Goal: Task Accomplishment & Management: Use online tool/utility

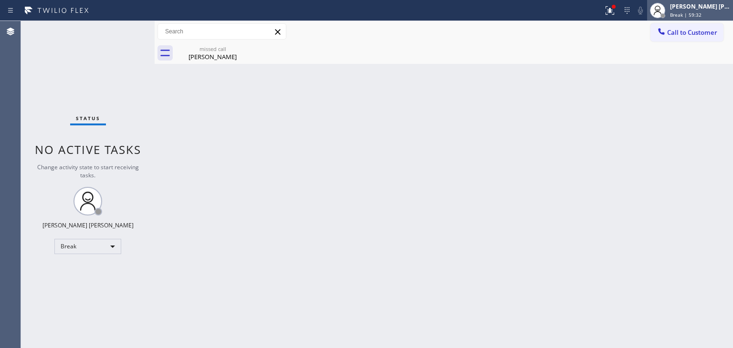
click at [710, 10] on div "[PERSON_NAME] [PERSON_NAME] Break | 59:32" at bounding box center [700, 10] width 65 height 17
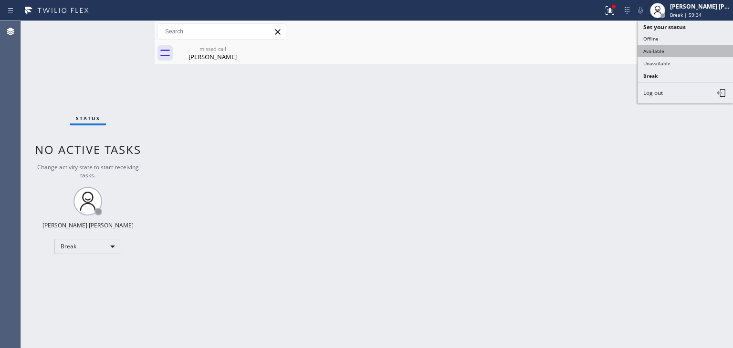
click at [679, 49] on button "Available" at bounding box center [684, 51] width 95 height 12
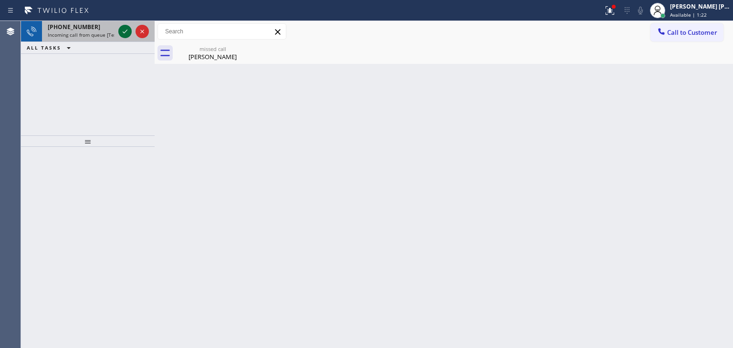
click at [120, 31] on icon at bounding box center [124, 31] width 11 height 11
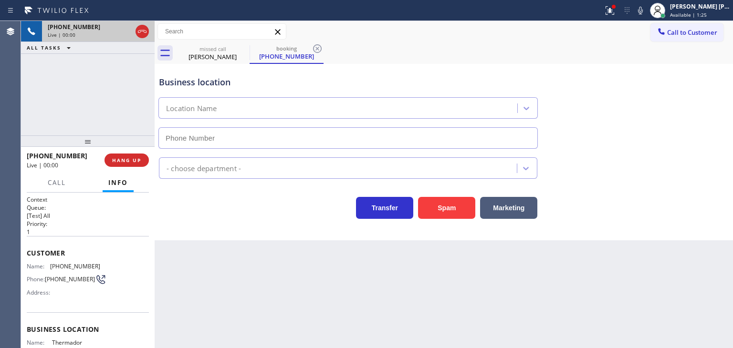
type input "[PHONE_NUMBER]"
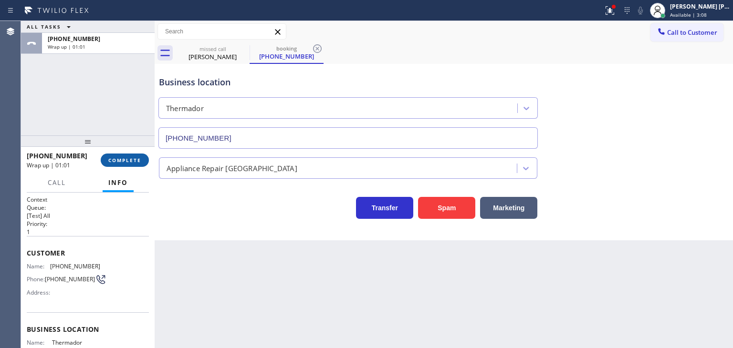
click at [125, 162] on span "COMPLETE" at bounding box center [124, 160] width 33 height 7
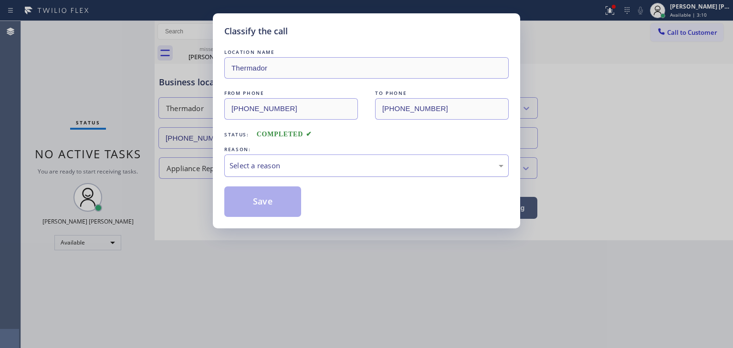
click at [272, 166] on div "Select a reason" at bounding box center [366, 165] width 274 height 11
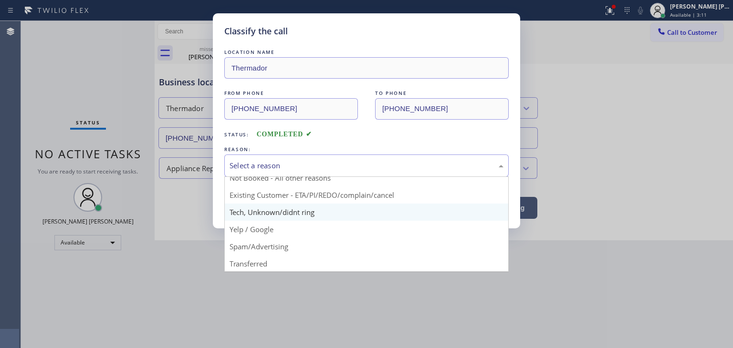
scroll to position [48, 0]
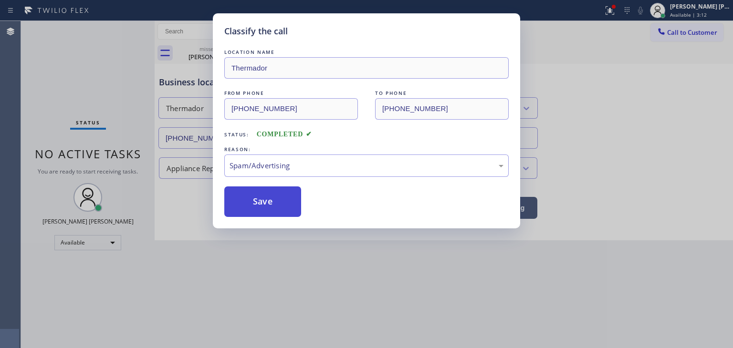
click at [267, 204] on button "Save" at bounding box center [262, 202] width 77 height 31
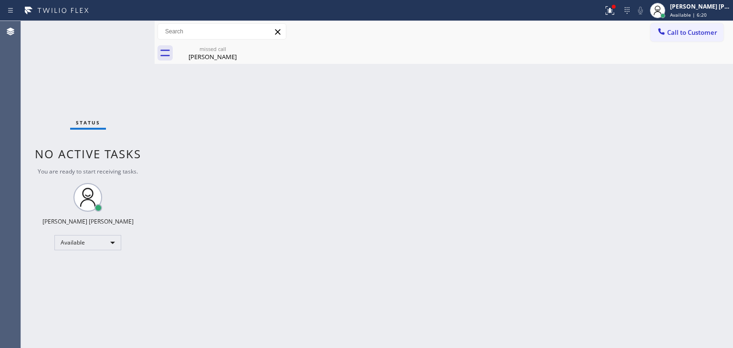
click at [124, 31] on div "Status No active tasks You are ready to start receiving tasks. [PERSON_NAME] [P…" at bounding box center [88, 184] width 134 height 327
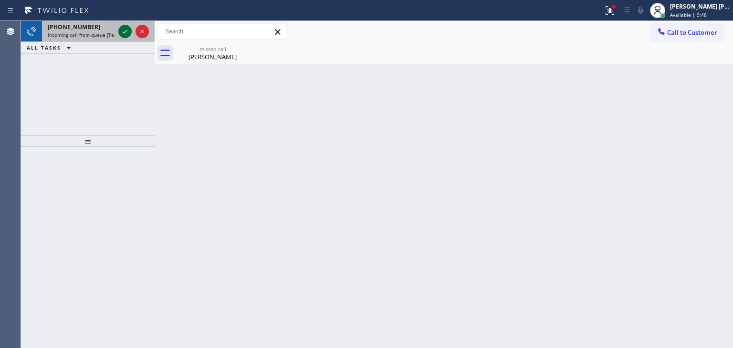
click at [127, 31] on icon at bounding box center [124, 31] width 11 height 11
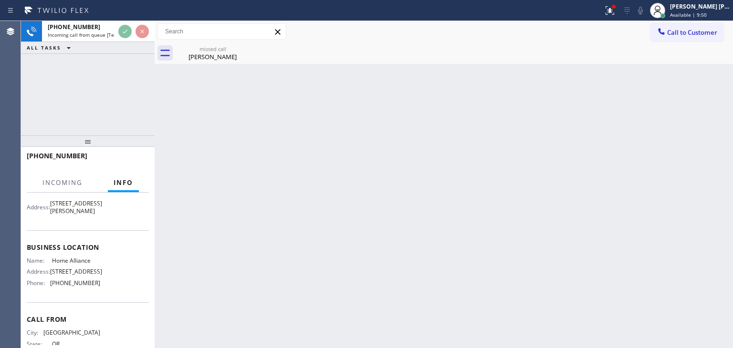
scroll to position [95, 0]
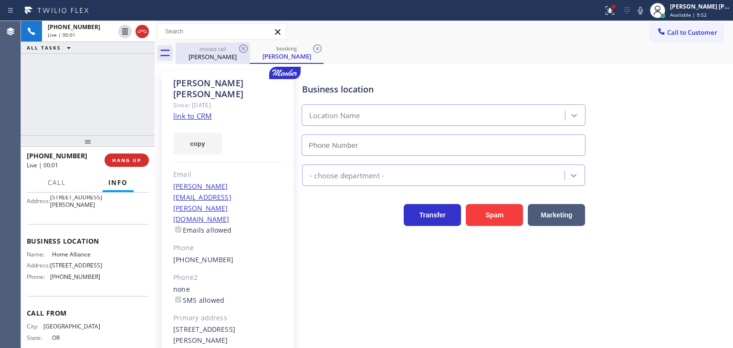
type input "[PHONE_NUMBER]"
click at [200, 111] on link "link to CRM" at bounding box center [192, 116] width 39 height 10
click at [190, 111] on link "link to CRM" at bounding box center [192, 116] width 39 height 10
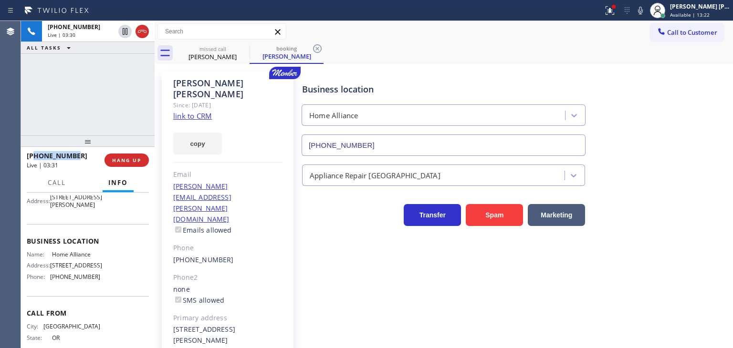
drag, startPoint x: 86, startPoint y: 154, endPoint x: 34, endPoint y: 155, distance: 51.5
click at [34, 155] on div "[PHONE_NUMBER]" at bounding box center [62, 155] width 71 height 9
copy span "5037080777"
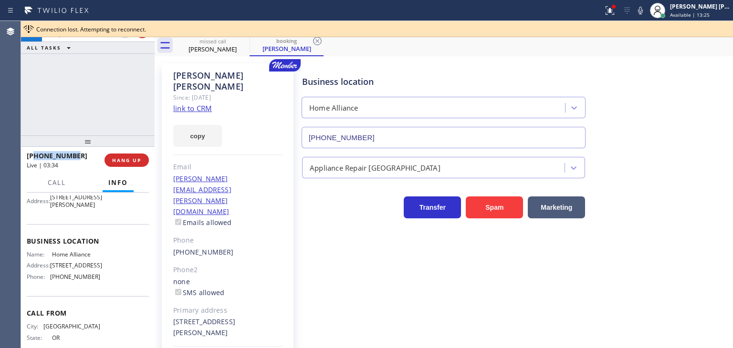
scroll to position [14, 0]
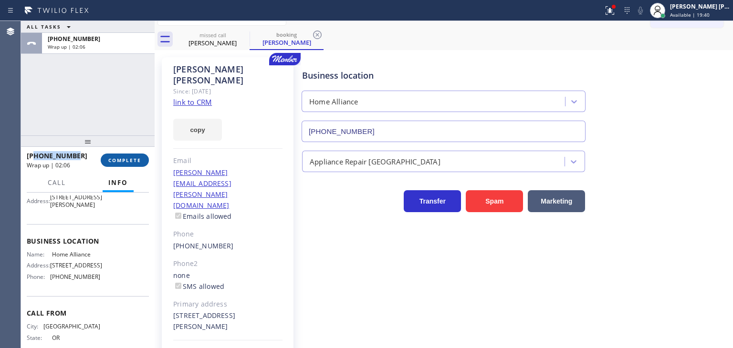
click at [131, 157] on span "COMPLETE" at bounding box center [124, 160] width 33 height 7
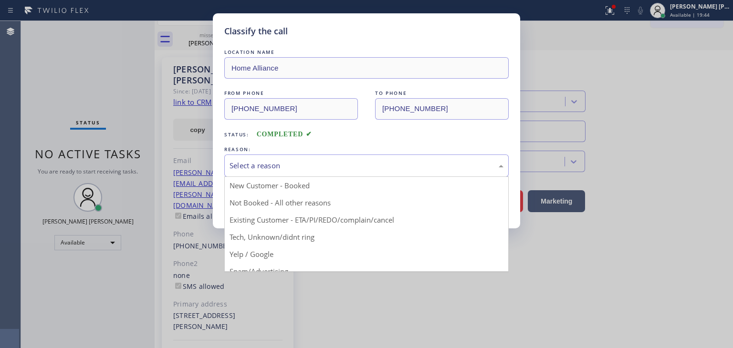
click at [267, 162] on div "Select a reason" at bounding box center [366, 165] width 274 height 11
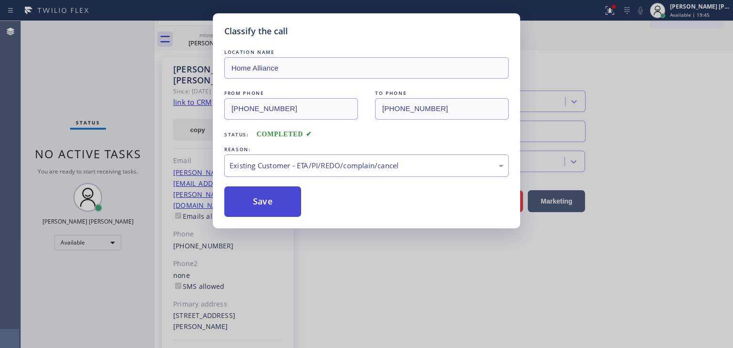
click at [258, 203] on button "Save" at bounding box center [262, 202] width 77 height 31
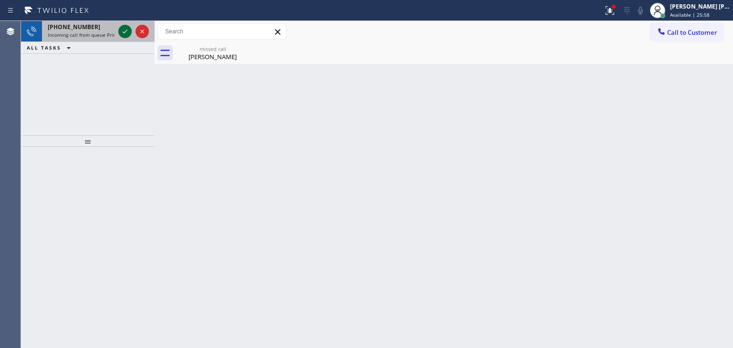
click at [123, 27] on icon at bounding box center [124, 31] width 11 height 11
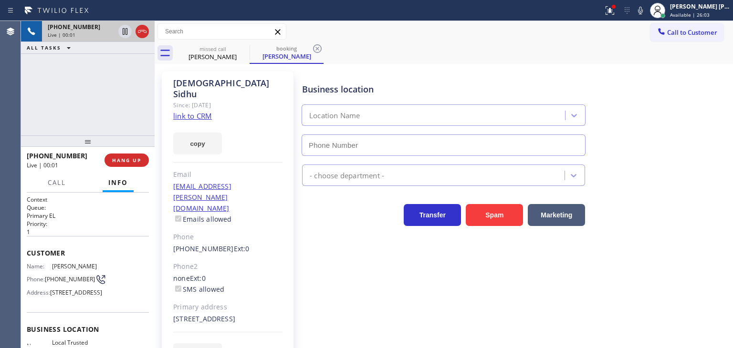
type input "[PHONE_NUMBER]"
click at [196, 111] on link "link to CRM" at bounding box center [192, 116] width 39 height 10
click at [646, 12] on icon at bounding box center [639, 10] width 11 height 11
click at [643, 10] on icon at bounding box center [640, 11] width 5 height 8
click at [643, 11] on icon at bounding box center [640, 11] width 5 height 8
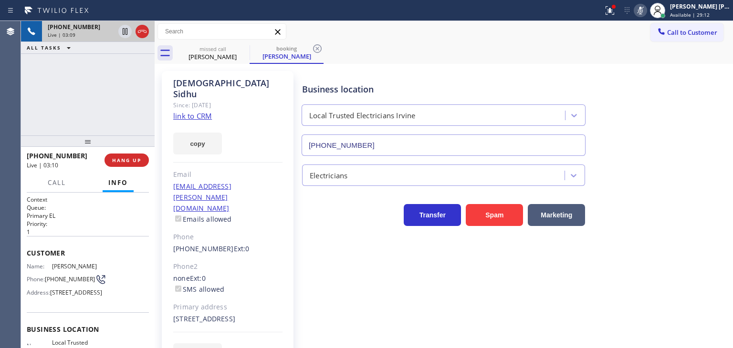
click at [646, 10] on icon at bounding box center [639, 10] width 11 height 11
click at [643, 10] on icon at bounding box center [640, 11] width 5 height 8
click at [646, 12] on icon at bounding box center [639, 10] width 11 height 11
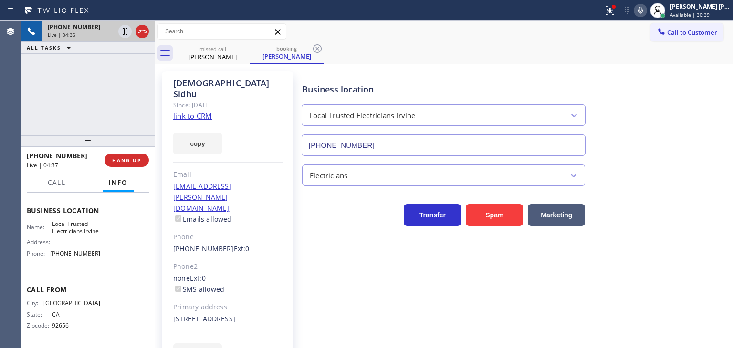
scroll to position [142, 0]
click at [118, 84] on div "[PHONE_NUMBER] Live | 04:56 ALL TASKS ALL TASKS ACTIVE TASKS TASKS IN WRAP UP" at bounding box center [88, 78] width 134 height 114
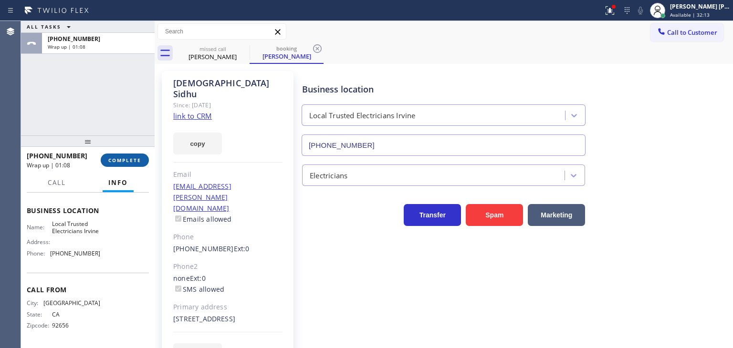
click at [130, 155] on button "COMPLETE" at bounding box center [125, 160] width 48 height 13
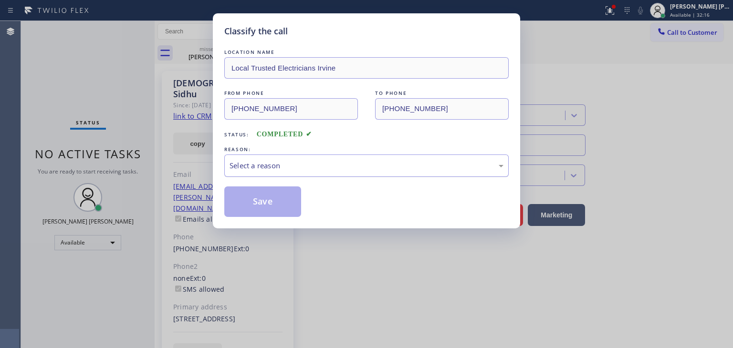
click at [289, 166] on div "Select a reason" at bounding box center [366, 165] width 274 height 11
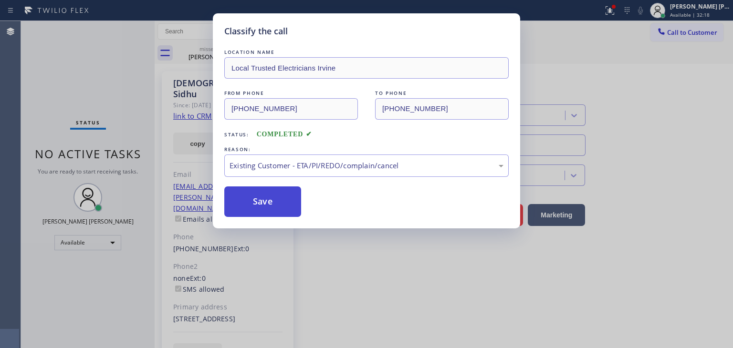
click at [272, 205] on button "Save" at bounding box center [262, 202] width 77 height 31
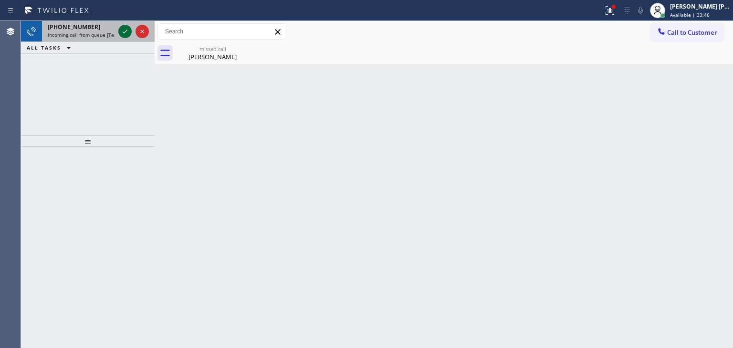
click at [127, 30] on icon at bounding box center [125, 32] width 5 height 4
click at [126, 30] on icon at bounding box center [125, 32] width 5 height 4
click at [127, 31] on icon at bounding box center [124, 31] width 11 height 11
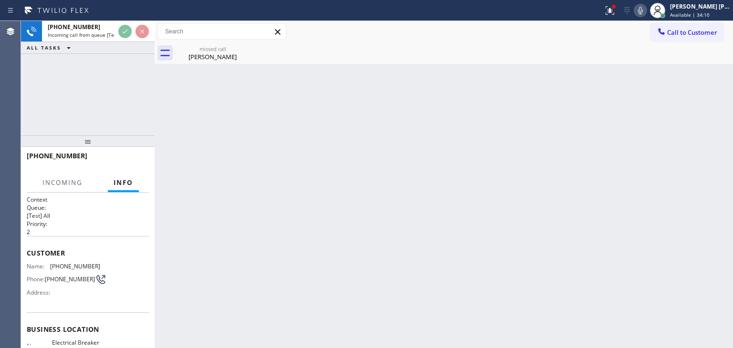
scroll to position [95, 0]
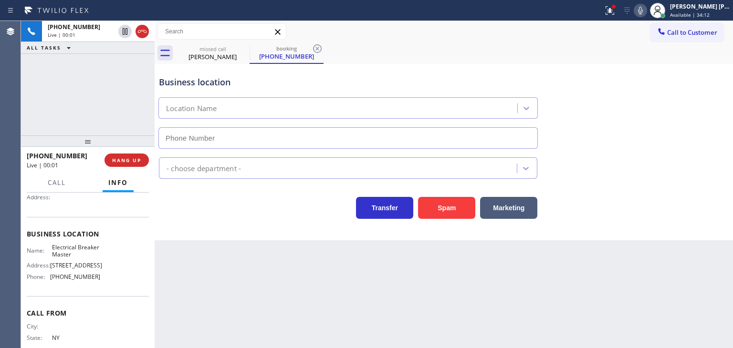
type input "[PHONE_NUMBER]"
click at [139, 162] on span "HANG UP" at bounding box center [126, 160] width 29 height 7
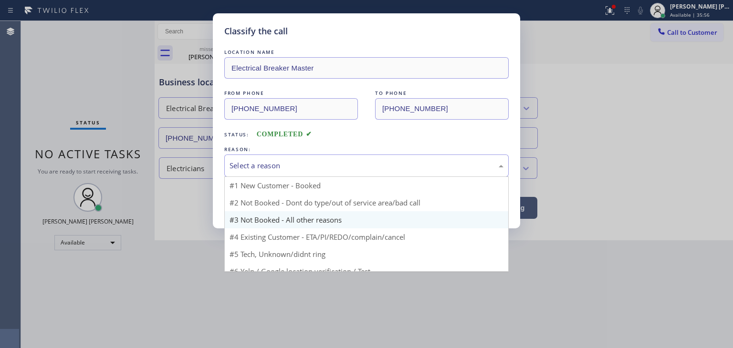
drag, startPoint x: 288, startPoint y: 162, endPoint x: 305, endPoint y: 223, distance: 63.3
click at [290, 166] on div "Select a reason" at bounding box center [366, 165] width 274 height 11
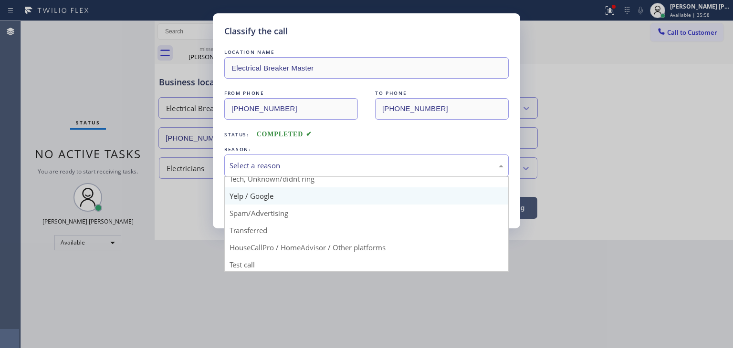
scroll to position [60, 0]
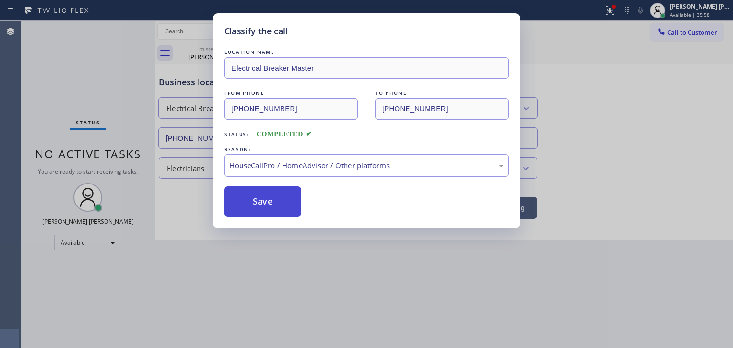
click at [265, 199] on button "Save" at bounding box center [262, 202] width 77 height 31
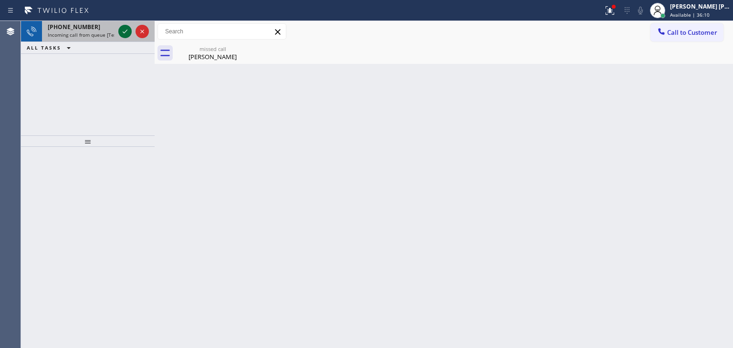
click at [123, 27] on icon at bounding box center [124, 31] width 11 height 11
click at [126, 31] on icon at bounding box center [125, 32] width 5 height 4
click at [129, 36] on icon at bounding box center [124, 31] width 11 height 11
click at [130, 37] on icon at bounding box center [124, 31] width 11 height 11
click at [126, 28] on icon at bounding box center [124, 31] width 11 height 11
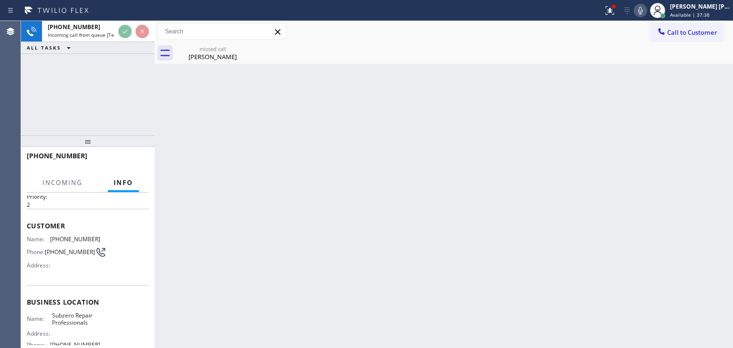
scroll to position [95, 0]
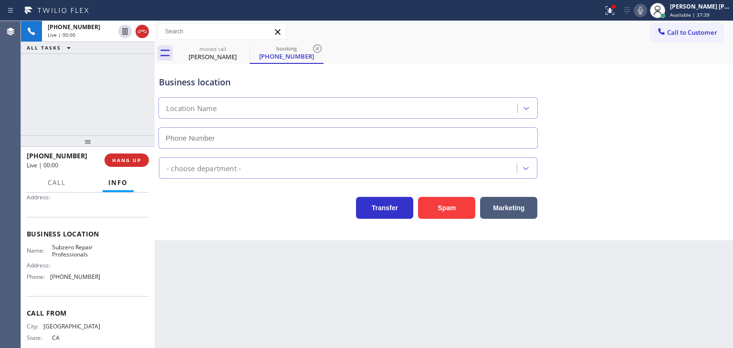
type input "[PHONE_NUMBER]"
drag, startPoint x: 73, startPoint y: 156, endPoint x: 35, endPoint y: 159, distance: 38.3
click at [35, 159] on div "[PHONE_NUMBER]" at bounding box center [62, 155] width 71 height 9
copy span "4155098416"
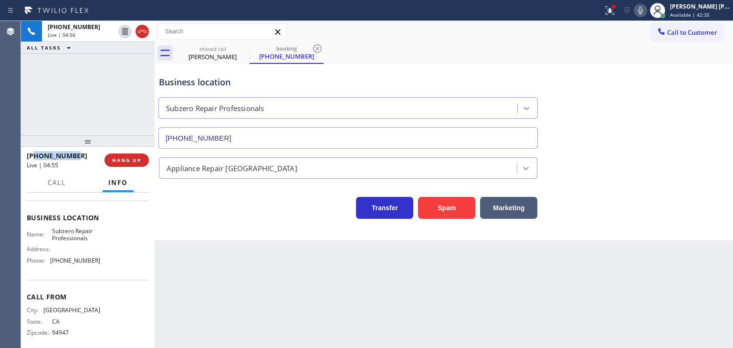
scroll to position [120, 0]
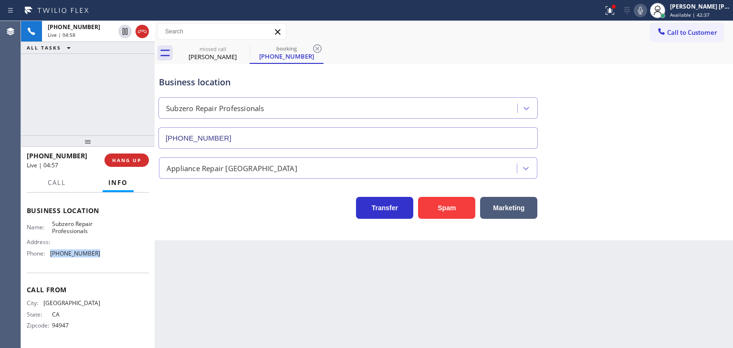
drag, startPoint x: 104, startPoint y: 253, endPoint x: 51, endPoint y: 254, distance: 53.4
click at [51, 254] on div "Name: Subzero Repair Professionals Address: Phone: [PHONE_NUMBER]" at bounding box center [88, 240] width 122 height 41
copy span "[PHONE_NUMBER]"
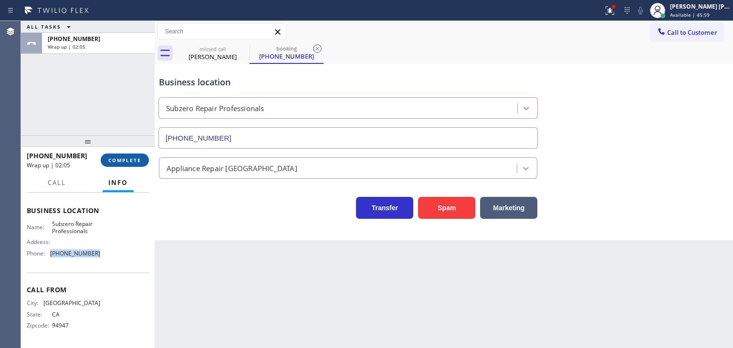
click at [135, 156] on button "COMPLETE" at bounding box center [125, 160] width 48 height 13
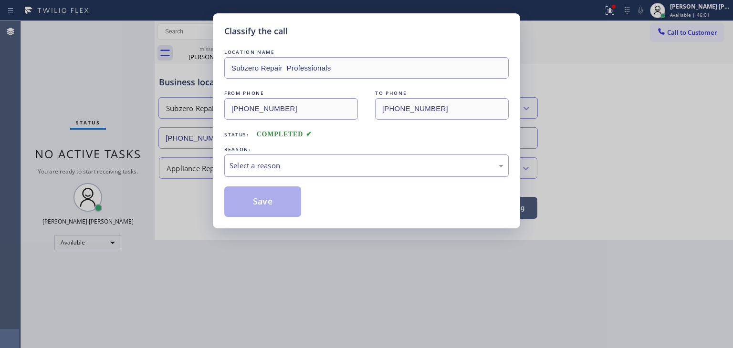
click at [297, 161] on div "Select a reason" at bounding box center [366, 165] width 274 height 11
click at [271, 208] on button "Save" at bounding box center [262, 202] width 77 height 31
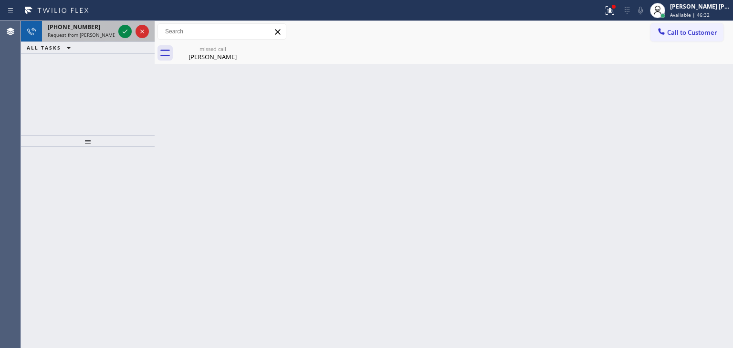
click at [130, 39] on div at bounding box center [133, 31] width 34 height 21
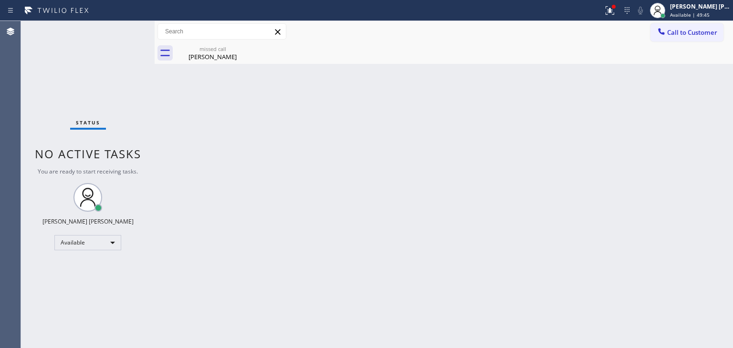
click at [123, 27] on div "Status No active tasks You are ready to start receiving tasks. [PERSON_NAME] [P…" at bounding box center [88, 184] width 134 height 327
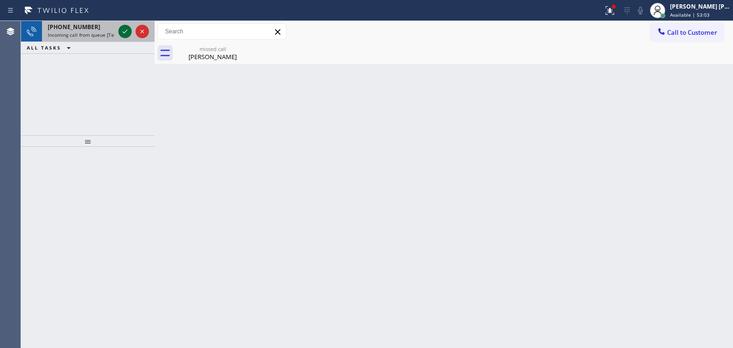
click at [120, 31] on icon at bounding box center [124, 31] width 11 height 11
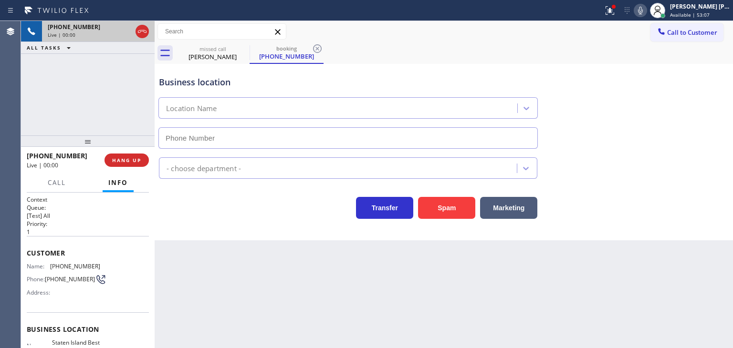
type input "[PHONE_NUMBER]"
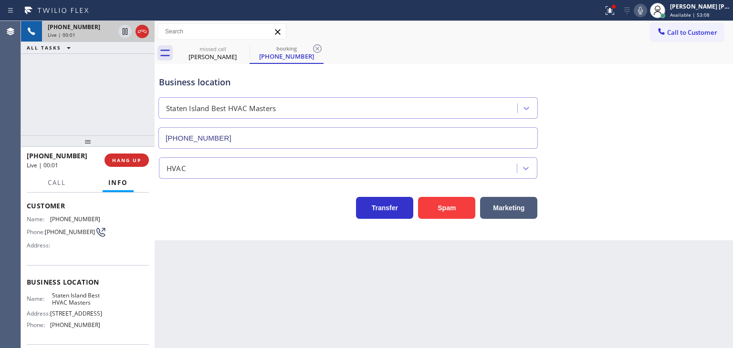
scroll to position [95, 0]
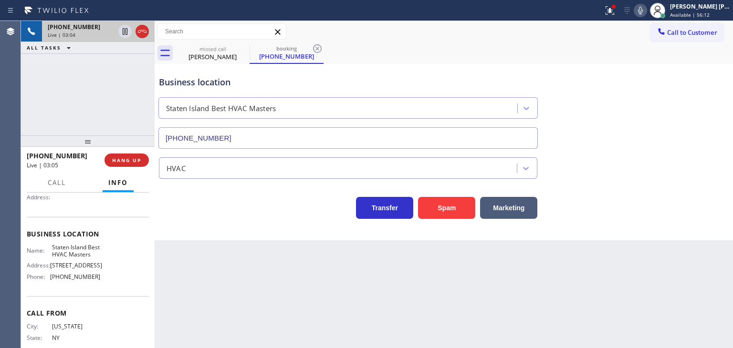
drag, startPoint x: 704, startPoint y: 106, endPoint x: 658, endPoint y: 62, distance: 64.1
click at [704, 106] on div "Business location [GEOGRAPHIC_DATA] Best HVAC Masters [PHONE_NUMBER]" at bounding box center [443, 105] width 573 height 86
click at [646, 13] on icon at bounding box center [639, 10] width 11 height 11
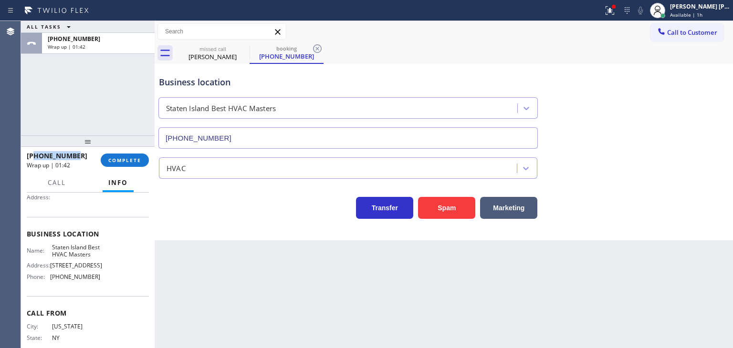
drag, startPoint x: 88, startPoint y: 157, endPoint x: 34, endPoint y: 156, distance: 53.9
click at [34, 156] on div "[PHONE_NUMBER]" at bounding box center [60, 155] width 67 height 9
copy span "9176501051"
drag, startPoint x: 101, startPoint y: 285, endPoint x: 45, endPoint y: 291, distance: 56.1
click at [45, 285] on div "Name: [GEOGRAPHIC_DATA] Best HVAC Masters Address: [STREET_ADDRESS] Phone: [PHO…" at bounding box center [88, 264] width 122 height 41
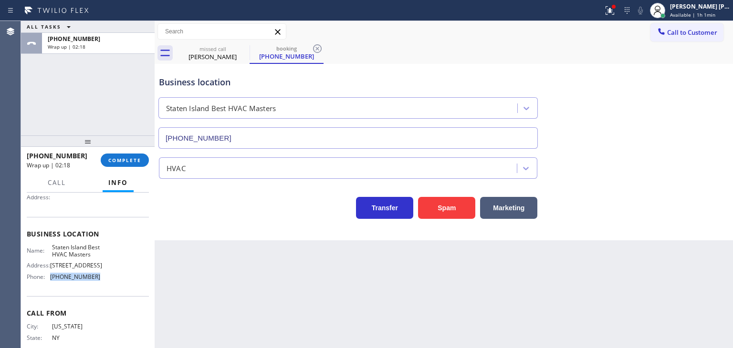
copy div "[PHONE_NUMBER]"
click at [710, 13] on span "Available | 1h 1min" at bounding box center [692, 14] width 45 height 7
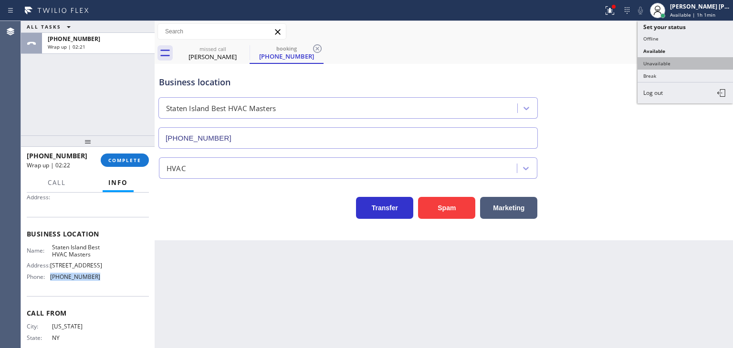
click at [683, 57] on button "Unavailable" at bounding box center [684, 63] width 95 height 12
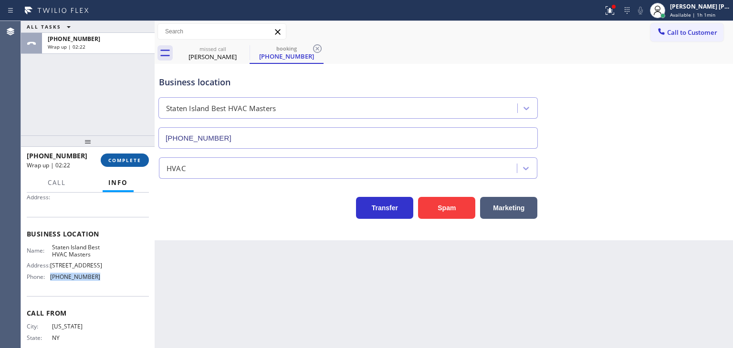
click at [138, 165] on button "COMPLETE" at bounding box center [125, 160] width 48 height 13
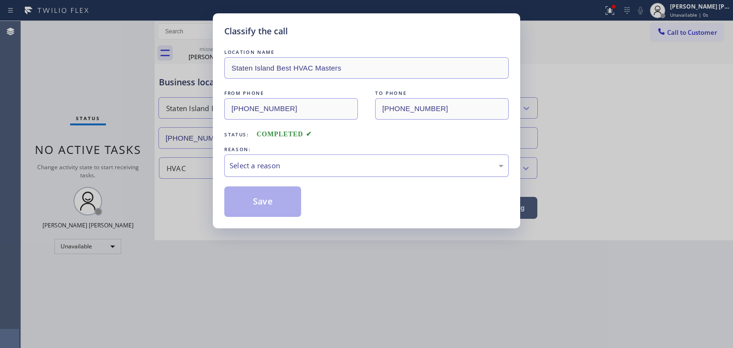
click at [246, 166] on div "Select a reason" at bounding box center [366, 165] width 274 height 11
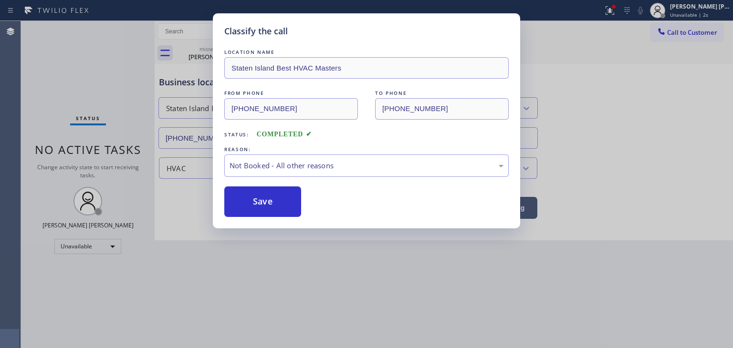
click at [264, 203] on button "Save" at bounding box center [262, 202] width 77 height 31
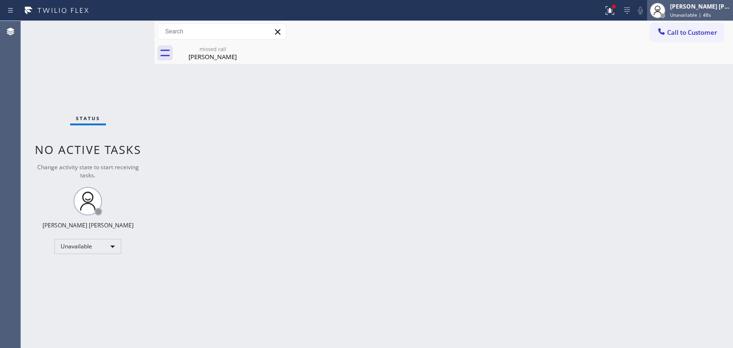
click at [707, 7] on div "[PERSON_NAME] [PERSON_NAME]" at bounding box center [700, 6] width 60 height 8
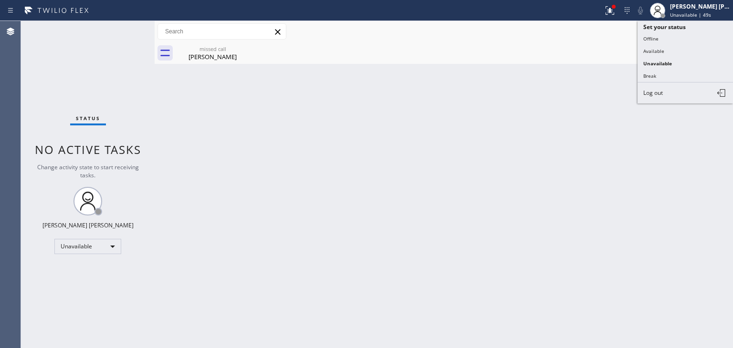
click at [658, 46] on button "Available" at bounding box center [684, 51] width 95 height 12
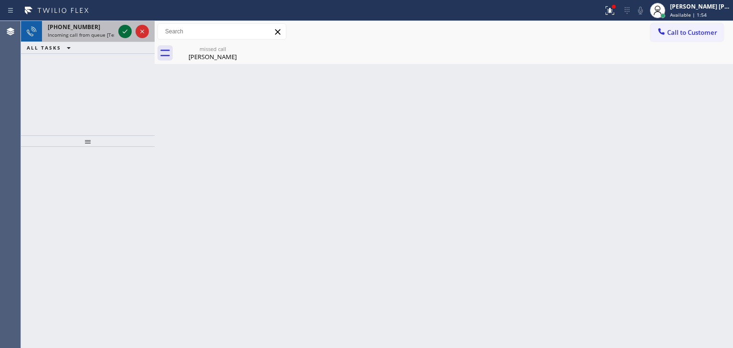
click at [128, 31] on icon at bounding box center [124, 31] width 11 height 11
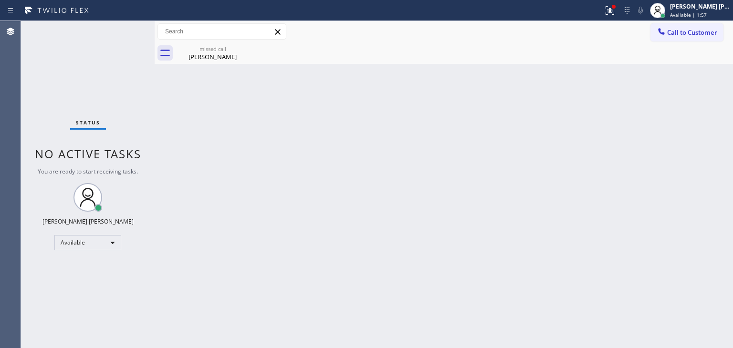
click at [125, 30] on div "Status No active tasks You are ready to start receiving tasks. [PERSON_NAME] [P…" at bounding box center [88, 184] width 134 height 327
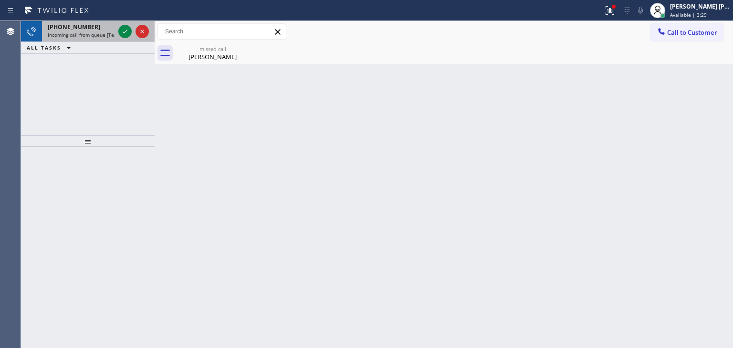
drag, startPoint x: 126, startPoint y: 32, endPoint x: 126, endPoint y: 22, distance: 10.0
click at [126, 32] on icon at bounding box center [124, 31] width 11 height 11
click at [127, 34] on icon at bounding box center [124, 31] width 11 height 11
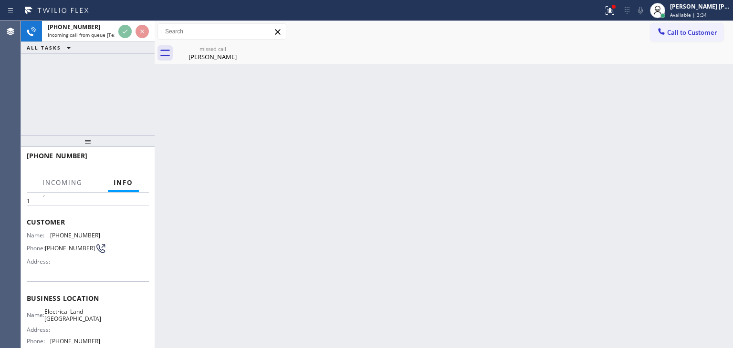
scroll to position [48, 0]
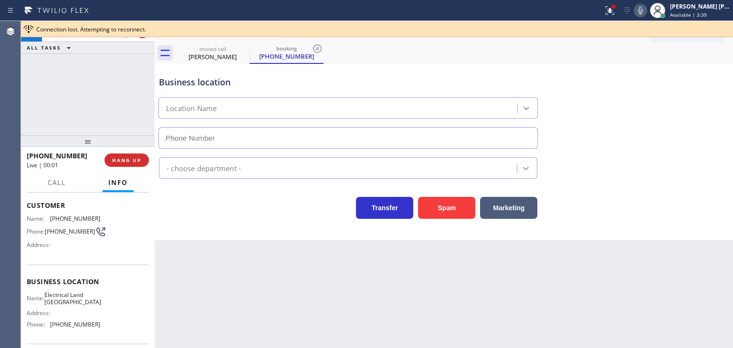
type input "[PHONE_NUMBER]"
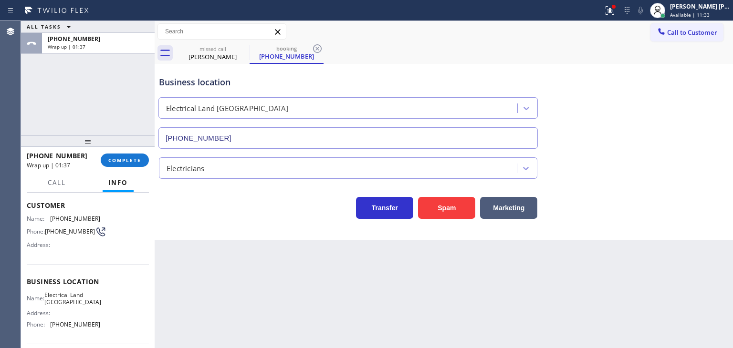
click at [695, 152] on div "Electricians" at bounding box center [443, 164] width 573 height 30
drag, startPoint x: 78, startPoint y: 151, endPoint x: 33, endPoint y: 156, distance: 45.5
click at [33, 156] on div "[PHONE_NUMBER]" at bounding box center [60, 155] width 67 height 9
copy span "5748504508"
drag, startPoint x: 104, startPoint y: 327, endPoint x: 48, endPoint y: 327, distance: 56.8
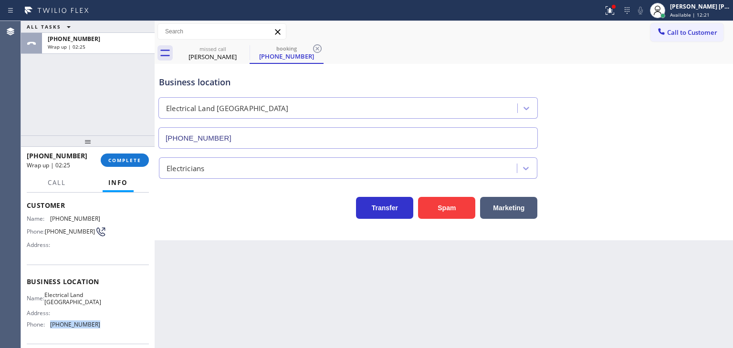
click at [48, 327] on div "Name: Electrical Land [GEOGRAPHIC_DATA] Address: Phone: [PHONE_NUMBER]" at bounding box center [88, 311] width 122 height 41
copy div "[PHONE_NUMBER]"
click at [79, 297] on span "Electrical Land [GEOGRAPHIC_DATA]" at bounding box center [72, 298] width 57 height 15
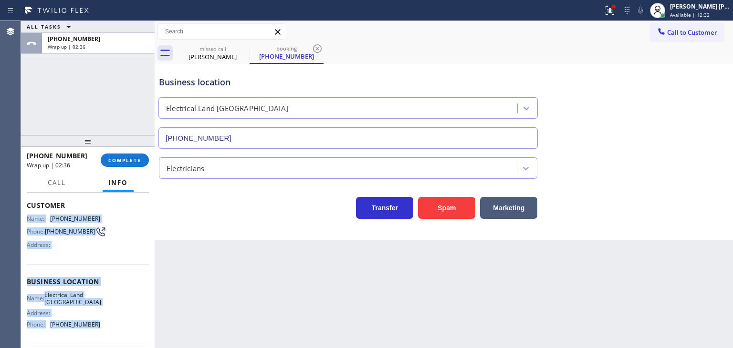
drag, startPoint x: 101, startPoint y: 328, endPoint x: 26, endPoint y: 216, distance: 134.8
click at [26, 216] on div "Context Queue: [Test] All Priority: 1 Customer Name: [PHONE_NUMBER] Phone: [PHO…" at bounding box center [88, 271] width 134 height 156
copy div "Name: [PHONE_NUMBER] Phone: [PHONE_NUMBER] Address: Business location Name: Ele…"
click at [131, 160] on span "COMPLETE" at bounding box center [124, 160] width 33 height 7
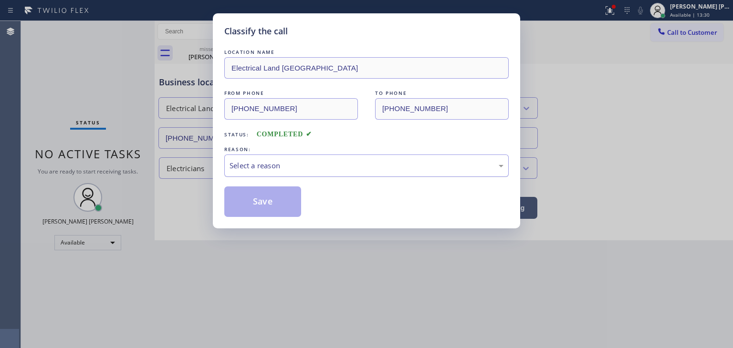
click at [273, 168] on div "Select a reason" at bounding box center [366, 165] width 274 height 11
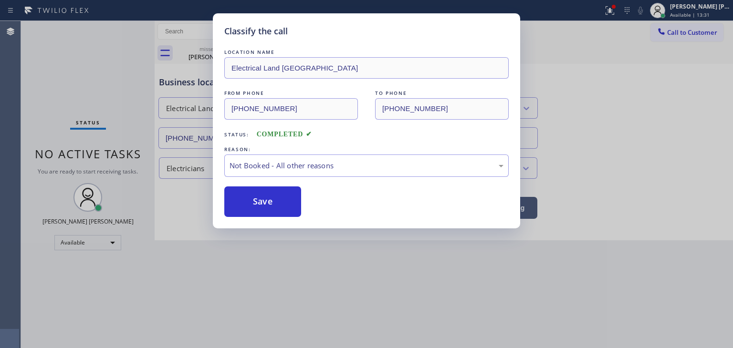
click at [271, 200] on button "Save" at bounding box center [262, 202] width 77 height 31
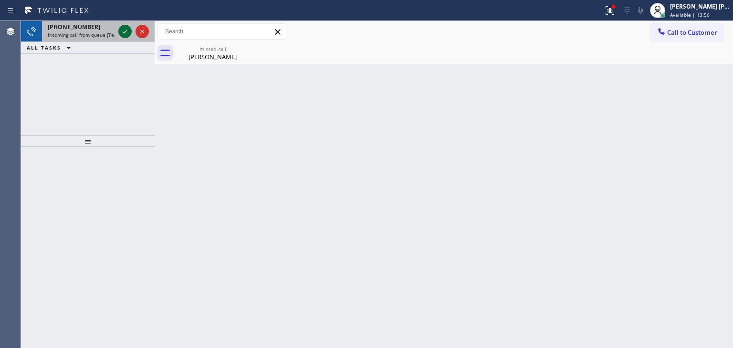
click at [128, 33] on icon at bounding box center [124, 31] width 11 height 11
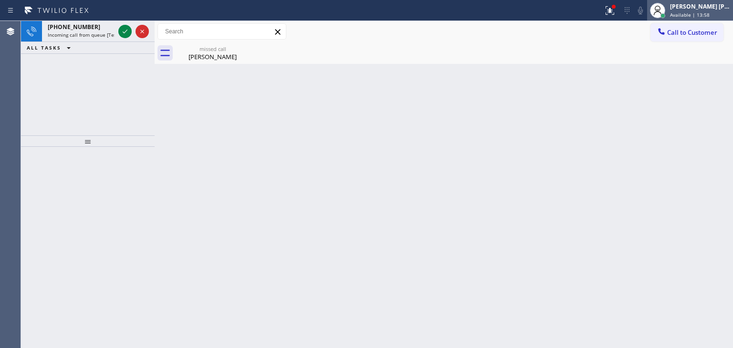
click at [708, 4] on div "[PERSON_NAME] [PERSON_NAME]" at bounding box center [700, 6] width 60 height 8
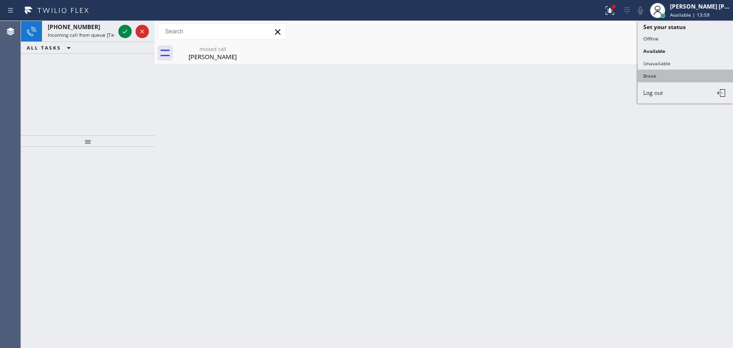
click at [680, 74] on button "Break" at bounding box center [684, 76] width 95 height 12
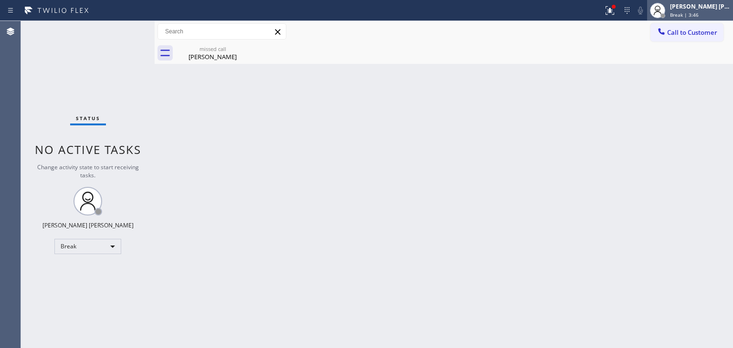
click at [698, 13] on span "Break | 3:46" at bounding box center [684, 14] width 29 height 7
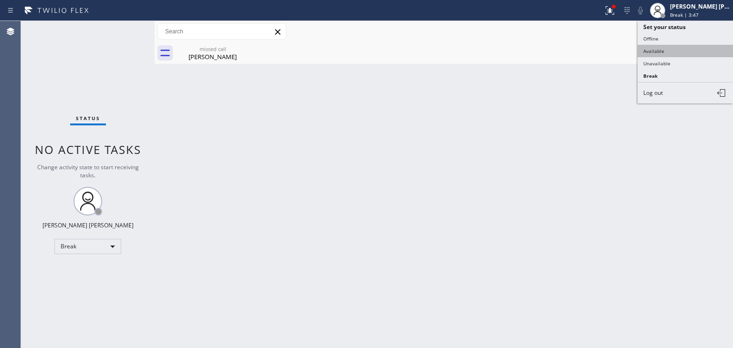
click at [679, 47] on button "Available" at bounding box center [684, 51] width 95 height 12
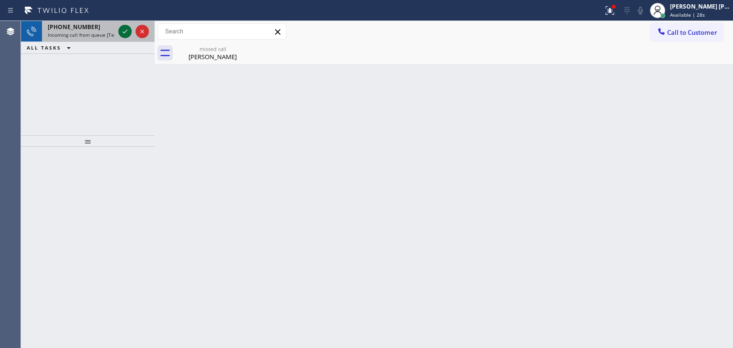
click at [123, 31] on icon at bounding box center [124, 31] width 11 height 11
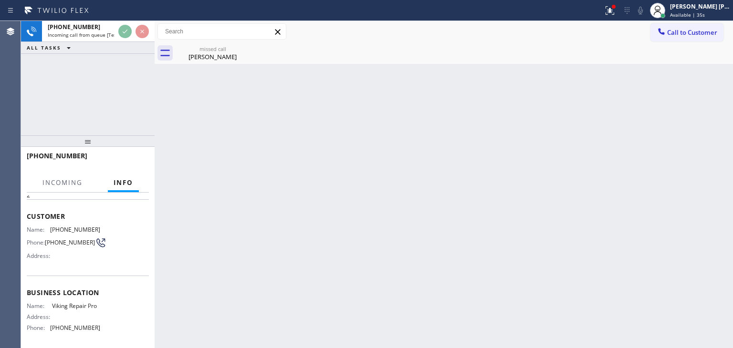
scroll to position [95, 0]
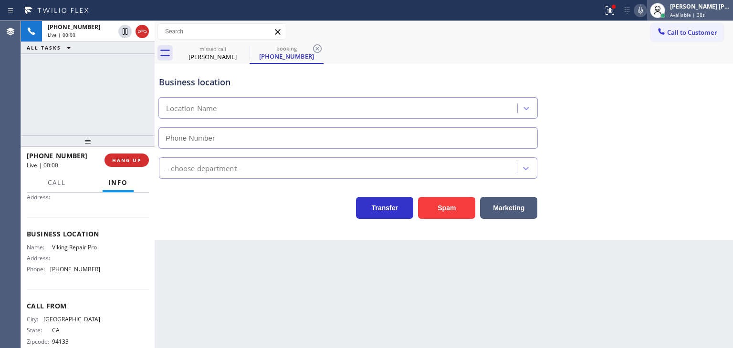
type input "[PHONE_NUMBER]"
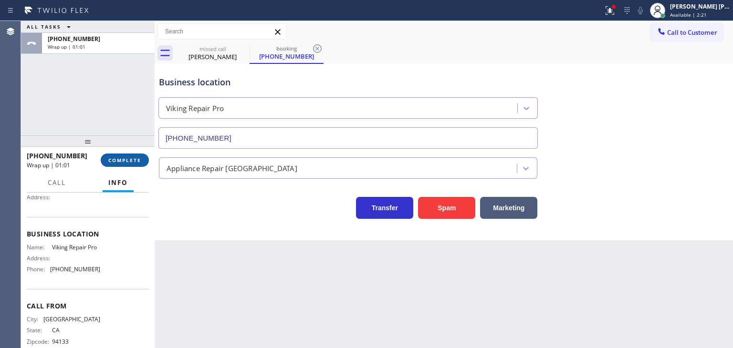
click at [116, 158] on span "COMPLETE" at bounding box center [124, 160] width 33 height 7
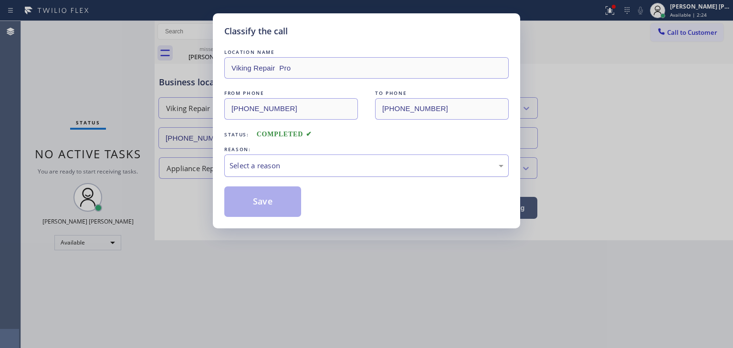
click at [281, 173] on div "Select a reason" at bounding box center [366, 166] width 284 height 22
click at [260, 199] on button "Save" at bounding box center [262, 202] width 77 height 31
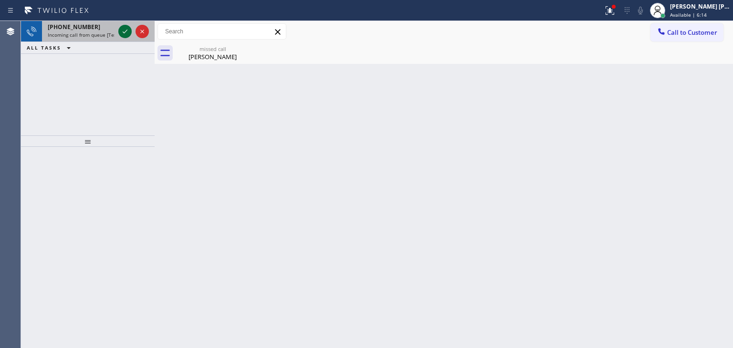
click at [126, 32] on icon at bounding box center [124, 31] width 11 height 11
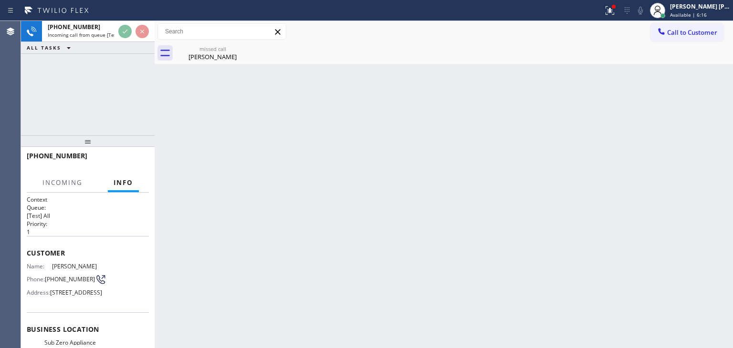
scroll to position [48, 0]
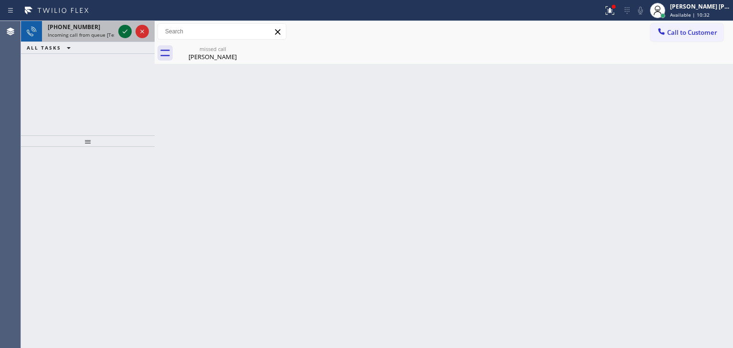
click at [126, 32] on icon at bounding box center [124, 31] width 11 height 11
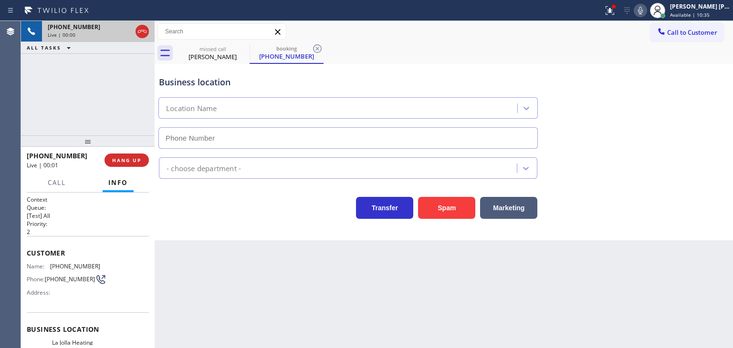
type input "[PHONE_NUMBER]"
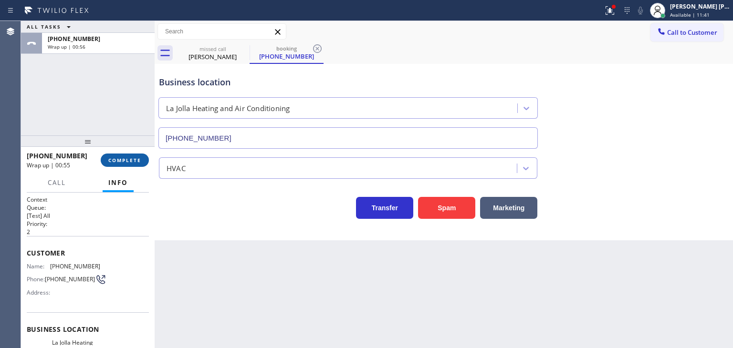
click at [131, 163] on span "COMPLETE" at bounding box center [124, 160] width 33 height 7
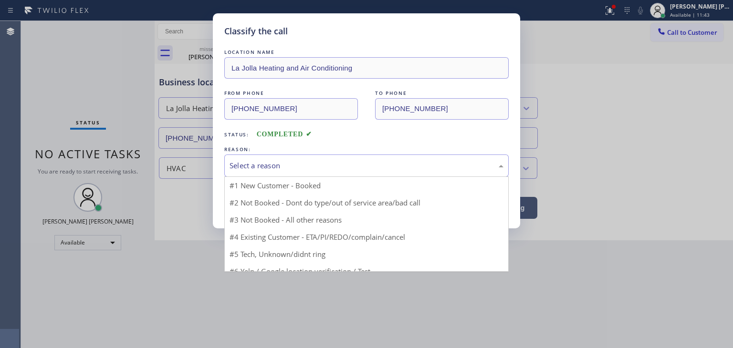
drag, startPoint x: 322, startPoint y: 129, endPoint x: 270, endPoint y: 231, distance: 115.0
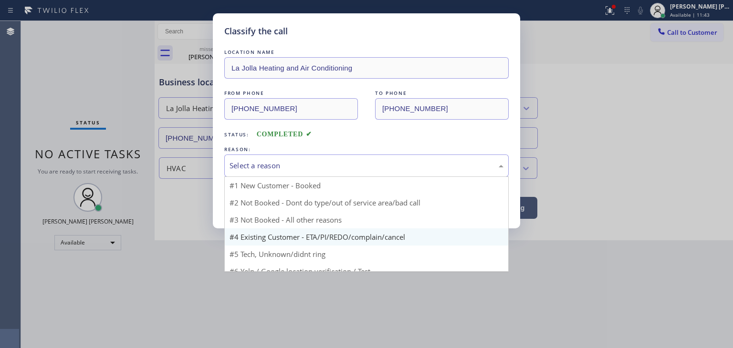
click at [297, 164] on div "Select a reason" at bounding box center [366, 165] width 274 height 11
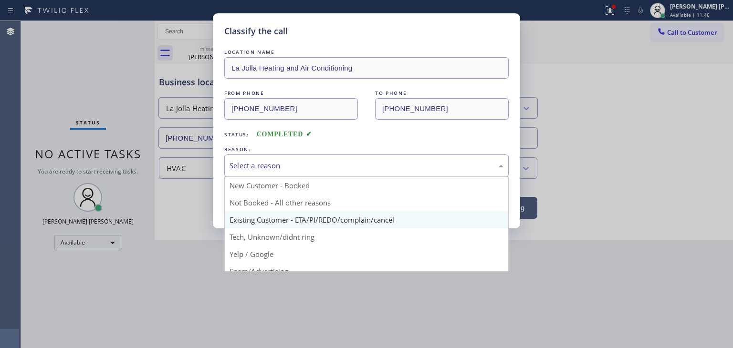
scroll to position [48, 0]
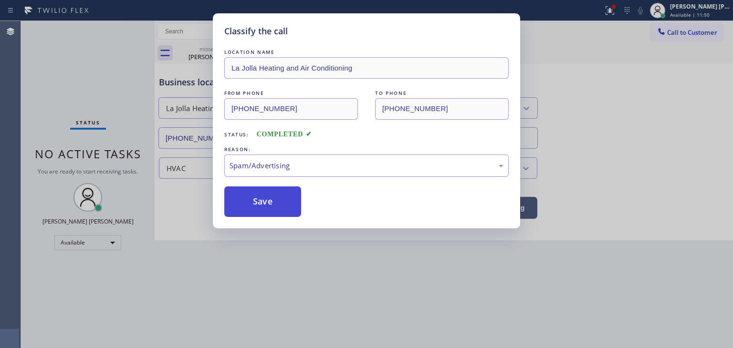
click at [271, 201] on button "Save" at bounding box center [262, 202] width 77 height 31
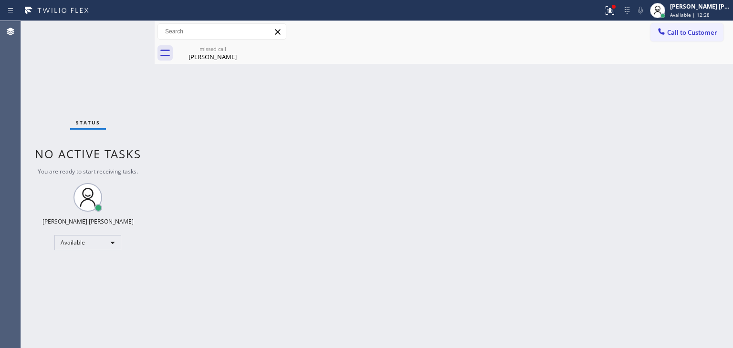
click at [126, 30] on div "Status No active tasks You are ready to start receiving tasks. [PERSON_NAME] [P…" at bounding box center [88, 184] width 134 height 327
click at [123, 33] on div "Status No active tasks You are ready to start receiving tasks. [PERSON_NAME] [P…" at bounding box center [88, 184] width 134 height 327
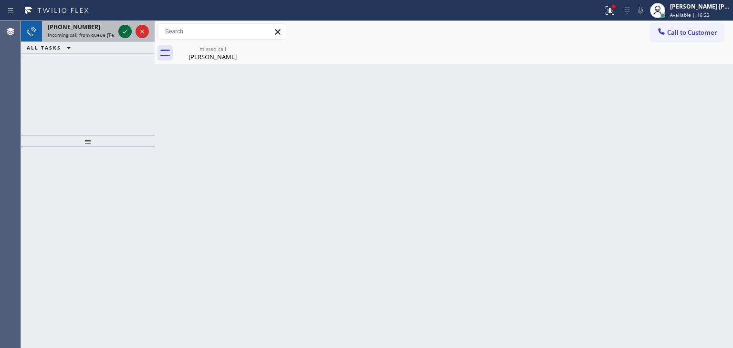
click at [126, 35] on icon at bounding box center [124, 31] width 11 height 11
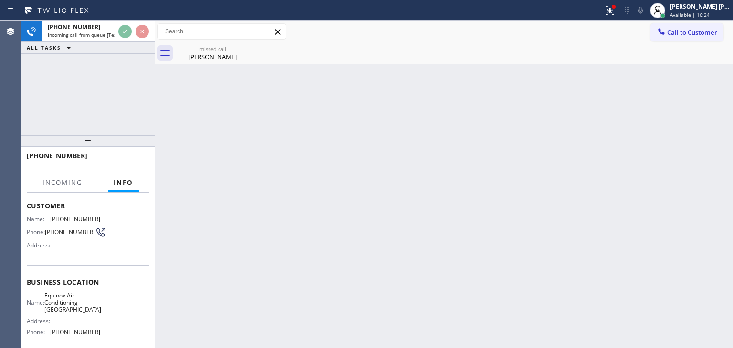
scroll to position [48, 0]
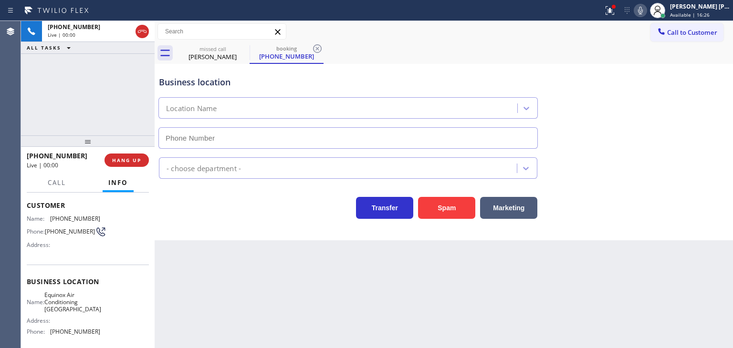
type input "[PHONE_NUMBER]"
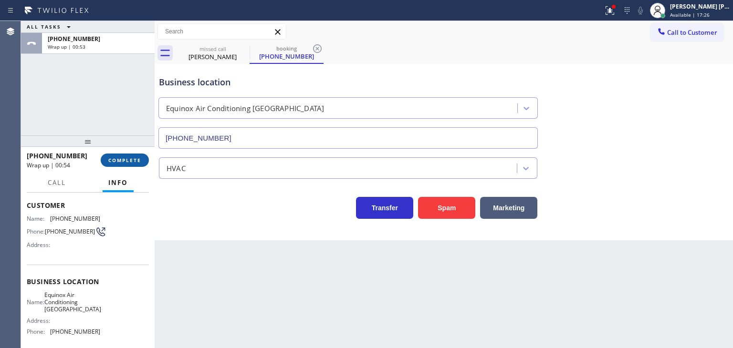
click at [140, 157] on span "COMPLETE" at bounding box center [124, 160] width 33 height 7
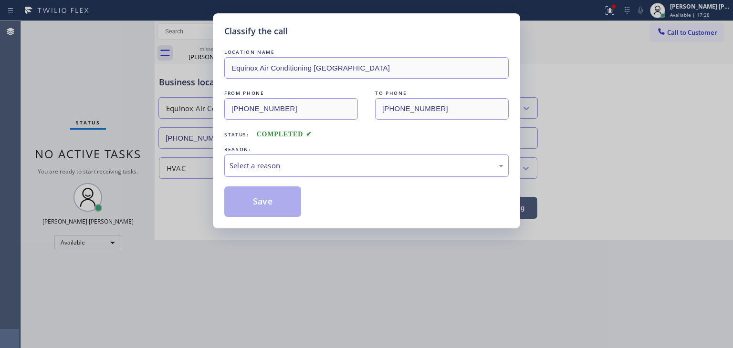
click at [308, 160] on div "Select a reason" at bounding box center [366, 165] width 274 height 11
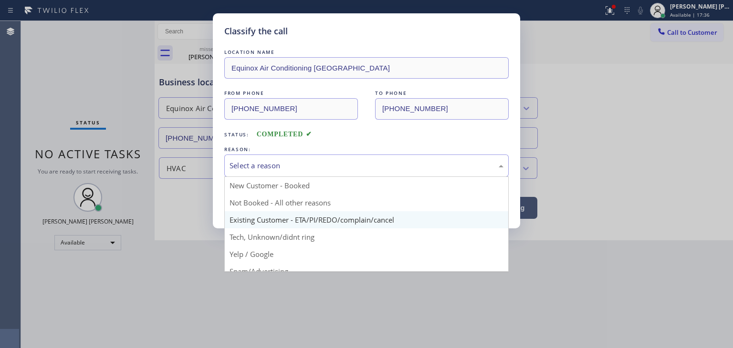
scroll to position [48, 0]
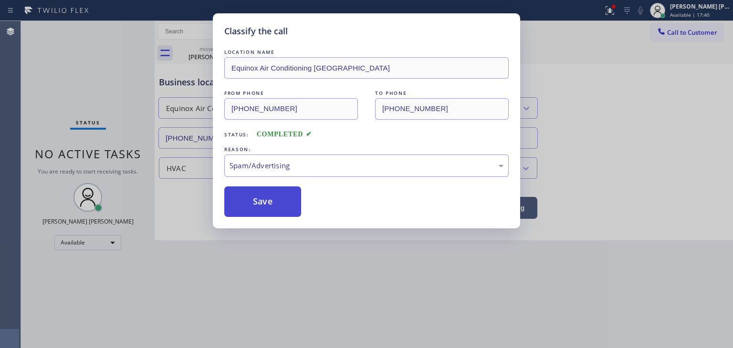
click at [269, 202] on button "Save" at bounding box center [262, 202] width 77 height 31
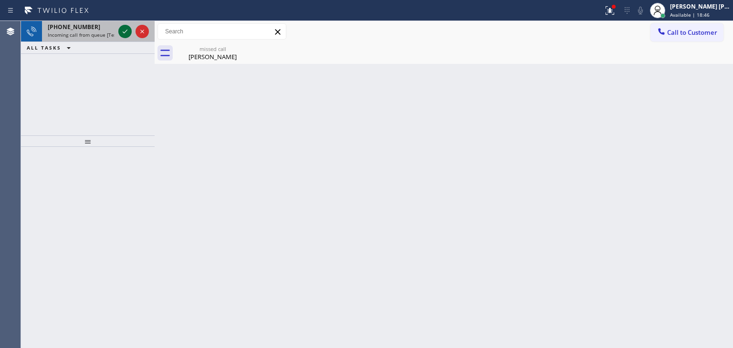
click at [125, 30] on icon at bounding box center [124, 31] width 11 height 11
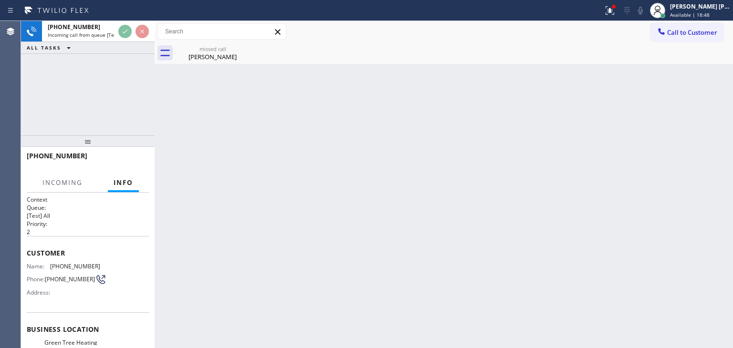
scroll to position [48, 0]
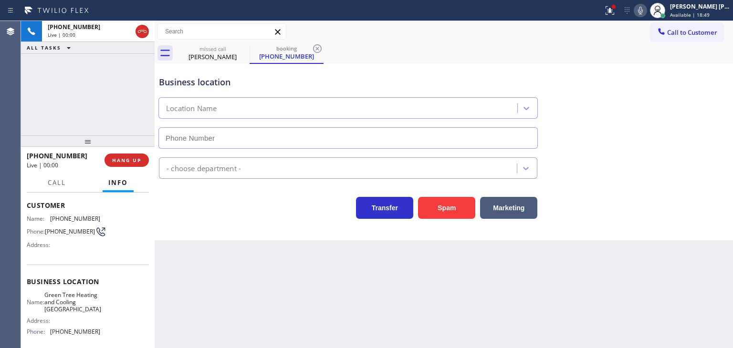
type input "[PHONE_NUMBER]"
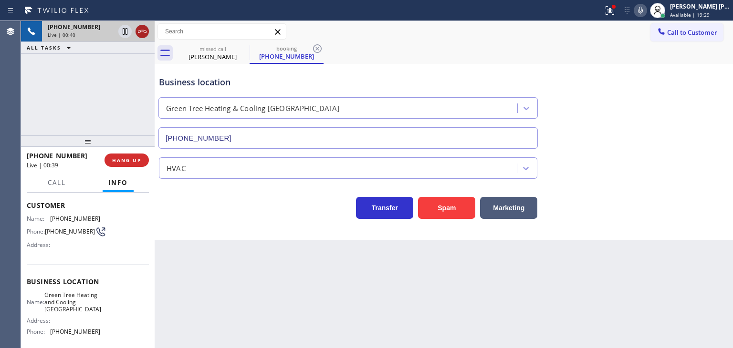
click at [140, 37] on icon at bounding box center [141, 31] width 11 height 11
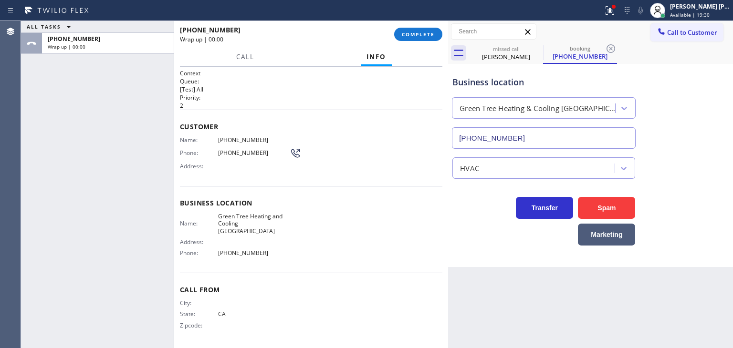
scroll to position [0, 0]
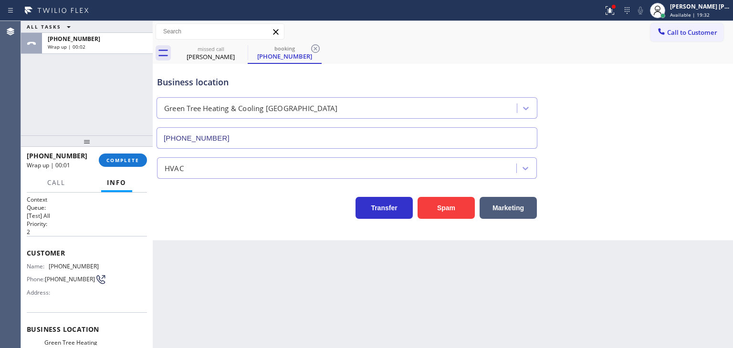
drag, startPoint x: 512, startPoint y: 24, endPoint x: 62, endPoint y: 116, distance: 459.2
click at [62, 116] on div "ALL TASKS ALL TASKS ACTIVE TASKS TASKS IN WRAP UP [PHONE_NUMBER] Wrap up | 00:0…" at bounding box center [377, 184] width 712 height 327
click at [681, 124] on div "Business location Green Tree Heating & [GEOGRAPHIC_DATA] [PHONE_NUMBER]" at bounding box center [442, 105] width 575 height 86
click at [125, 161] on span "COMPLETE" at bounding box center [122, 160] width 33 height 7
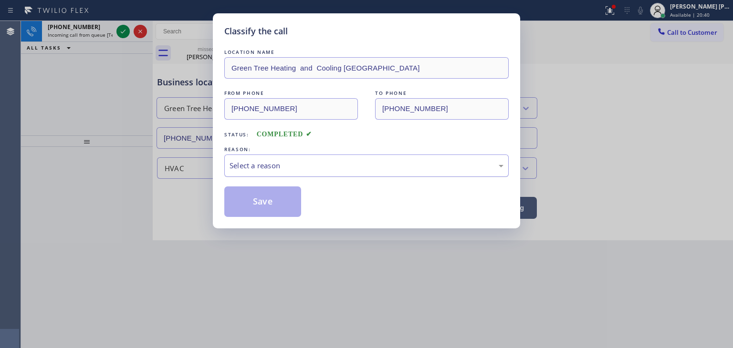
click at [280, 160] on div "Select a reason" at bounding box center [366, 165] width 274 height 11
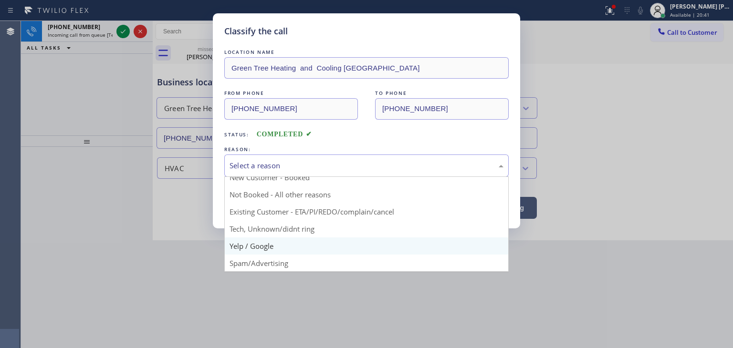
scroll to position [60, 0]
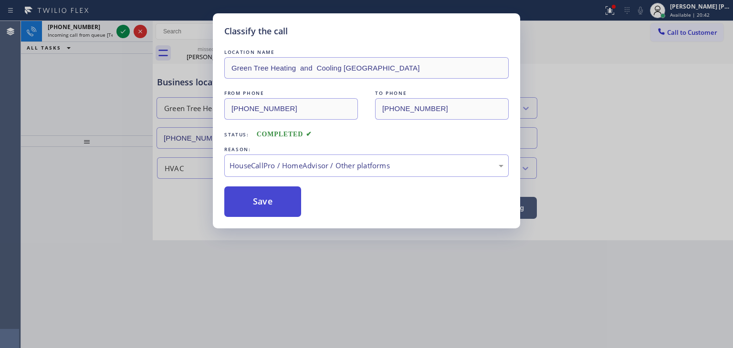
click at [254, 205] on button "Save" at bounding box center [262, 202] width 77 height 31
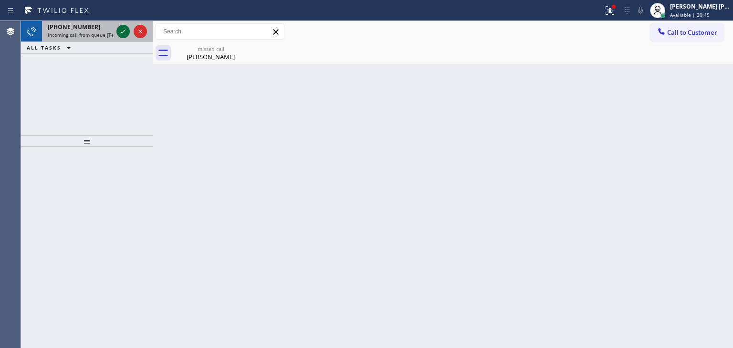
click at [122, 32] on icon at bounding box center [122, 31] width 11 height 11
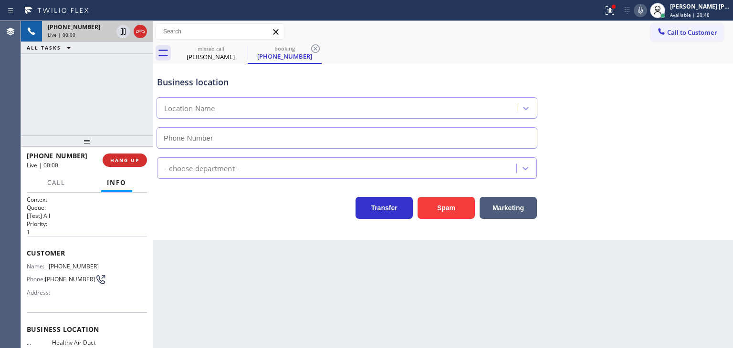
type input "[PHONE_NUMBER]"
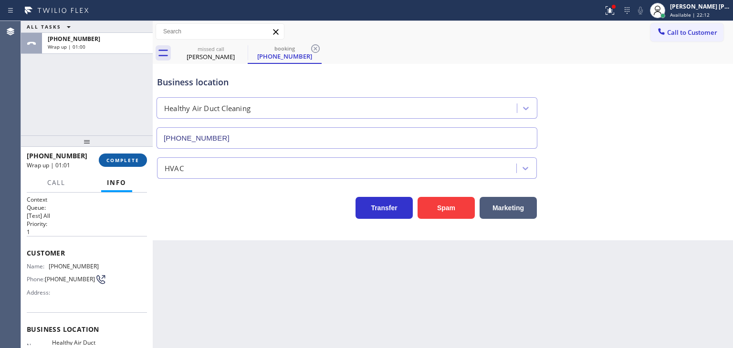
click at [131, 165] on button "COMPLETE" at bounding box center [123, 160] width 48 height 13
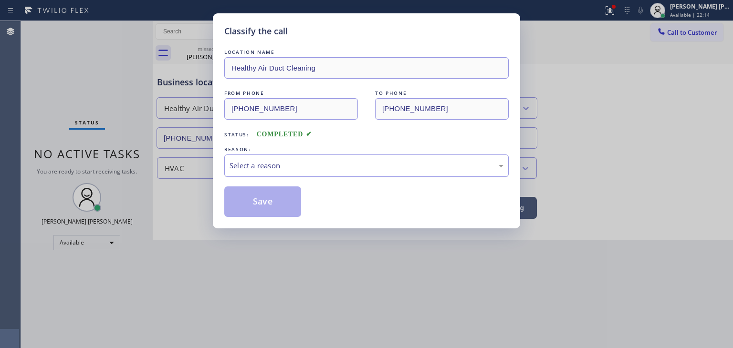
click at [282, 171] on div "Select a reason" at bounding box center [366, 166] width 284 height 22
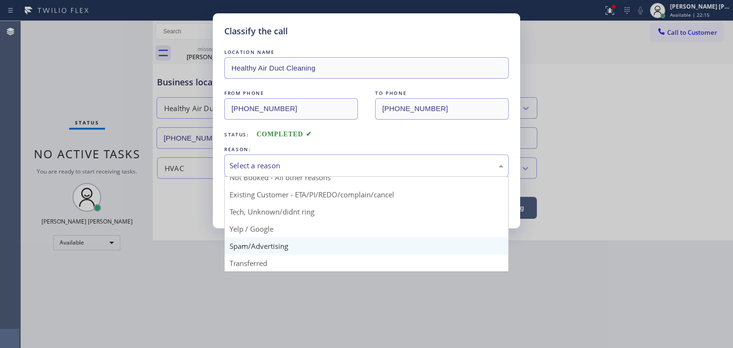
scroll to position [8, 0]
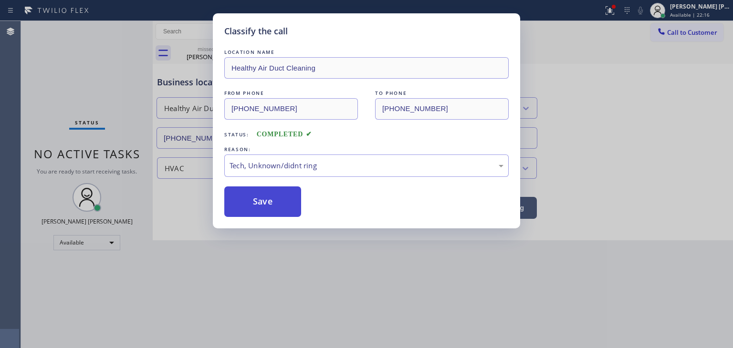
click at [267, 205] on button "Save" at bounding box center [262, 202] width 77 height 31
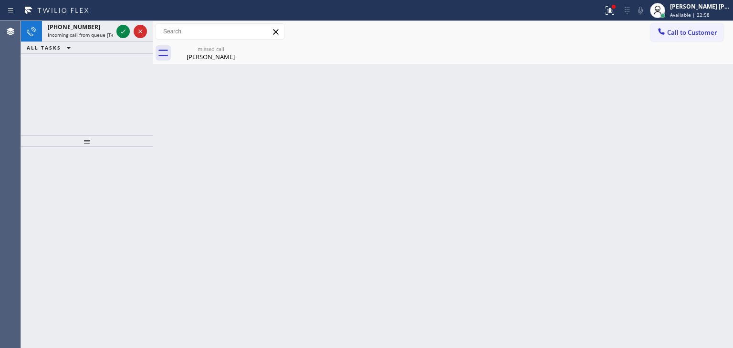
drag, startPoint x: 123, startPoint y: 27, endPoint x: 120, endPoint y: 43, distance: 16.4
click at [123, 27] on icon at bounding box center [122, 31] width 11 height 11
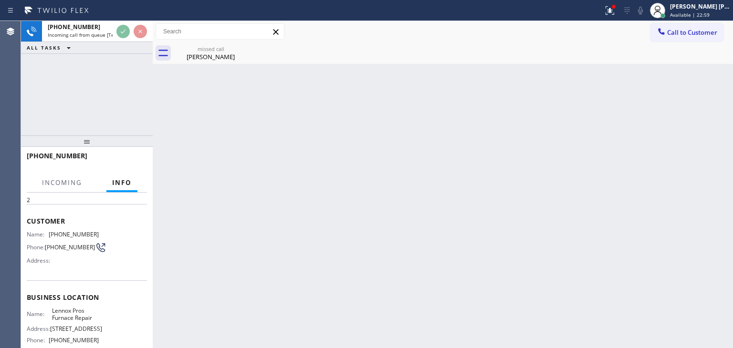
scroll to position [48, 0]
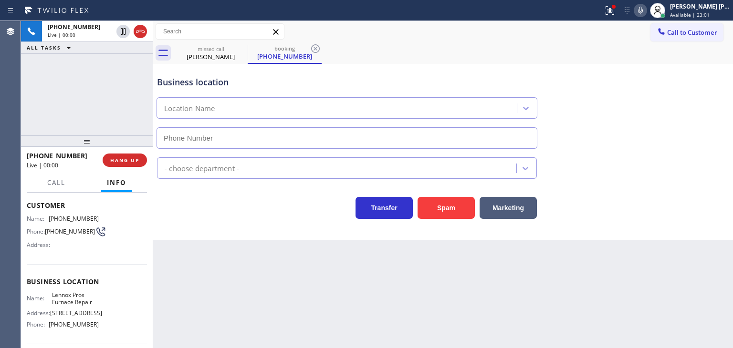
type input "[PHONE_NUMBER]"
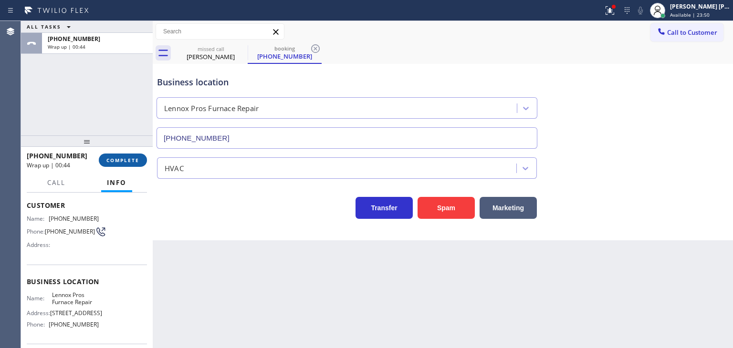
click at [133, 159] on span "COMPLETE" at bounding box center [122, 160] width 33 height 7
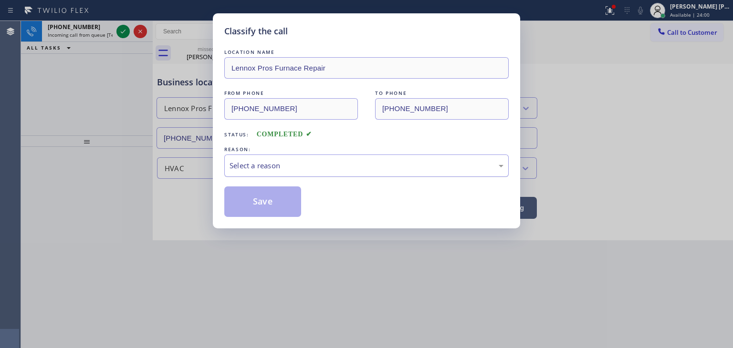
click at [300, 165] on div "Select a reason" at bounding box center [366, 165] width 274 height 11
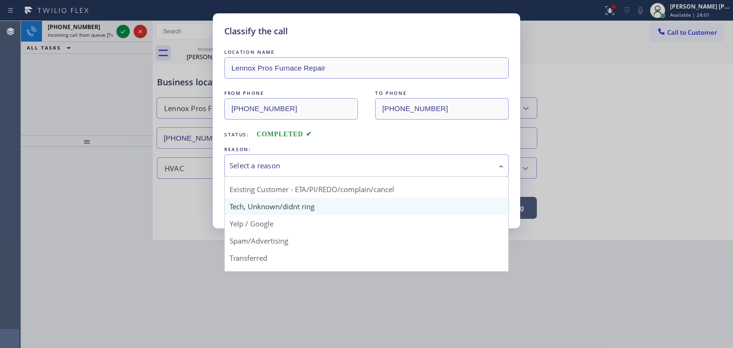
scroll to position [48, 0]
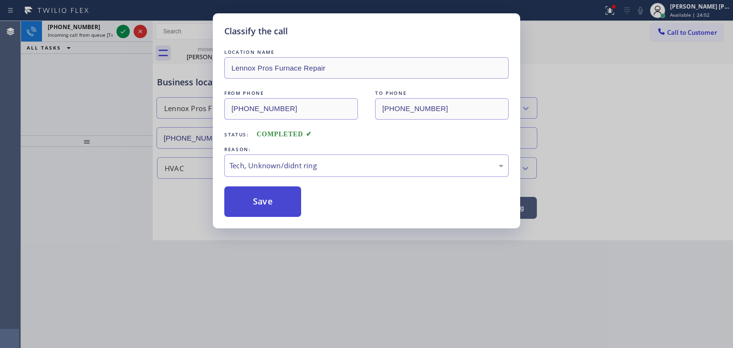
click at [273, 197] on button "Save" at bounding box center [262, 202] width 77 height 31
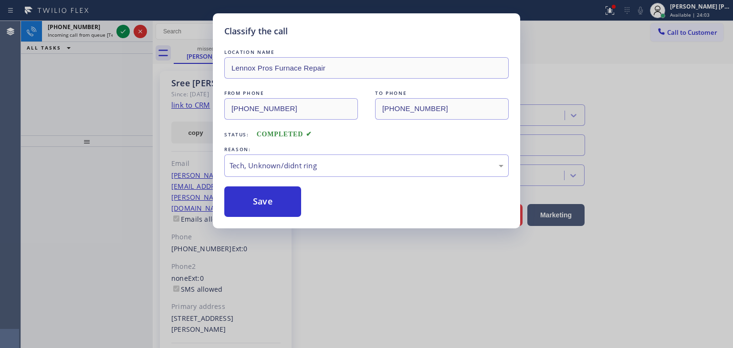
click at [121, 32] on icon at bounding box center [123, 32] width 5 height 4
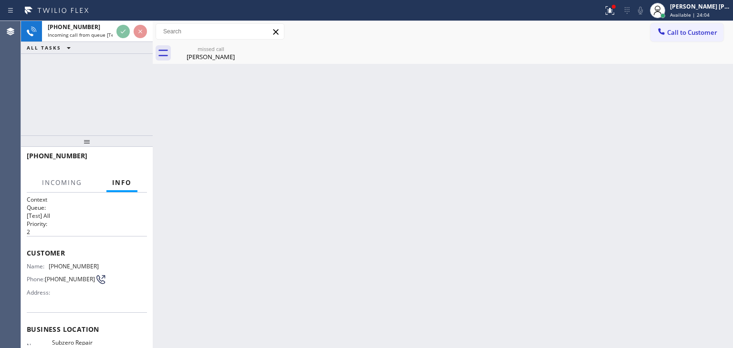
scroll to position [48, 0]
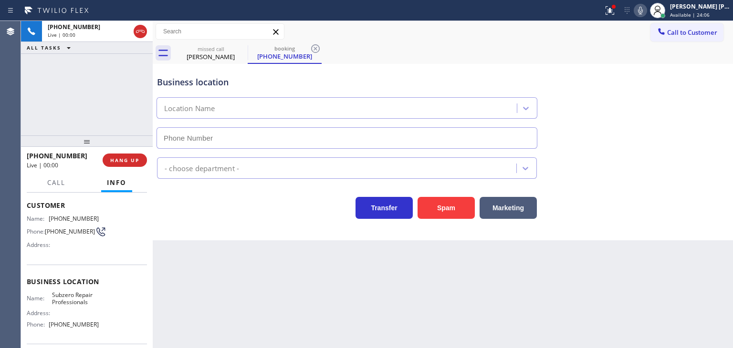
type input "[PHONE_NUMBER]"
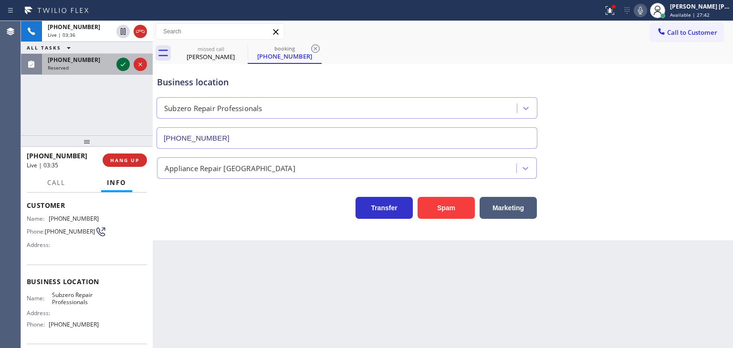
click at [126, 63] on icon at bounding box center [122, 64] width 11 height 11
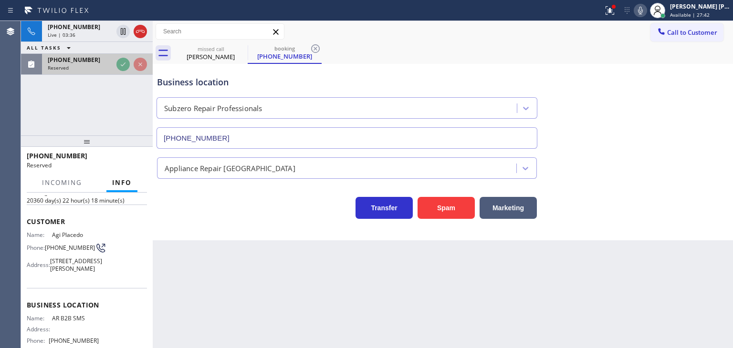
scroll to position [63, 0]
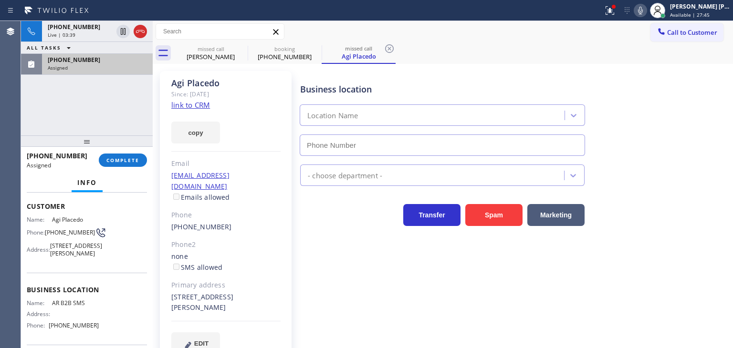
type input "[PHONE_NUMBER]"
click at [83, 62] on span "[PHONE_NUMBER]" at bounding box center [74, 60] width 52 height 8
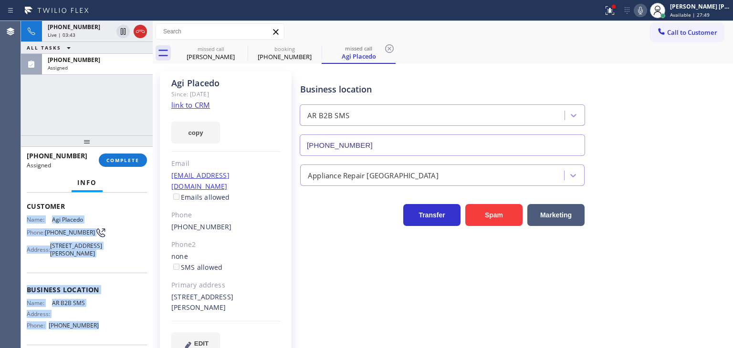
drag, startPoint x: 109, startPoint y: 334, endPoint x: 24, endPoint y: 218, distance: 144.5
click at [24, 218] on div "Context Queue: Appliance Repair High End Priority: 0 Task Age: [DEMOGRAPHIC_DAT…" at bounding box center [87, 271] width 132 height 156
copy div "Name: [GEOGRAPHIC_DATA] Phone: [PHONE_NUMBER] Address: [STREET_ADDRESS][PERSON_…"
click at [128, 162] on span "COMPLETE" at bounding box center [122, 160] width 33 height 7
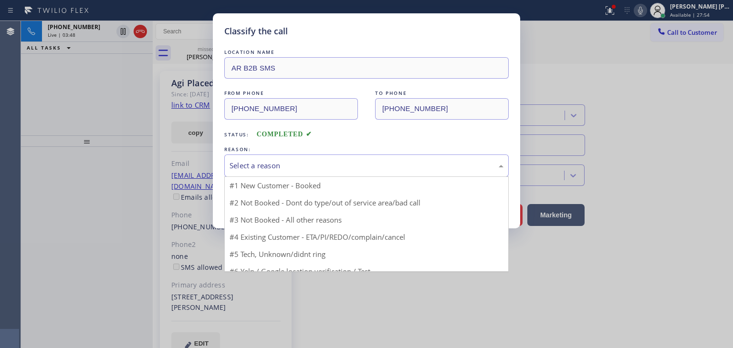
click at [286, 160] on div "Select a reason" at bounding box center [366, 165] width 274 height 11
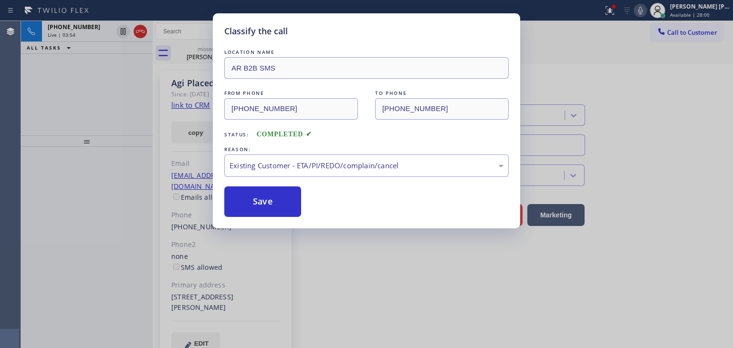
drag, startPoint x: 282, startPoint y: 200, endPoint x: 311, endPoint y: 190, distance: 29.7
click at [282, 199] on button "Save" at bounding box center [262, 202] width 77 height 31
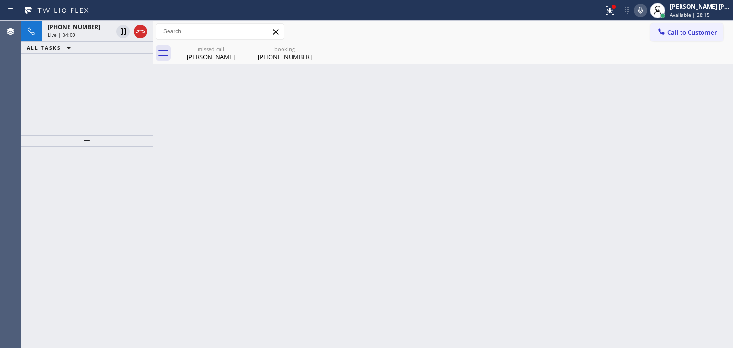
click at [643, 10] on icon at bounding box center [640, 11] width 5 height 8
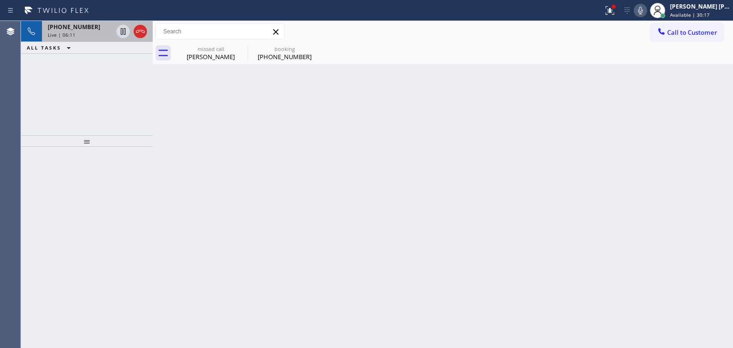
click at [84, 26] on span "[PHONE_NUMBER]" at bounding box center [74, 27] width 52 height 8
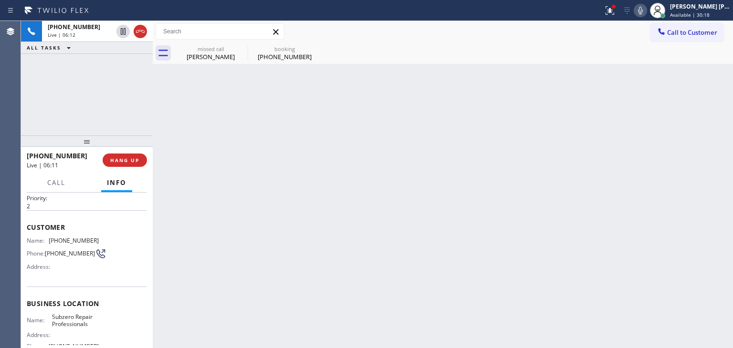
scroll to position [48, 0]
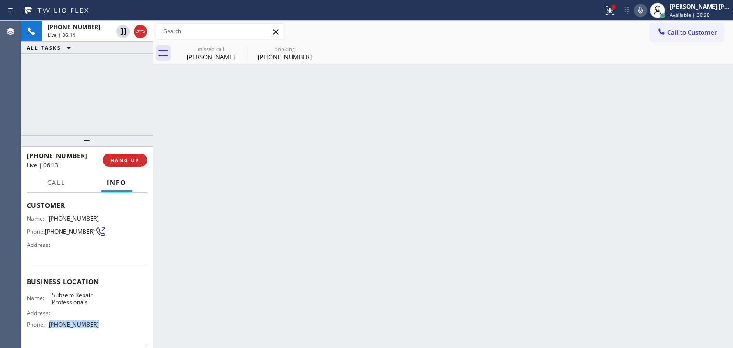
drag, startPoint x: 95, startPoint y: 327, endPoint x: 49, endPoint y: 330, distance: 46.8
click at [49, 330] on div "Name: Subzero Repair Professionals Address: Phone: [PHONE_NUMBER]" at bounding box center [87, 311] width 120 height 41
copy div "[PHONE_NUMBER]"
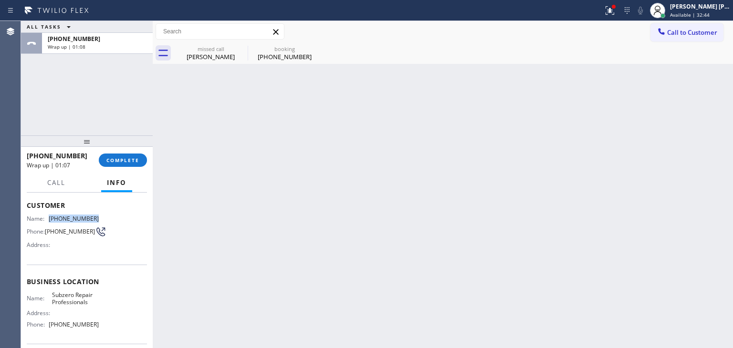
drag, startPoint x: 102, startPoint y: 216, endPoint x: 50, endPoint y: 216, distance: 52.0
click at [50, 216] on div "Name: [PHONE_NUMBER] Phone: [PHONE_NUMBER] Address:" at bounding box center [87, 234] width 120 height 38
drag, startPoint x: 76, startPoint y: 153, endPoint x: 33, endPoint y: 159, distance: 42.8
click at [33, 159] on div "[PHONE_NUMBER]" at bounding box center [59, 155] width 65 height 9
click at [134, 160] on span "COMPLETE" at bounding box center [122, 160] width 33 height 7
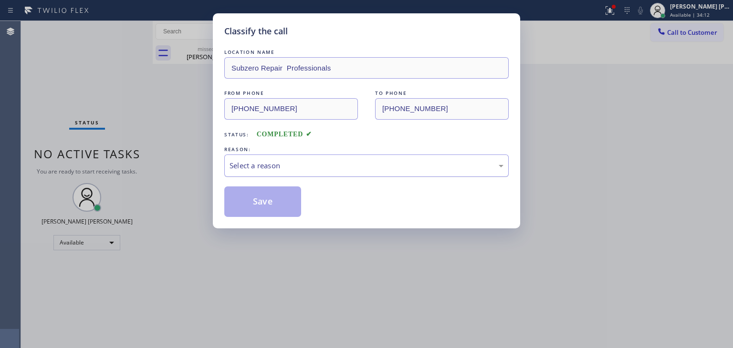
click at [244, 164] on div "Select a reason" at bounding box center [366, 165] width 274 height 11
click at [260, 192] on button "Save" at bounding box center [262, 202] width 77 height 31
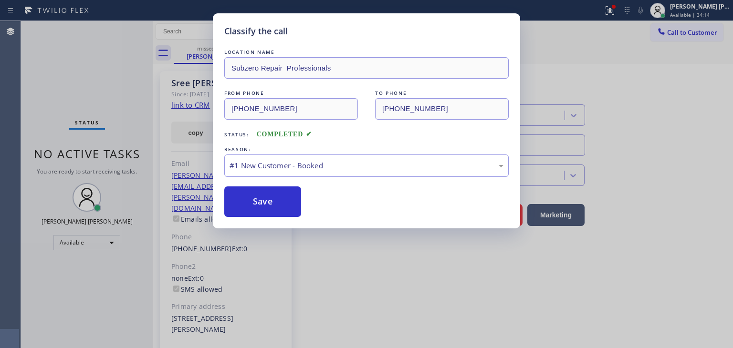
click at [279, 222] on div "Classify the call LOCATION NAME Subzero Repair Professionals FROM PHONE [PHONE_…" at bounding box center [366, 120] width 307 height 215
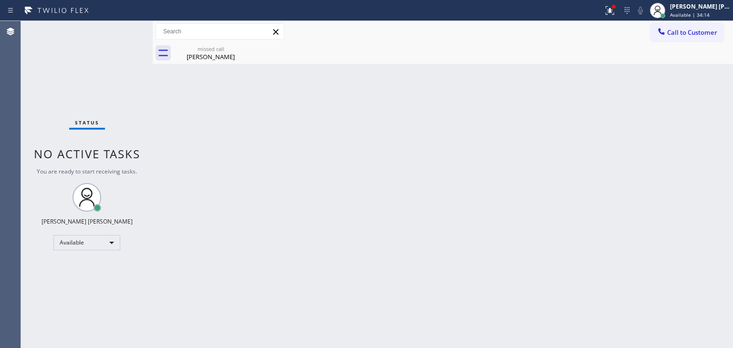
click at [273, 207] on div "Back to Dashboard Change Sender ID Customers Technicians Select a contact Outbo…" at bounding box center [443, 184] width 580 height 327
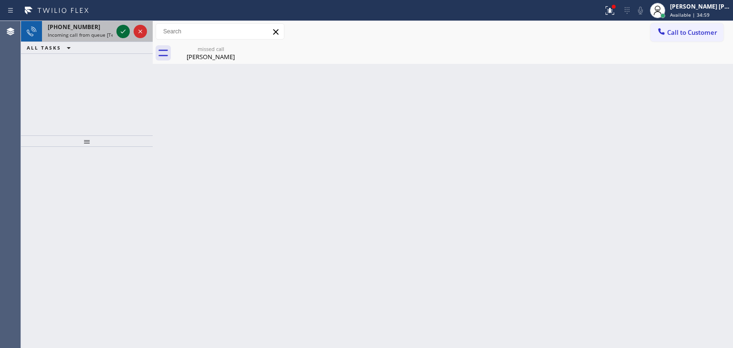
click at [121, 33] on icon at bounding box center [122, 31] width 11 height 11
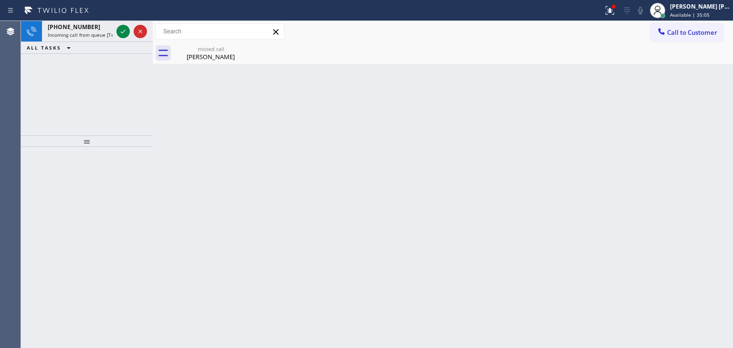
click at [123, 31] on icon at bounding box center [122, 31] width 11 height 11
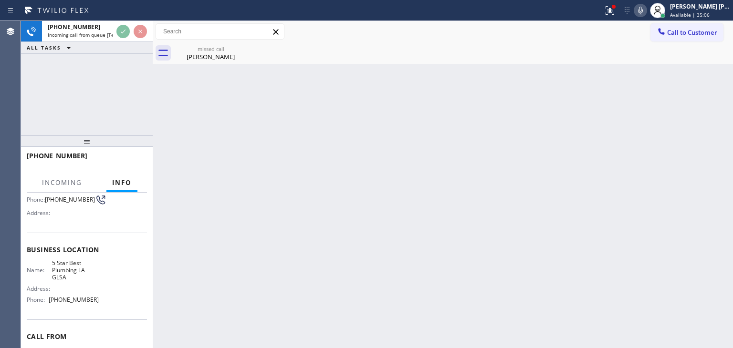
scroll to position [95, 0]
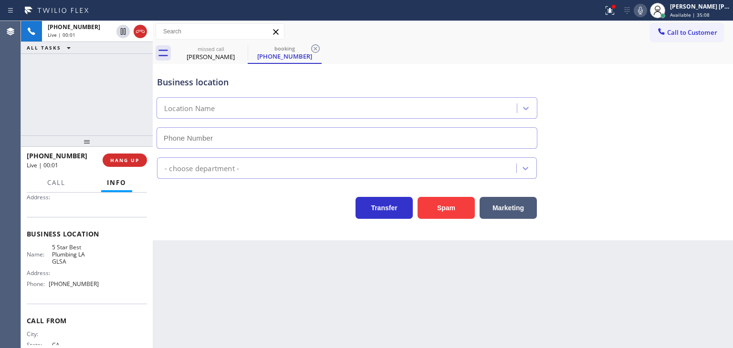
type input "[PHONE_NUMBER]"
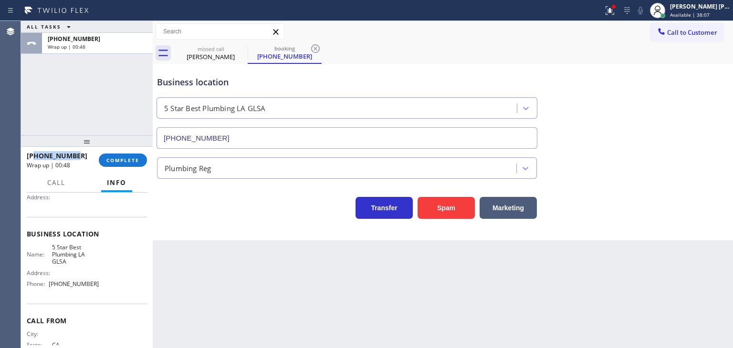
drag, startPoint x: 83, startPoint y: 156, endPoint x: 36, endPoint y: 155, distance: 47.7
click at [36, 155] on div "[PHONE_NUMBER]" at bounding box center [59, 155] width 65 height 9
drag, startPoint x: 105, startPoint y: 288, endPoint x: 45, endPoint y: 288, distance: 59.6
click at [45, 288] on div "Name: 5 Star Best Plumbing LA GLSA Address: Phone: [PHONE_NUMBER]" at bounding box center [87, 268] width 120 height 48
click at [125, 163] on span "COMPLETE" at bounding box center [122, 160] width 33 height 7
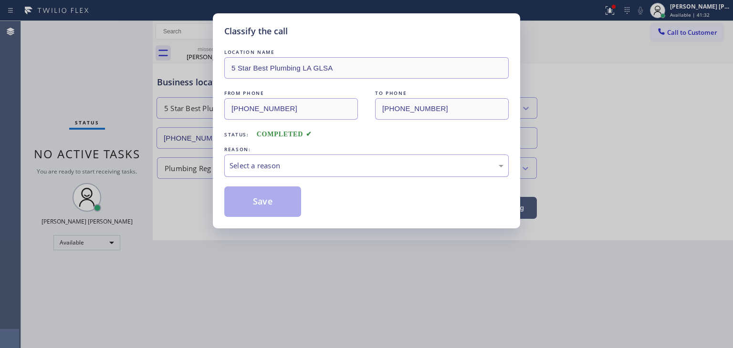
click at [233, 164] on div "Select a reason" at bounding box center [366, 165] width 274 height 11
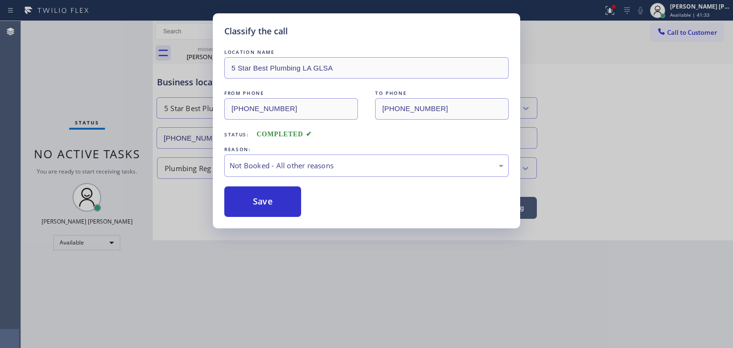
click at [261, 201] on button "Save" at bounding box center [262, 202] width 77 height 31
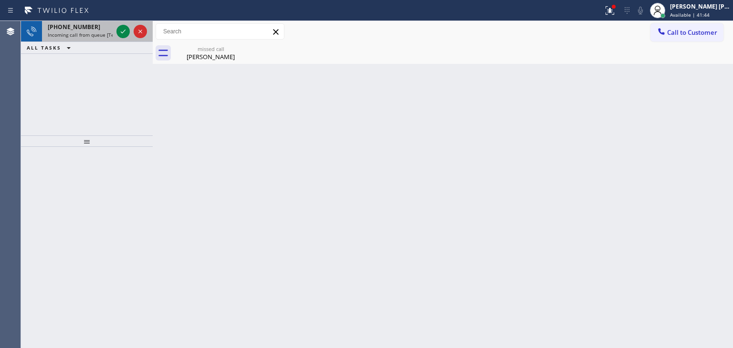
click at [133, 39] on div at bounding box center [131, 31] width 34 height 21
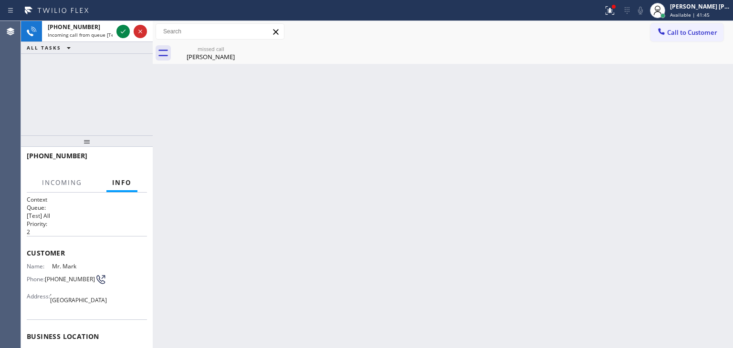
scroll to position [95, 0]
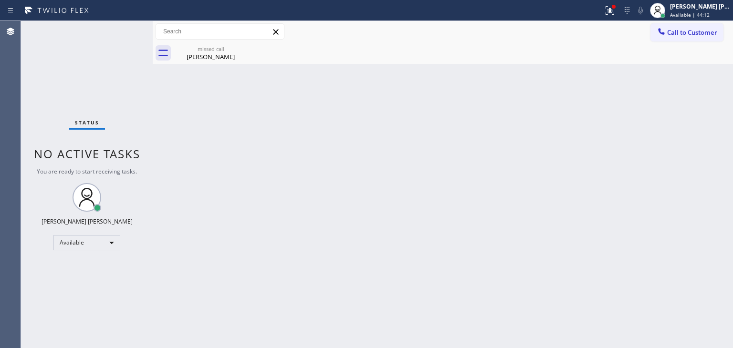
click at [124, 31] on div "Status No active tasks You are ready to start receiving tasks. [PERSON_NAME] [P…" at bounding box center [87, 184] width 132 height 327
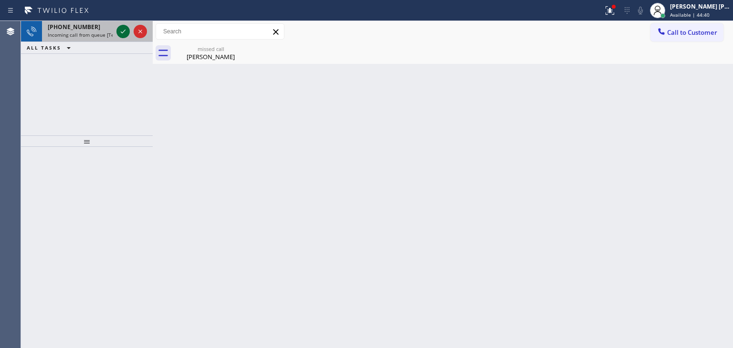
click at [124, 31] on icon at bounding box center [122, 31] width 11 height 11
drag, startPoint x: 125, startPoint y: 41, endPoint x: 124, endPoint y: 29, distance: 11.5
click at [124, 29] on icon at bounding box center [122, 31] width 11 height 11
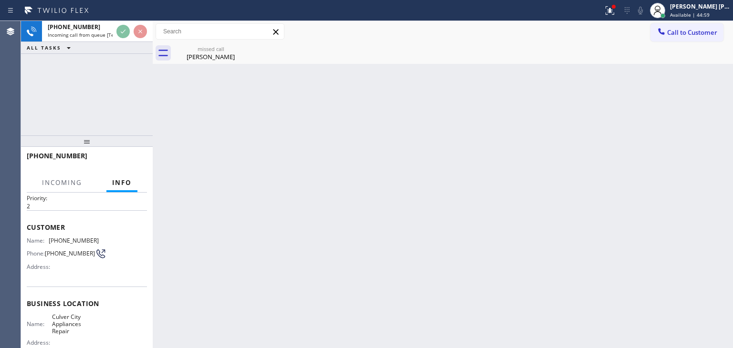
scroll to position [48, 0]
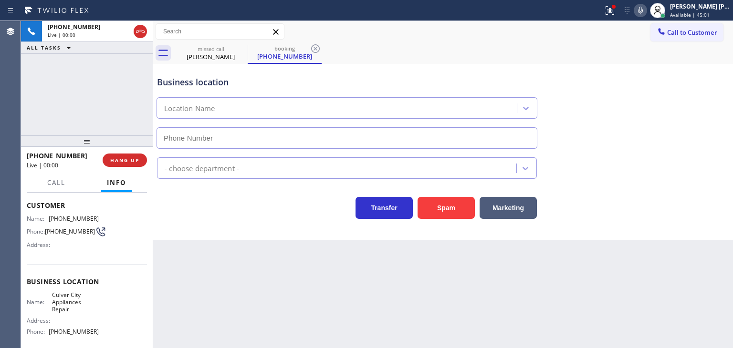
type input "[PHONE_NUMBER]"
click at [643, 10] on icon at bounding box center [640, 11] width 5 height 8
drag, startPoint x: 73, startPoint y: 157, endPoint x: 34, endPoint y: 157, distance: 39.6
click at [34, 157] on div "[PHONE_NUMBER]" at bounding box center [61, 155] width 69 height 9
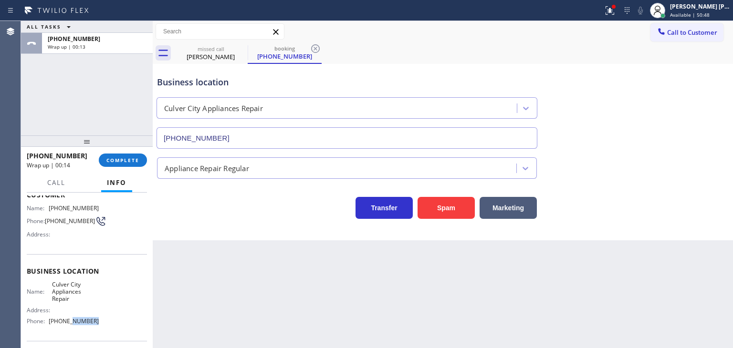
scroll to position [59, 0]
drag, startPoint x: 98, startPoint y: 339, endPoint x: 47, endPoint y: 321, distance: 54.0
click at [47, 321] on div "Name: Culver City Appliances Repair Address: Phone: [PHONE_NUMBER]" at bounding box center [87, 304] width 120 height 48
click at [117, 159] on span "COMPLETE" at bounding box center [122, 160] width 33 height 7
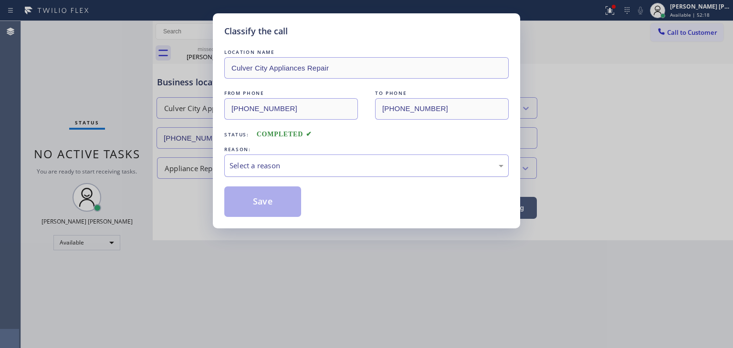
click at [276, 167] on div "Select a reason" at bounding box center [366, 165] width 274 height 11
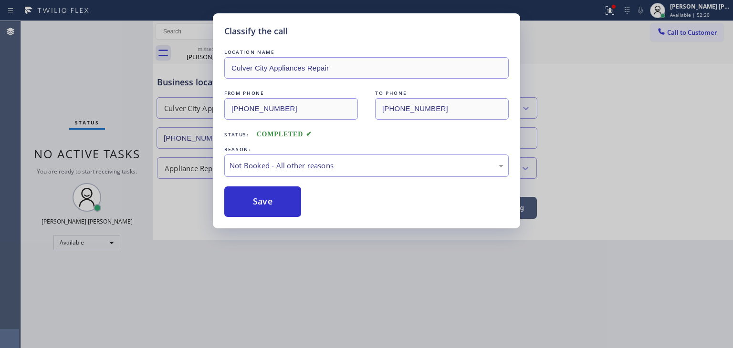
click at [275, 197] on button "Save" at bounding box center [262, 202] width 77 height 31
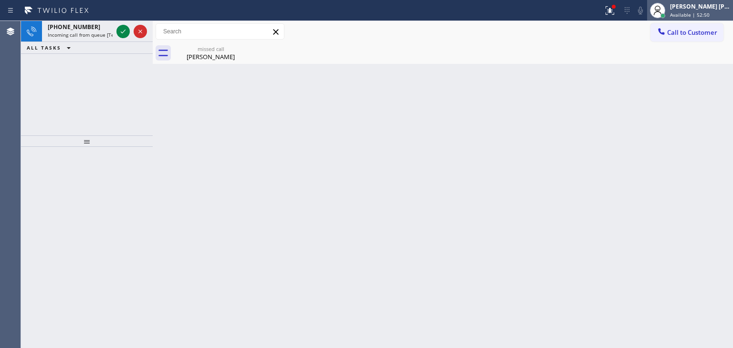
click at [690, 12] on span "Available | 52:50" at bounding box center [690, 14] width 40 height 7
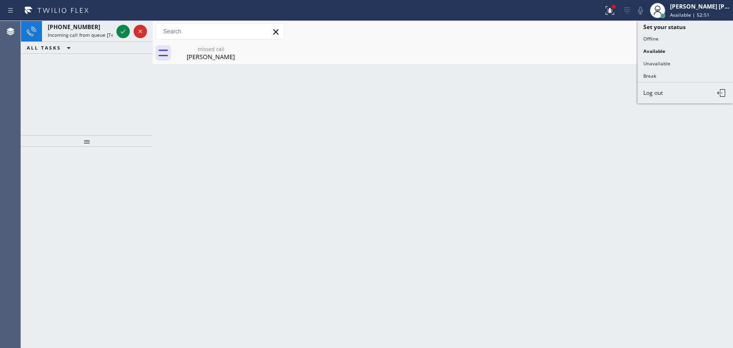
click at [675, 71] on button "Break" at bounding box center [684, 76] width 95 height 12
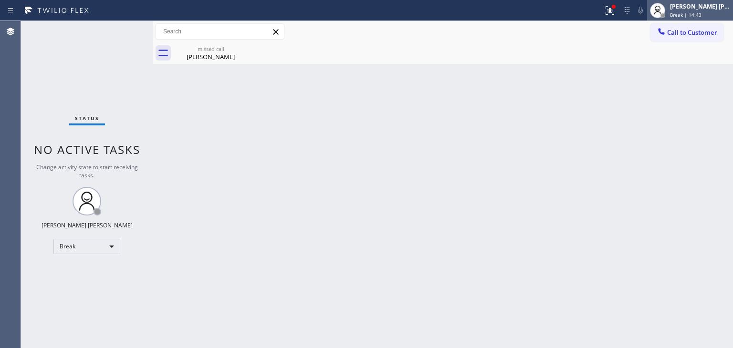
click at [689, 16] on span "Break | 14:43" at bounding box center [685, 14] width 31 height 7
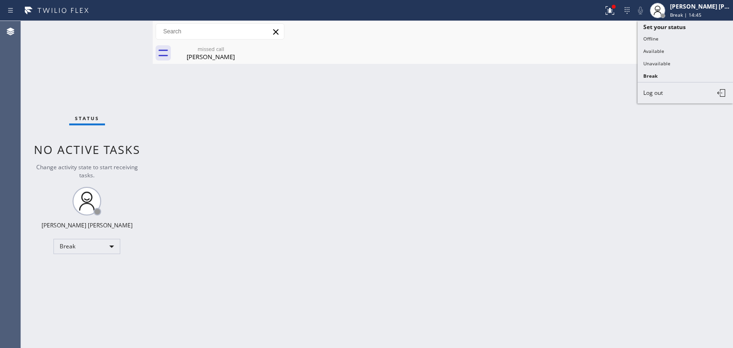
drag, startPoint x: 689, startPoint y: 47, endPoint x: 688, endPoint y: 62, distance: 14.8
click at [689, 48] on button "Available" at bounding box center [684, 51] width 95 height 12
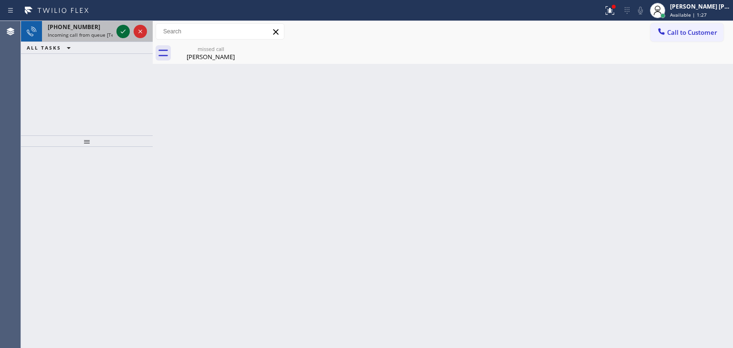
click at [123, 34] on icon at bounding box center [122, 31] width 11 height 11
click at [124, 33] on icon at bounding box center [122, 31] width 11 height 11
click at [122, 33] on icon at bounding box center [122, 31] width 11 height 11
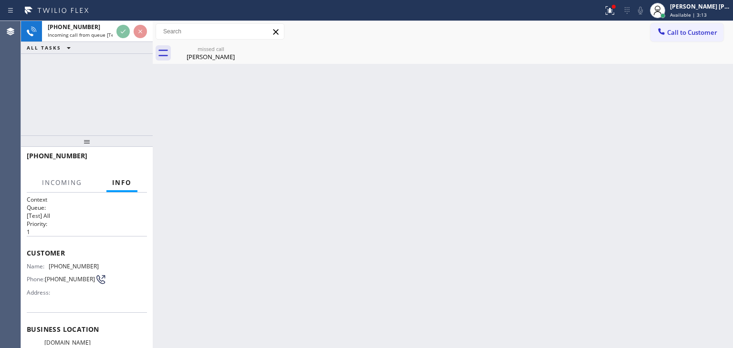
scroll to position [48, 0]
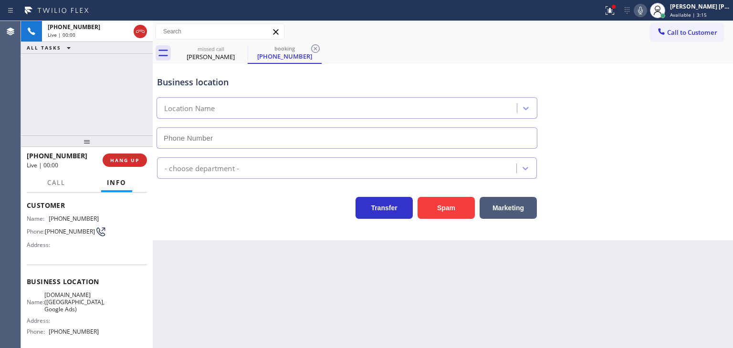
type input "[PHONE_NUMBER]"
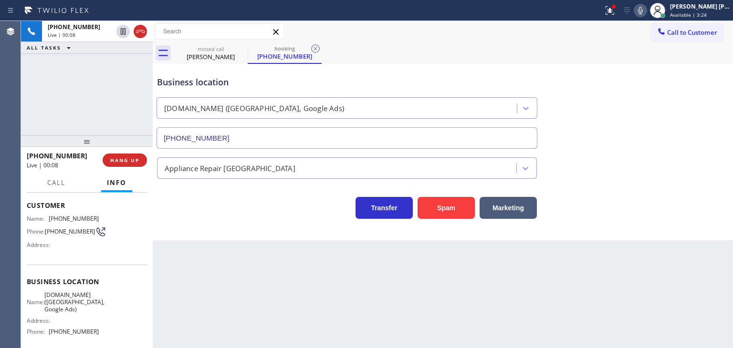
click at [647, 11] on div at bounding box center [639, 10] width 13 height 11
click at [646, 13] on icon at bounding box center [639, 10] width 11 height 11
click at [646, 9] on icon at bounding box center [639, 10] width 11 height 11
click at [646, 10] on icon at bounding box center [639, 10] width 11 height 11
click at [646, 15] on icon at bounding box center [639, 10] width 11 height 11
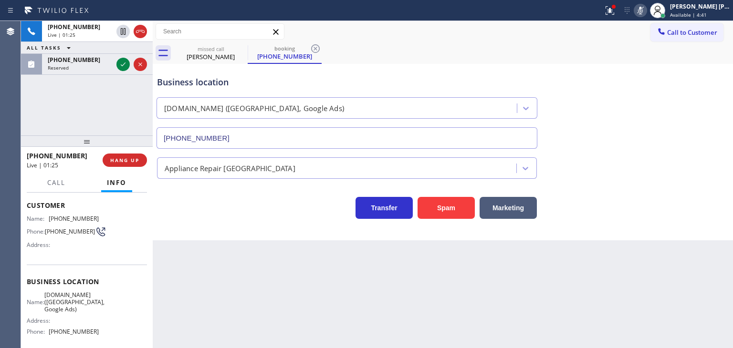
click at [646, 14] on icon at bounding box center [639, 10] width 11 height 11
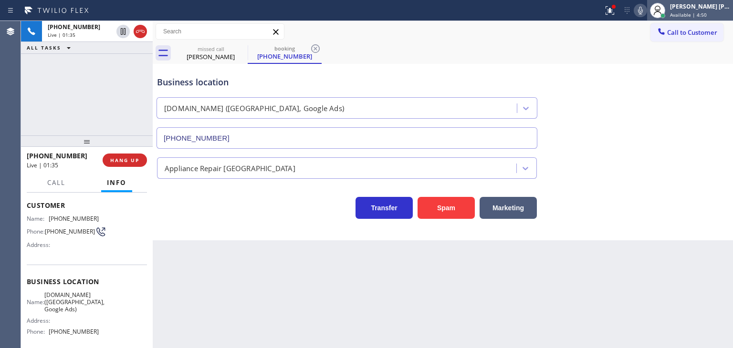
click at [703, 11] on span "Available | 4:50" at bounding box center [688, 14] width 37 height 7
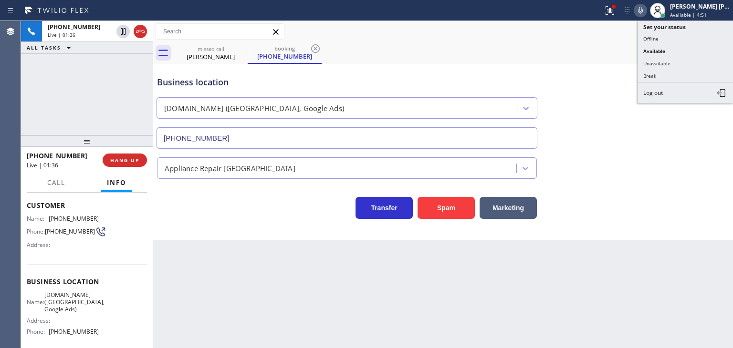
click at [692, 59] on button "Unavailable" at bounding box center [684, 63] width 95 height 12
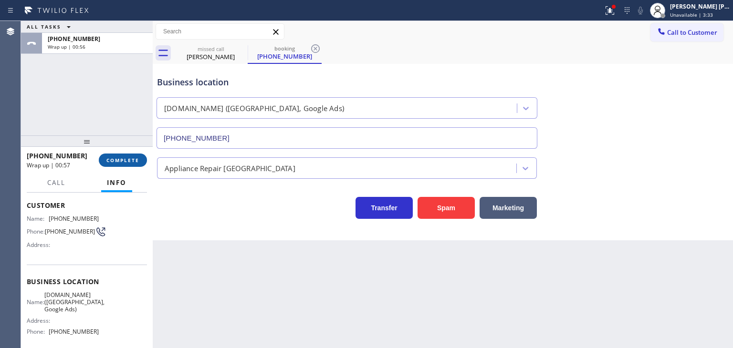
click at [110, 156] on button "COMPLETE" at bounding box center [123, 160] width 48 height 13
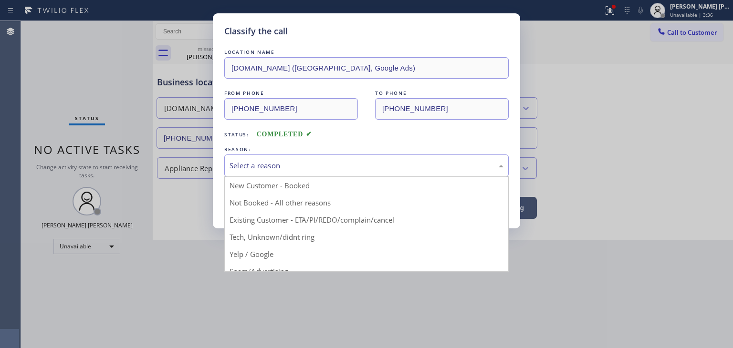
click at [284, 165] on div "Select a reason" at bounding box center [366, 165] width 274 height 11
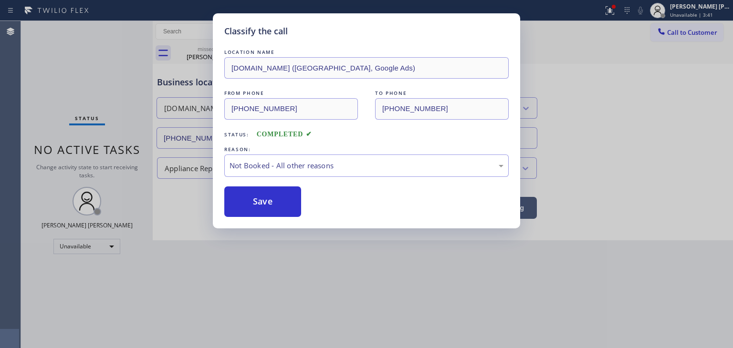
click at [264, 199] on button "Save" at bounding box center [262, 202] width 77 height 31
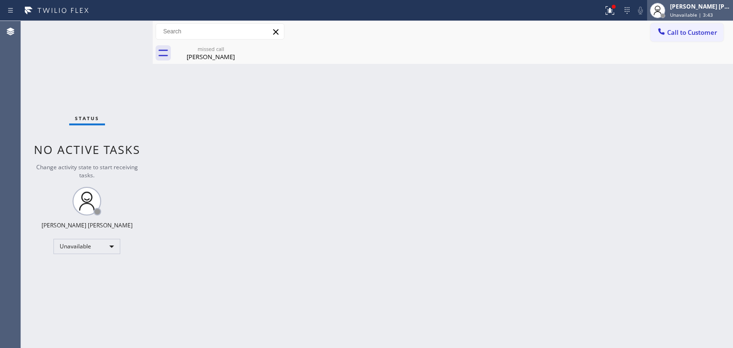
click at [695, 10] on div "[PERSON_NAME] [PERSON_NAME] Unavailable | 3:43" at bounding box center [700, 10] width 65 height 17
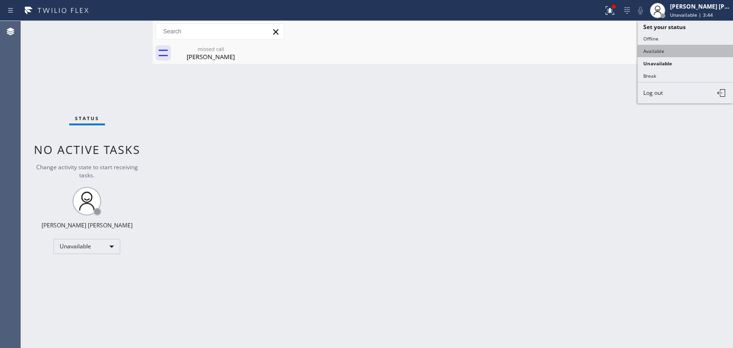
click at [675, 49] on button "Available" at bounding box center [684, 51] width 95 height 12
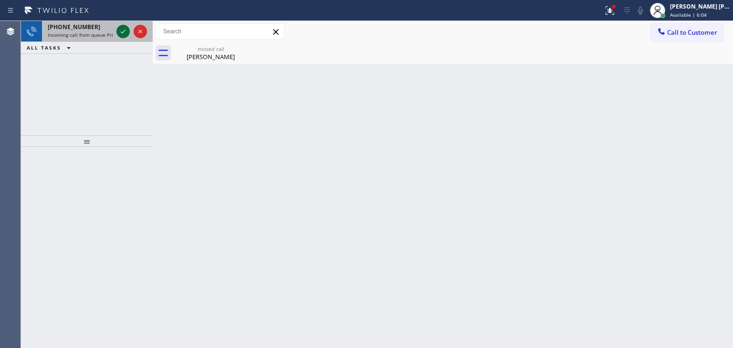
click at [123, 31] on icon at bounding box center [122, 31] width 11 height 11
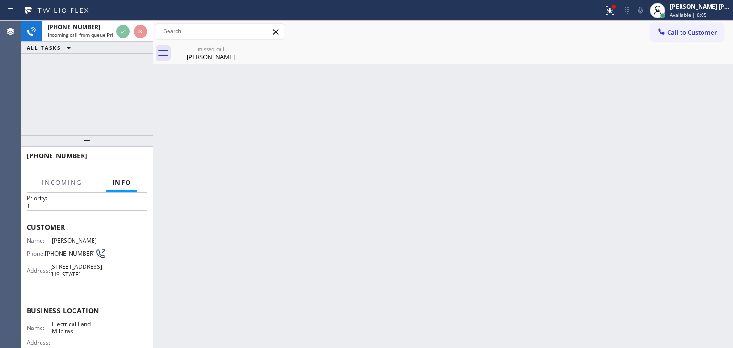
scroll to position [48, 0]
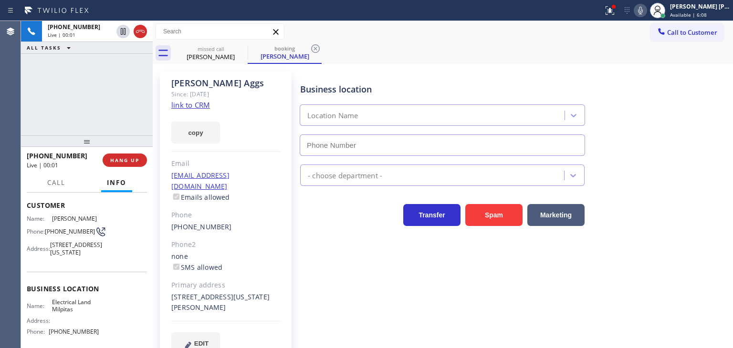
type input "[PHONE_NUMBER]"
click at [203, 106] on link "link to CRM" at bounding box center [190, 105] width 39 height 10
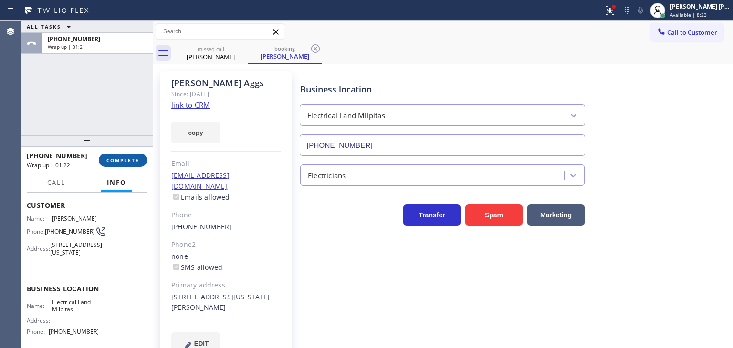
click at [117, 163] on span "COMPLETE" at bounding box center [122, 160] width 33 height 7
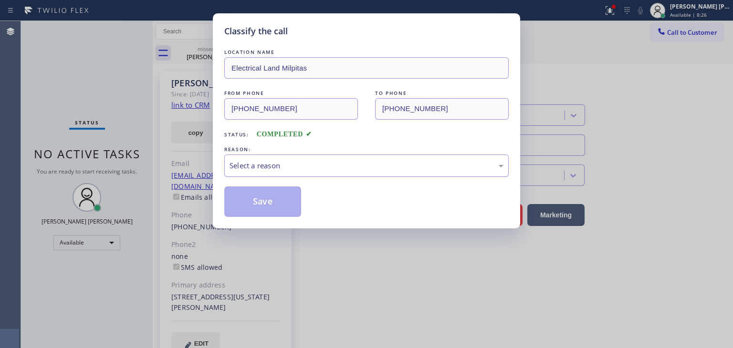
click at [260, 164] on div "Select a reason" at bounding box center [366, 165] width 274 height 11
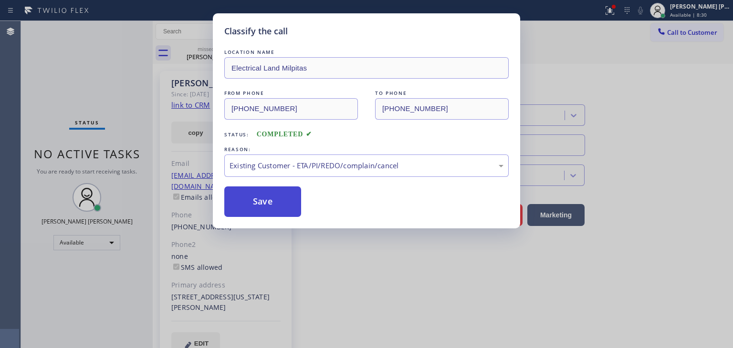
click at [255, 199] on button "Save" at bounding box center [262, 202] width 77 height 31
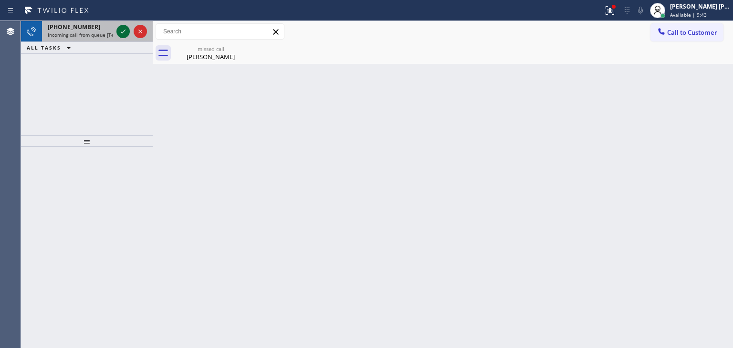
click at [123, 31] on icon at bounding box center [123, 32] width 5 height 4
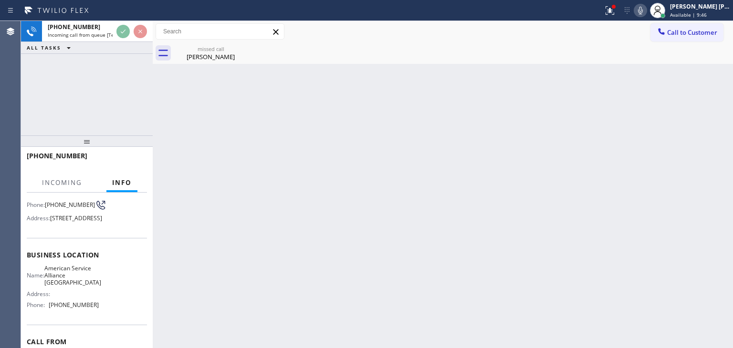
scroll to position [95, 0]
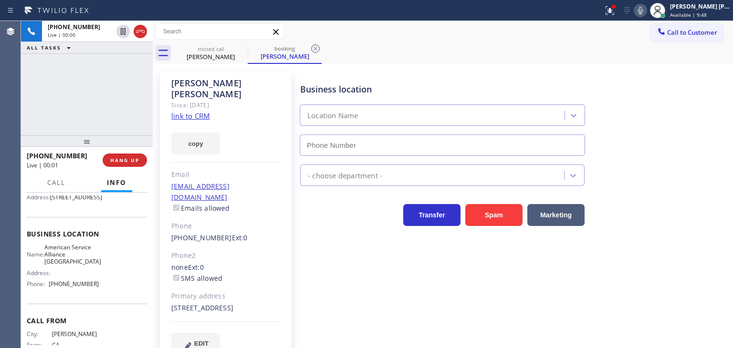
type input "[PHONE_NUMBER]"
click at [198, 111] on link "link to CRM" at bounding box center [190, 116] width 39 height 10
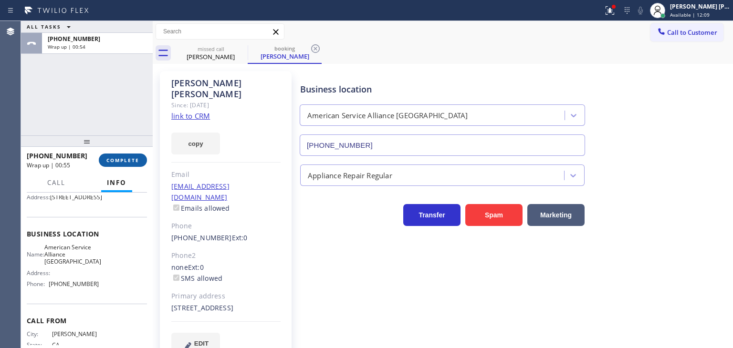
click at [128, 161] on span "COMPLETE" at bounding box center [122, 160] width 33 height 7
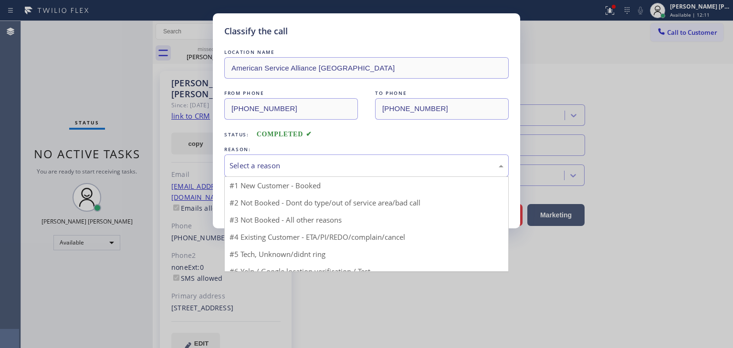
click at [300, 165] on div "Select a reason" at bounding box center [366, 165] width 274 height 11
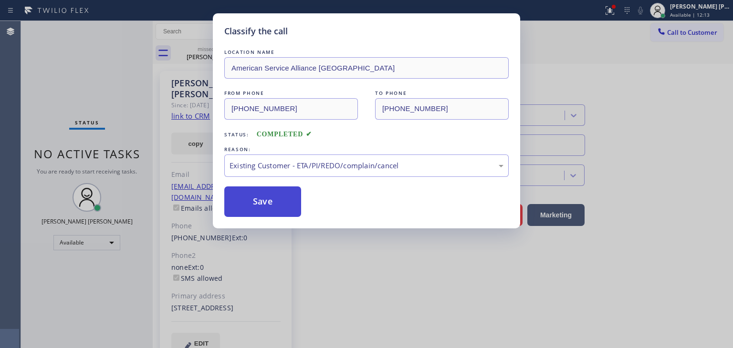
click at [271, 204] on button "Save" at bounding box center [262, 202] width 77 height 31
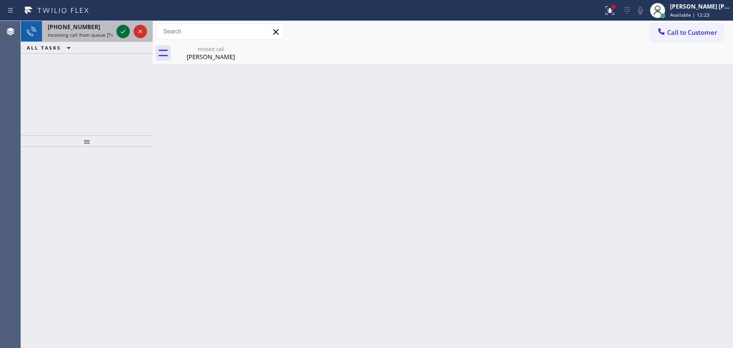
click at [122, 33] on icon at bounding box center [123, 32] width 5 height 4
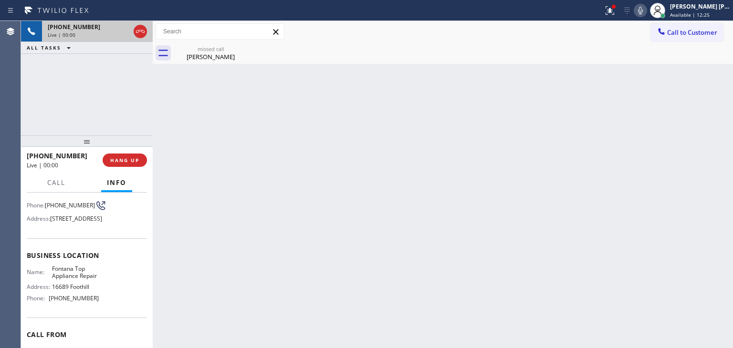
scroll to position [95, 0]
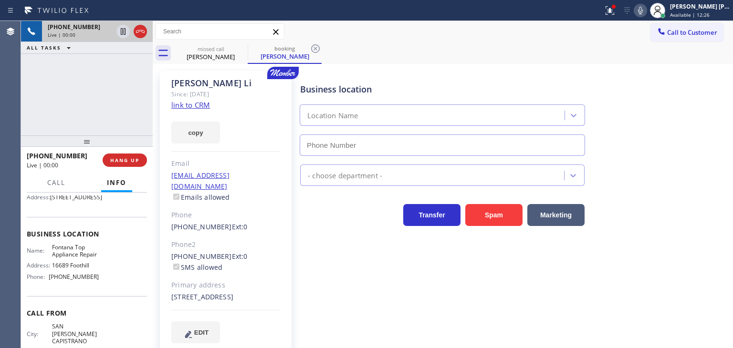
type input "[PHONE_NUMBER]"
click at [193, 105] on link "link to CRM" at bounding box center [190, 105] width 39 height 10
drag, startPoint x: 654, startPoint y: 10, endPoint x: 664, endPoint y: 10, distance: 10.0
click at [646, 10] on icon at bounding box center [639, 10] width 11 height 11
drag, startPoint x: 697, startPoint y: 10, endPoint x: 696, endPoint y: 35, distance: 24.8
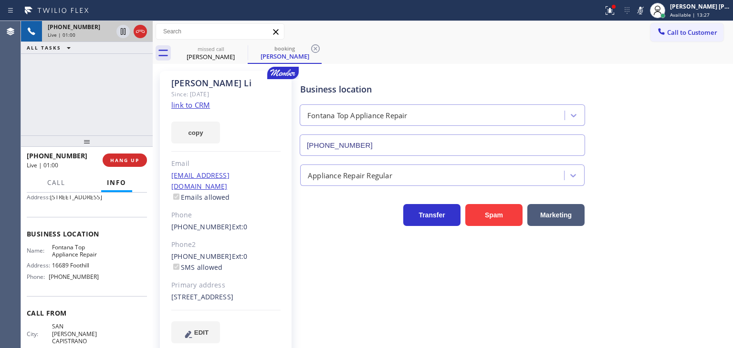
click at [698, 10] on div "[PERSON_NAME] [PERSON_NAME] Available | 13:27" at bounding box center [700, 10] width 65 height 17
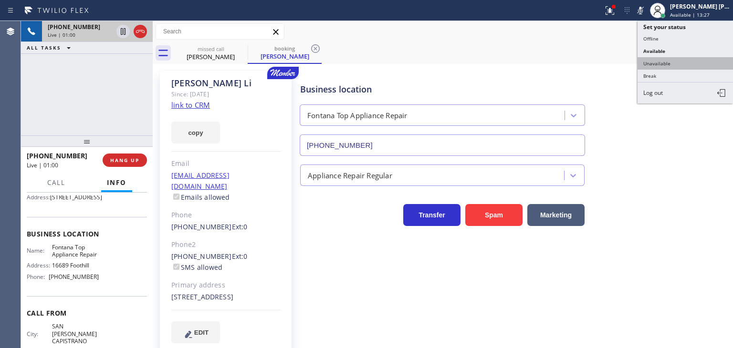
click at [690, 64] on button "Unavailable" at bounding box center [684, 63] width 95 height 12
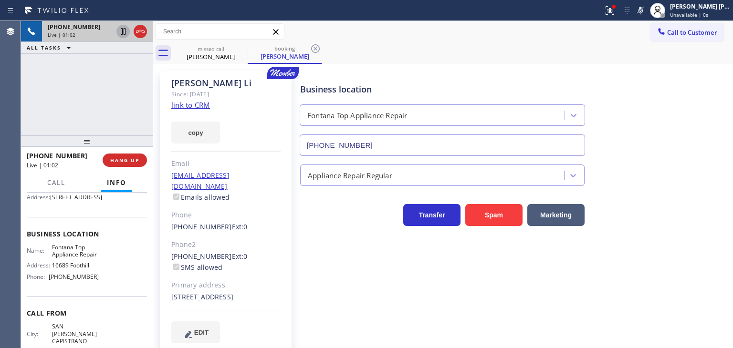
click at [126, 33] on icon at bounding box center [122, 31] width 11 height 11
click at [643, 10] on rect at bounding box center [640, 9] width 7 height 7
click at [120, 33] on icon at bounding box center [123, 31] width 7 height 7
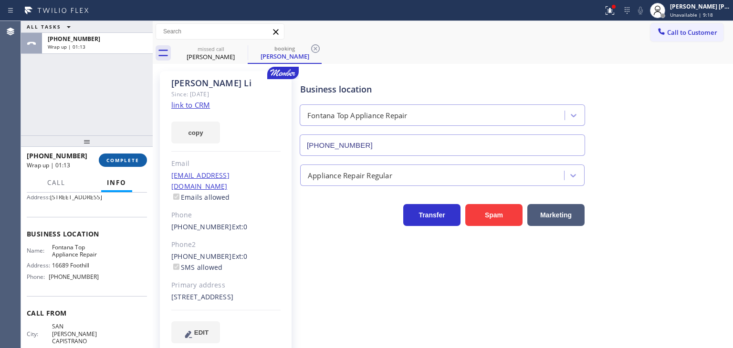
click at [127, 164] on button "COMPLETE" at bounding box center [123, 160] width 48 height 13
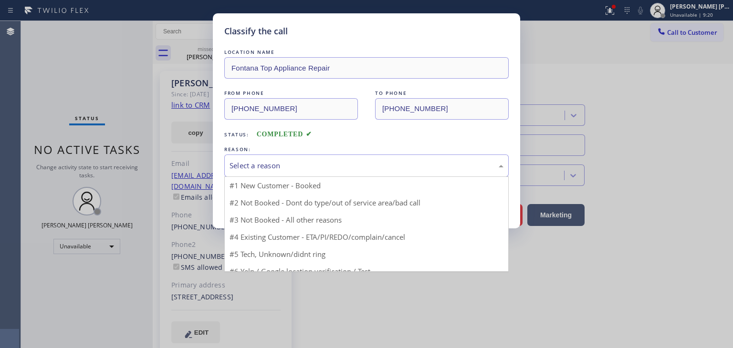
click at [274, 168] on div "Select a reason" at bounding box center [366, 165] width 274 height 11
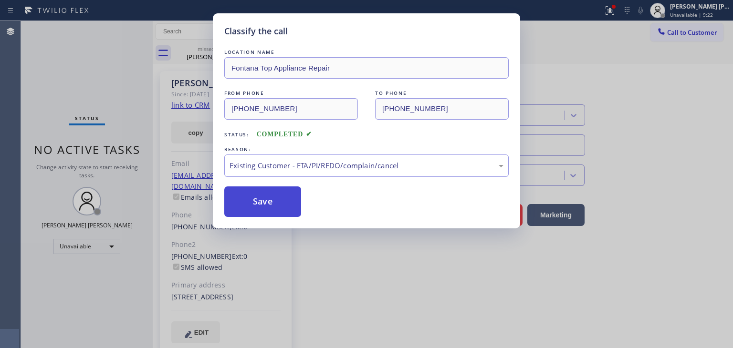
click at [265, 201] on button "Save" at bounding box center [262, 202] width 77 height 31
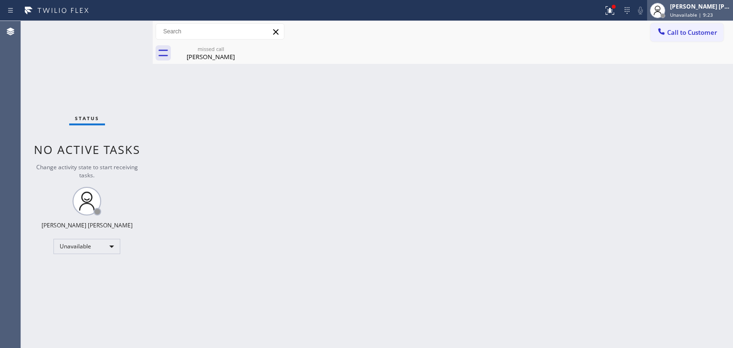
click at [712, 14] on span "Unavailable | 9:23" at bounding box center [691, 14] width 43 height 7
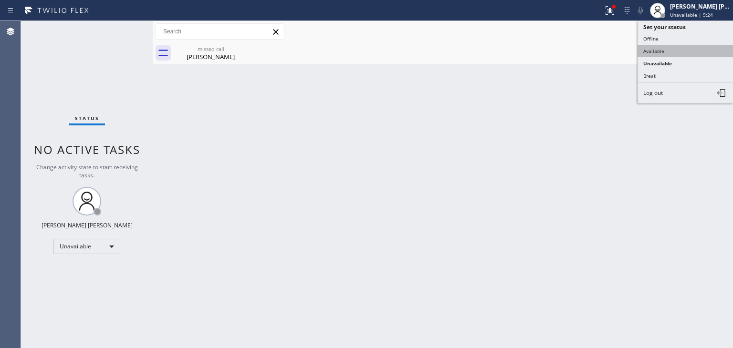
click at [684, 52] on button "Available" at bounding box center [684, 51] width 95 height 12
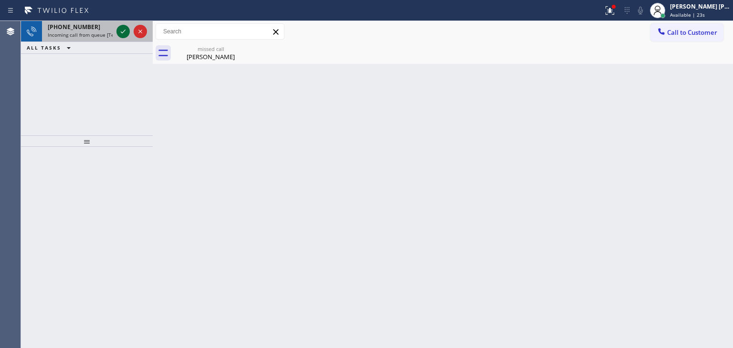
click at [123, 30] on icon at bounding box center [122, 31] width 11 height 11
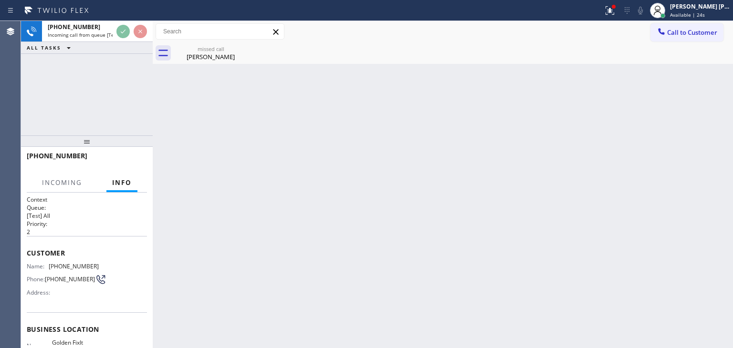
scroll to position [48, 0]
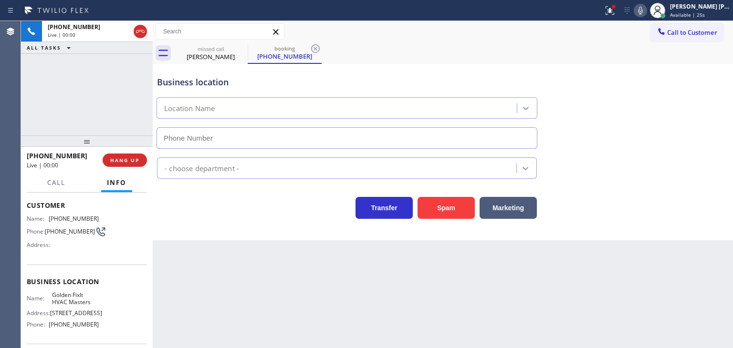
type input "[PHONE_NUMBER]"
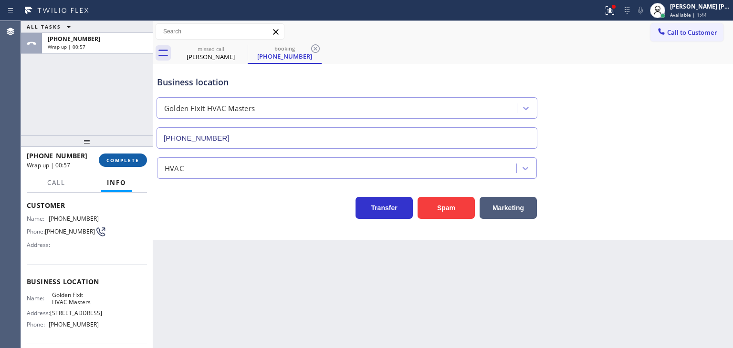
click at [116, 163] on span "COMPLETE" at bounding box center [122, 160] width 33 height 7
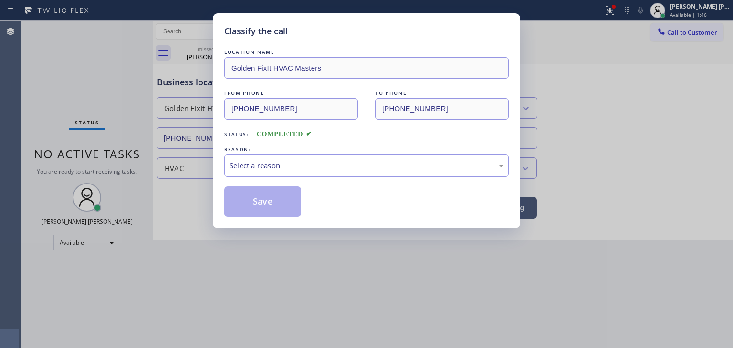
click at [270, 166] on div "Select a reason" at bounding box center [366, 165] width 274 height 11
click at [271, 200] on button "Save" at bounding box center [262, 202] width 77 height 31
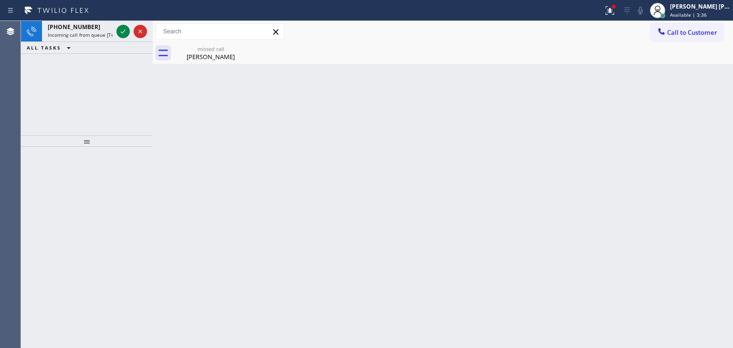
drag, startPoint x: 122, startPoint y: 31, endPoint x: 122, endPoint y: 50, distance: 18.6
click at [122, 31] on icon at bounding box center [122, 31] width 11 height 11
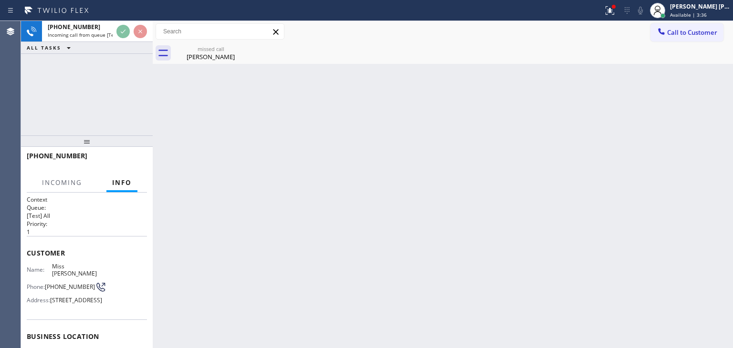
scroll to position [27, 0]
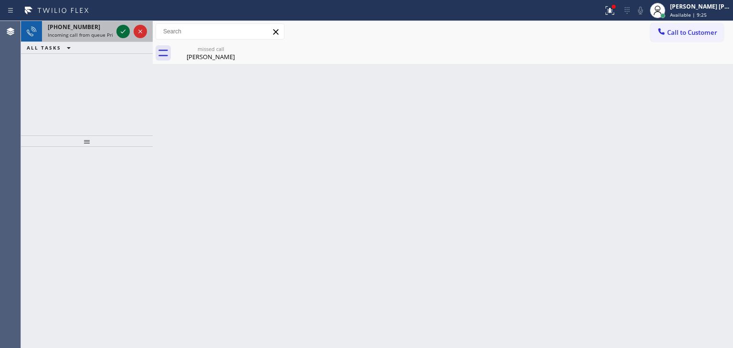
click at [120, 33] on icon at bounding box center [122, 31] width 11 height 11
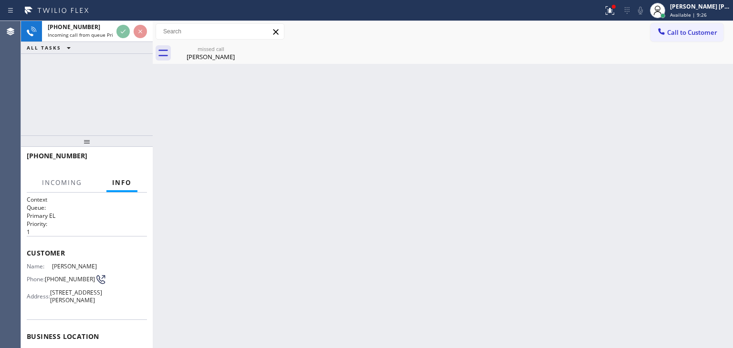
scroll to position [48, 0]
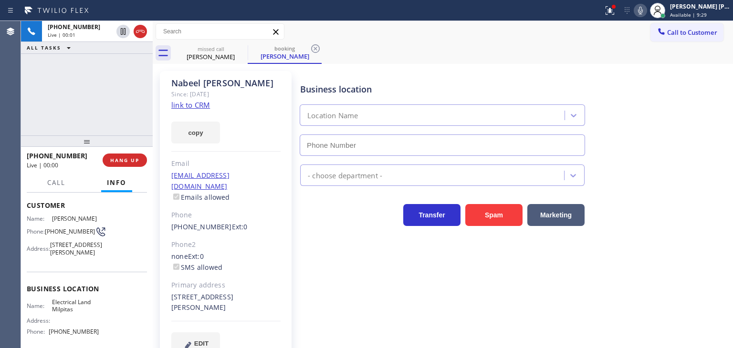
type input "[PHONE_NUMBER]"
click at [188, 106] on link "link to CRM" at bounding box center [190, 105] width 39 height 10
click at [646, 10] on icon at bounding box center [639, 10] width 11 height 11
click at [698, 8] on div "[PERSON_NAME] [PERSON_NAME]" at bounding box center [700, 6] width 60 height 8
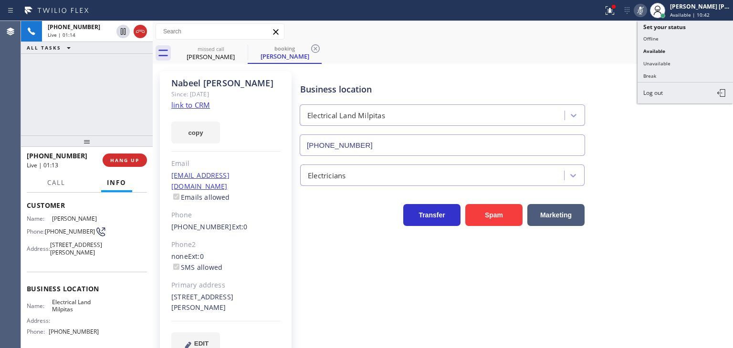
drag, startPoint x: 683, startPoint y: 58, endPoint x: 340, endPoint y: 38, distance: 343.1
click at [682, 58] on button "Unavailable" at bounding box center [684, 63] width 95 height 12
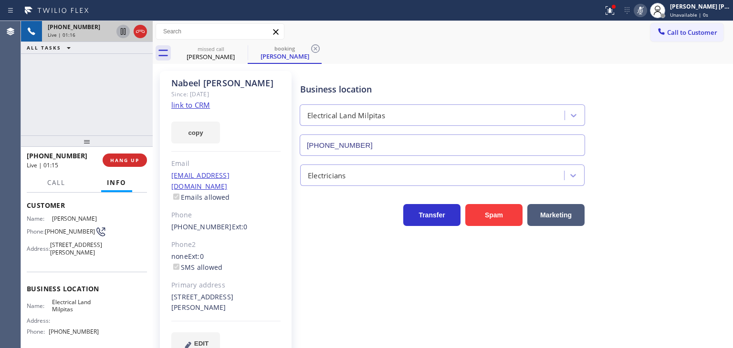
click at [119, 31] on icon at bounding box center [122, 31] width 11 height 11
click at [643, 7] on icon at bounding box center [640, 11] width 5 height 8
click at [124, 27] on icon at bounding box center [122, 31] width 11 height 11
click at [143, 33] on icon at bounding box center [140, 31] width 11 height 11
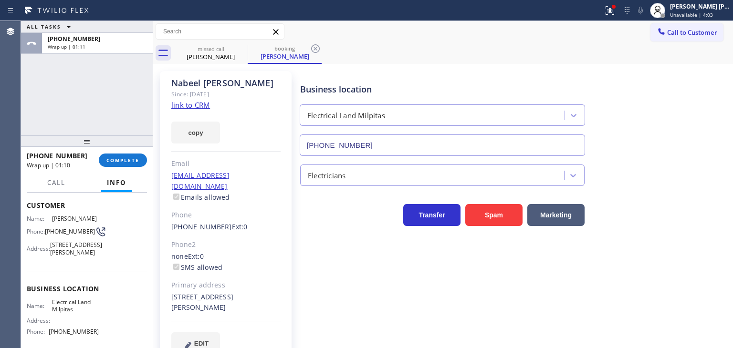
click at [122, 167] on div "[PHONE_NUMBER] Wrap up | 01:10 COMPLETE" at bounding box center [87, 160] width 120 height 25
click at [122, 165] on button "COMPLETE" at bounding box center [123, 160] width 48 height 13
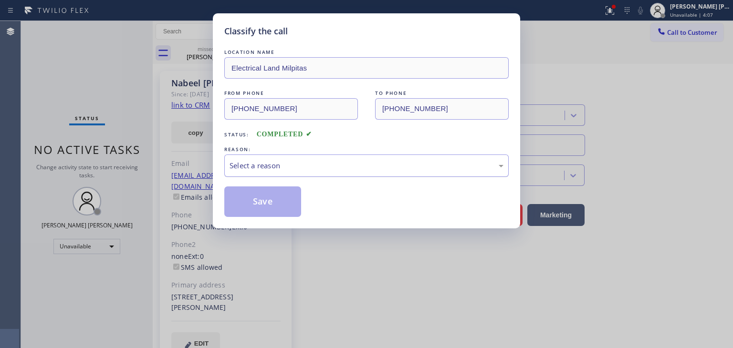
click at [274, 165] on div "Select a reason" at bounding box center [366, 165] width 274 height 11
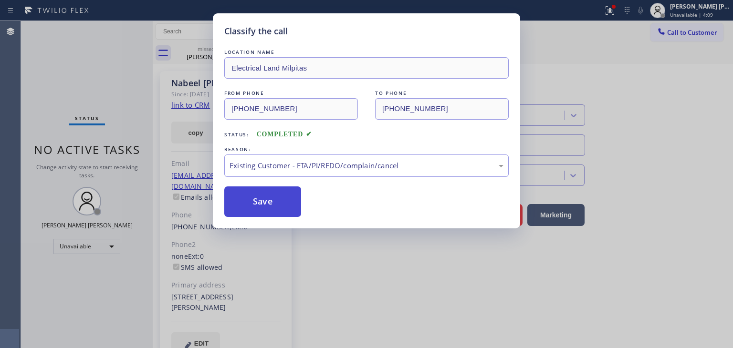
click at [270, 203] on button "Save" at bounding box center [262, 202] width 77 height 31
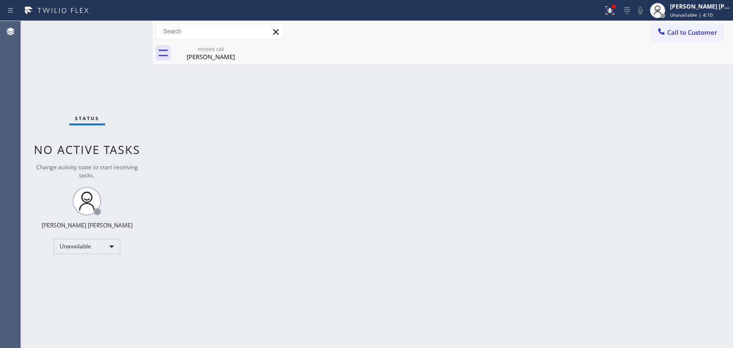
click at [705, 11] on span "Unavailable | 4:10" at bounding box center [691, 14] width 43 height 7
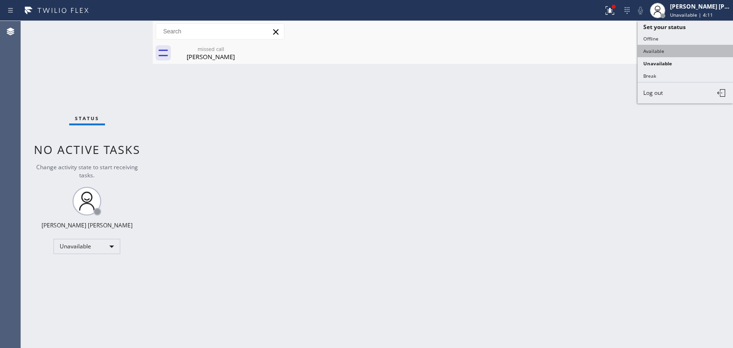
click at [673, 50] on button "Available" at bounding box center [684, 51] width 95 height 12
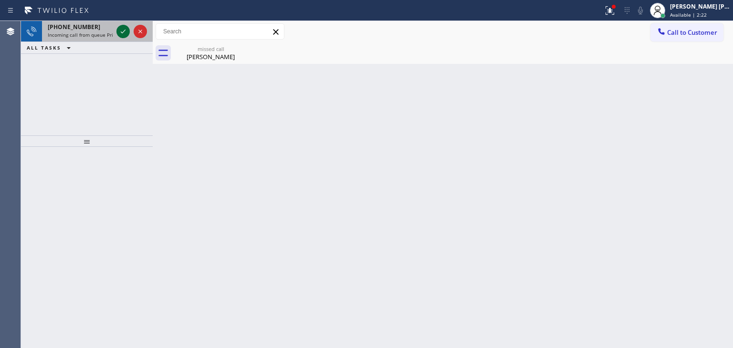
click at [124, 29] on icon at bounding box center [122, 31] width 11 height 11
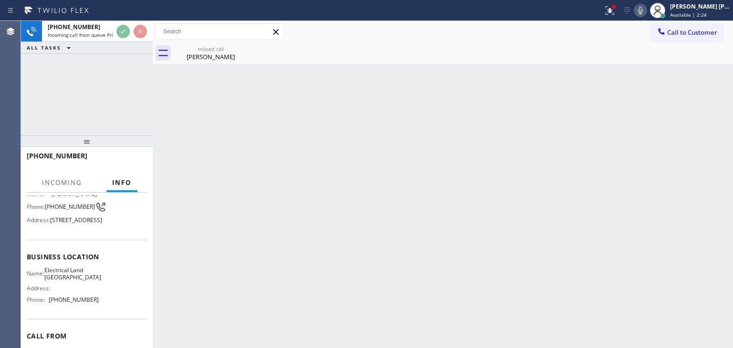
scroll to position [95, 0]
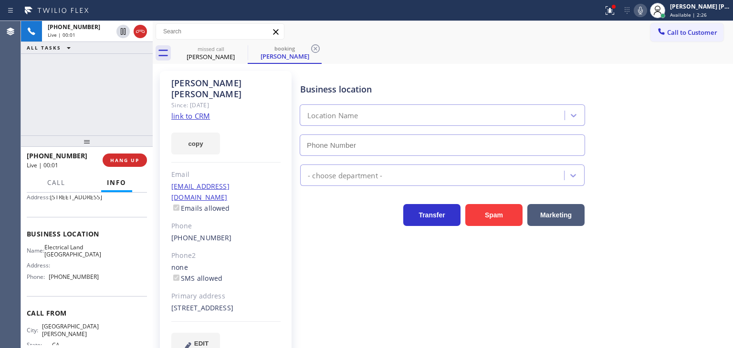
type input "[PHONE_NUMBER]"
click at [190, 111] on link "link to CRM" at bounding box center [190, 116] width 39 height 10
click at [646, 10] on icon at bounding box center [639, 10] width 11 height 11
click at [646, 11] on icon at bounding box center [639, 10] width 11 height 11
click at [551, 279] on div "Business location Electrical Land [GEOGRAPHIC_DATA] [PHONE_NUMBER] Electricians…" at bounding box center [514, 212] width 432 height 279
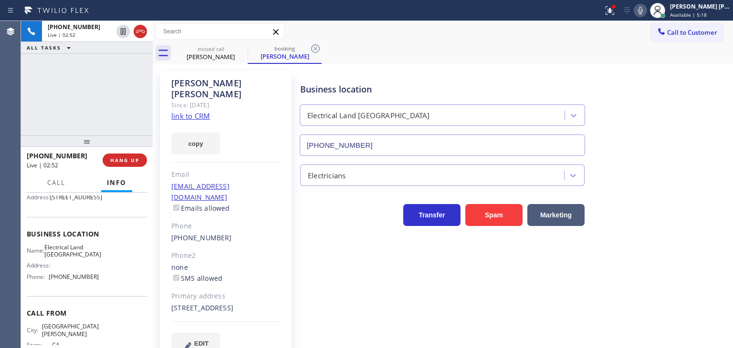
drag, startPoint x: 692, startPoint y: 94, endPoint x: 683, endPoint y: 90, distance: 9.6
click at [692, 94] on div "Business location Electrical Land [GEOGRAPHIC_DATA] [PHONE_NUMBER]" at bounding box center [514, 113] width 432 height 86
click at [646, 11] on icon at bounding box center [639, 10] width 11 height 11
click at [646, 10] on icon at bounding box center [639, 10] width 11 height 11
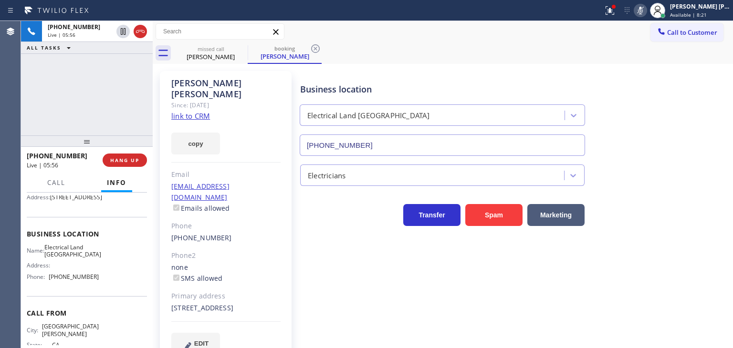
click at [646, 5] on icon at bounding box center [639, 10] width 11 height 11
click at [646, 9] on icon at bounding box center [639, 10] width 11 height 11
click at [126, 63] on icon at bounding box center [122, 64] width 11 height 11
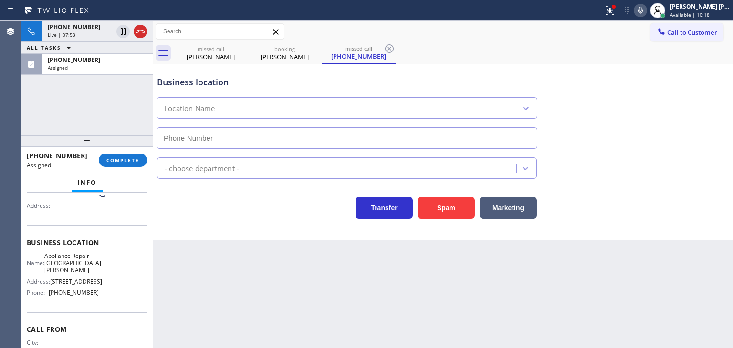
type input "[PHONE_NUMBER]"
click at [99, 49] on div "ALL TASKS ALL TASKS ACTIVE TASKS TASKS IN WRAP UP" at bounding box center [87, 48] width 132 height 12
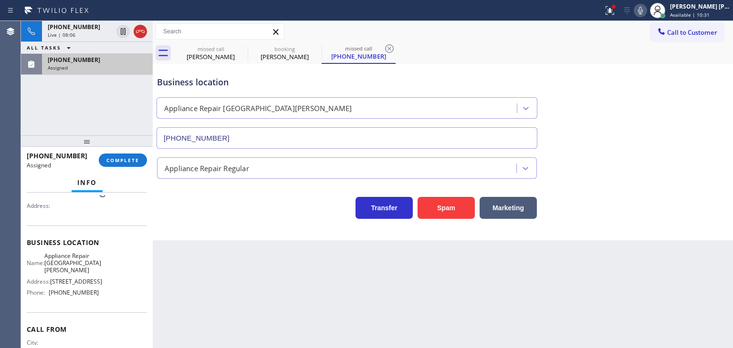
click at [99, 62] on div "[PHONE_NUMBER]" at bounding box center [97, 60] width 99 height 8
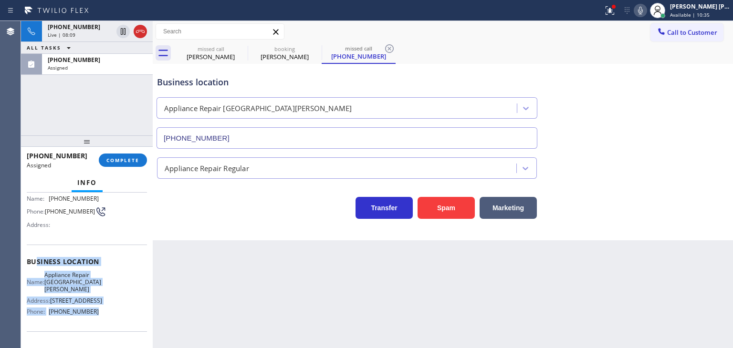
scroll to position [55, 0]
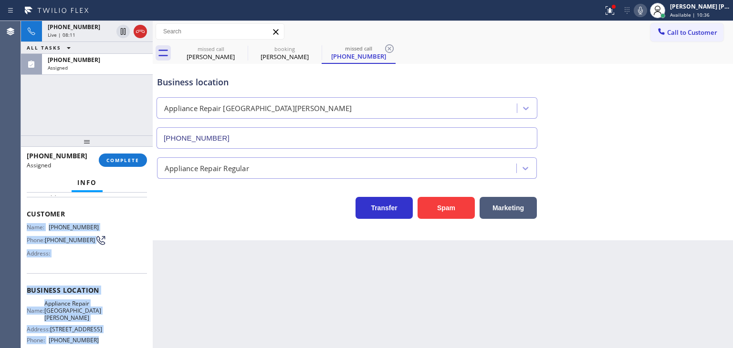
drag, startPoint x: 101, startPoint y: 317, endPoint x: 25, endPoint y: 224, distance: 120.0
click at [25, 224] on div "Context Queue: Appliance Repair Priority: 0 Task Age: [DEMOGRAPHIC_DATA] minute…" at bounding box center [87, 271] width 132 height 156
click at [119, 155] on button "COMPLETE" at bounding box center [123, 160] width 48 height 13
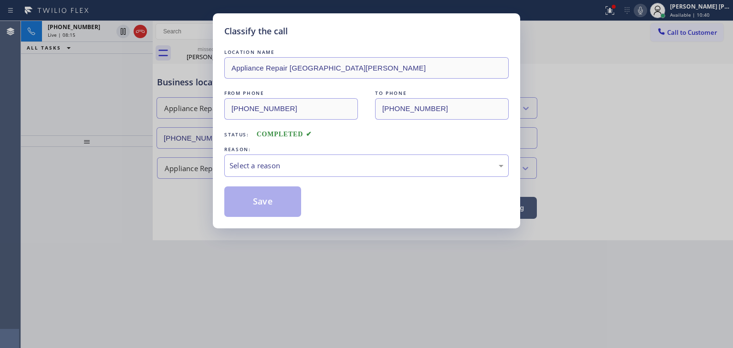
click at [260, 160] on div "Select a reason" at bounding box center [366, 165] width 274 height 11
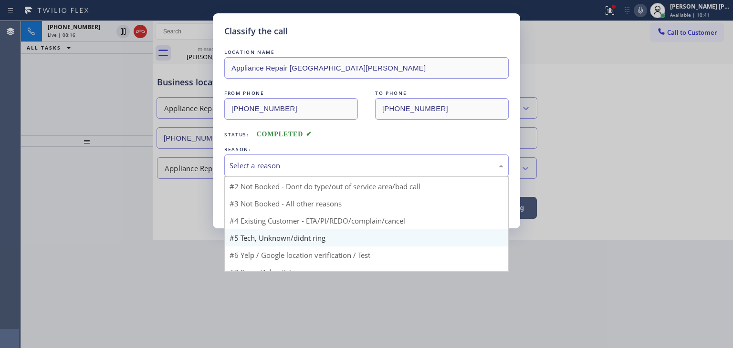
scroll to position [8, 0]
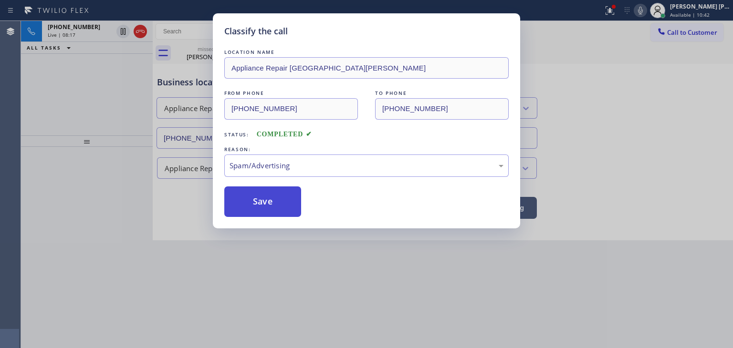
click at [266, 206] on button "Save" at bounding box center [262, 202] width 77 height 31
type input "[PHONE_NUMBER]"
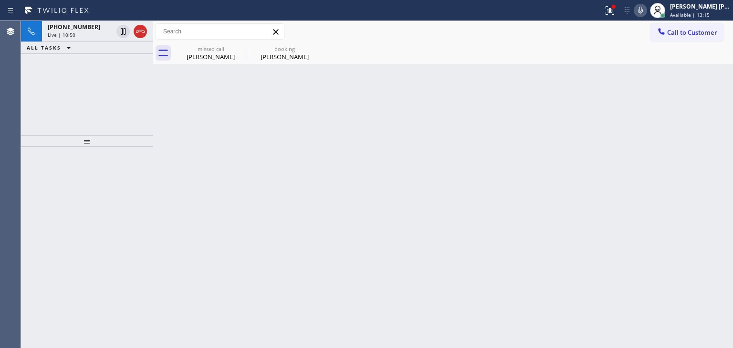
click at [120, 99] on div "[PHONE_NUMBER] Live | 10:50 ALL TASKS ALL TASKS ACTIVE TASKS TASKS IN WRAP UP" at bounding box center [87, 78] width 132 height 114
click at [283, 56] on div "[PERSON_NAME]" at bounding box center [285, 56] width 72 height 9
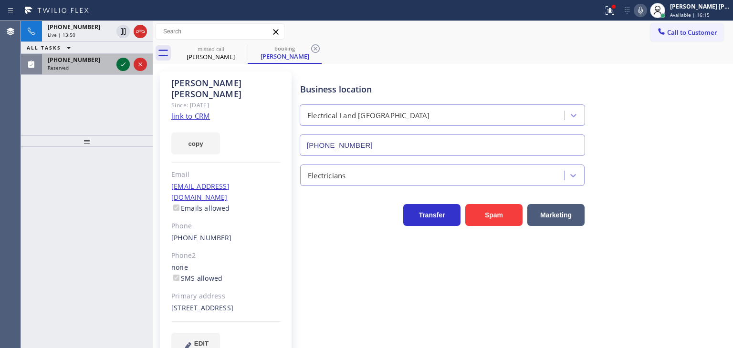
click at [122, 63] on icon at bounding box center [122, 64] width 11 height 11
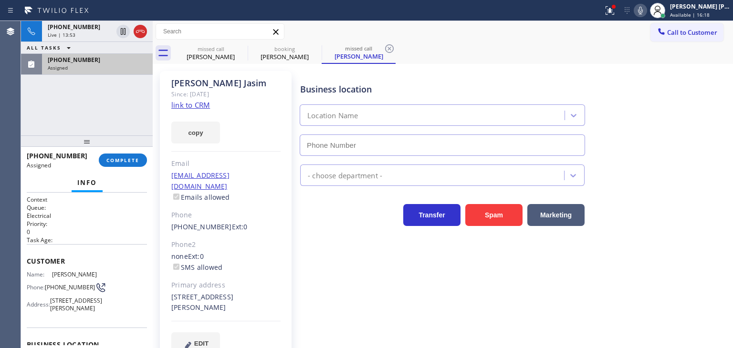
type input "[PHONE_NUMBER]"
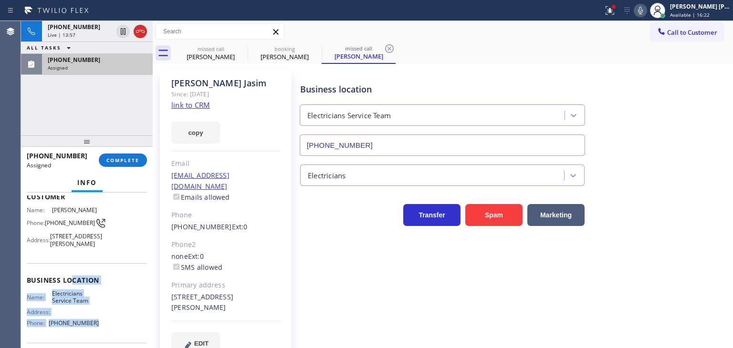
scroll to position [48, 0]
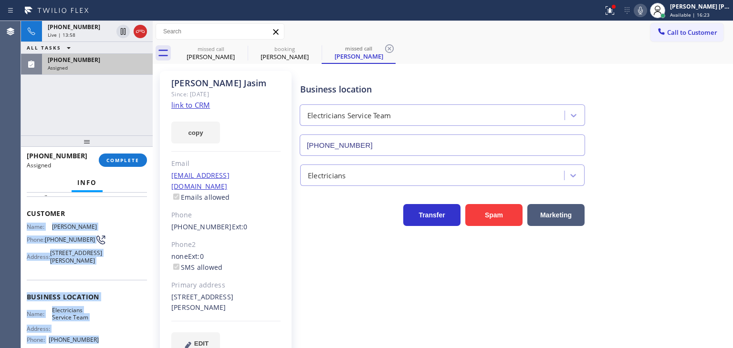
drag, startPoint x: 107, startPoint y: 308, endPoint x: 23, endPoint y: 220, distance: 121.1
click at [23, 220] on div "Context Queue: Electrical Priority: 0 Task Age: Customer Name: [PERSON_NAME] Ph…" at bounding box center [87, 271] width 132 height 156
click at [112, 58] on div "[PHONE_NUMBER]" at bounding box center [97, 60] width 99 height 8
click at [129, 160] on span "COMPLETE" at bounding box center [122, 160] width 33 height 7
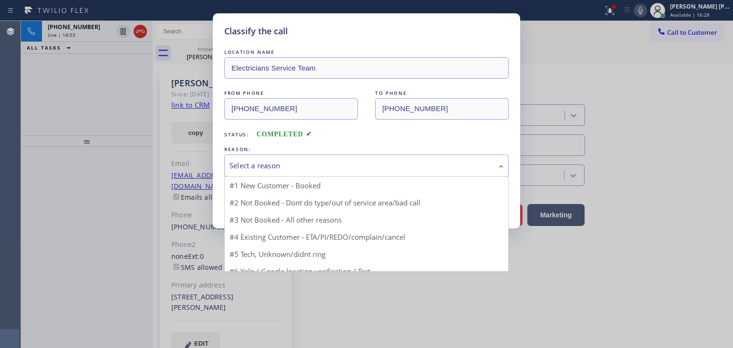
click at [238, 163] on div "Select a reason" at bounding box center [366, 165] width 274 height 11
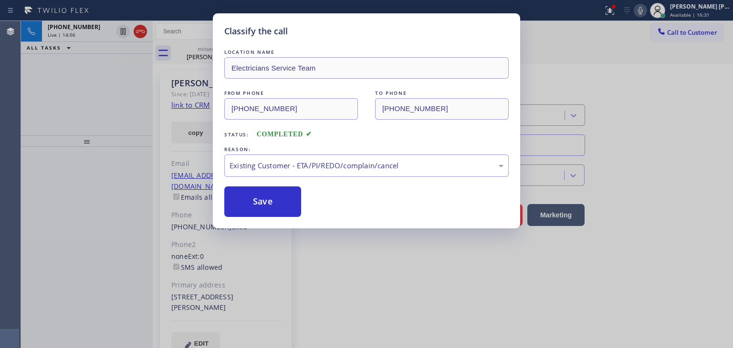
drag, startPoint x: 283, startPoint y: 202, endPoint x: 534, endPoint y: 248, distance: 255.5
click at [284, 205] on button "Save" at bounding box center [262, 202] width 77 height 31
type input "[PHONE_NUMBER]"
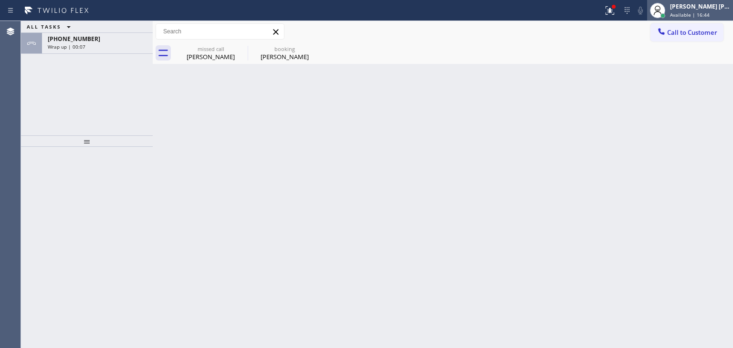
click at [712, 6] on div "[PERSON_NAME] [PERSON_NAME]" at bounding box center [700, 6] width 60 height 8
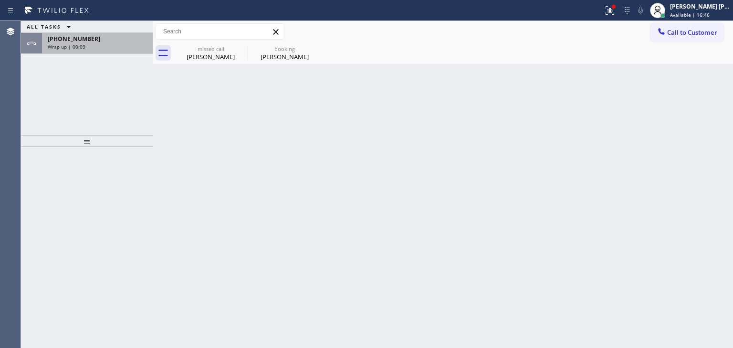
click at [93, 48] on div "Wrap up | 00:09" at bounding box center [97, 46] width 99 height 7
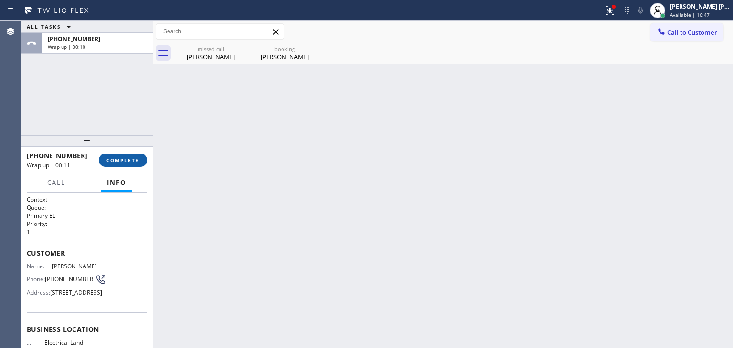
click at [127, 159] on span "COMPLETE" at bounding box center [122, 160] width 33 height 7
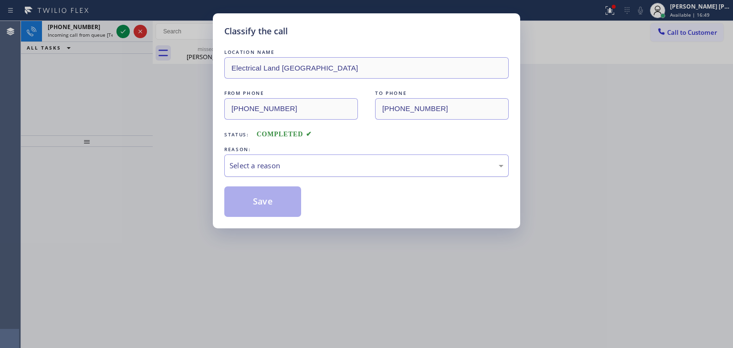
click at [285, 162] on div "Select a reason" at bounding box center [366, 165] width 274 height 11
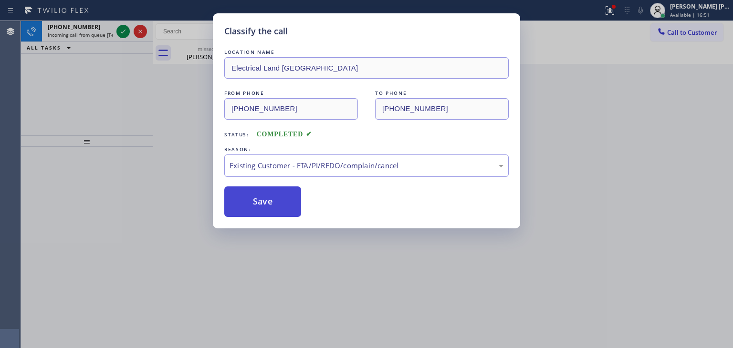
click at [267, 210] on button "Save" at bounding box center [262, 202] width 77 height 31
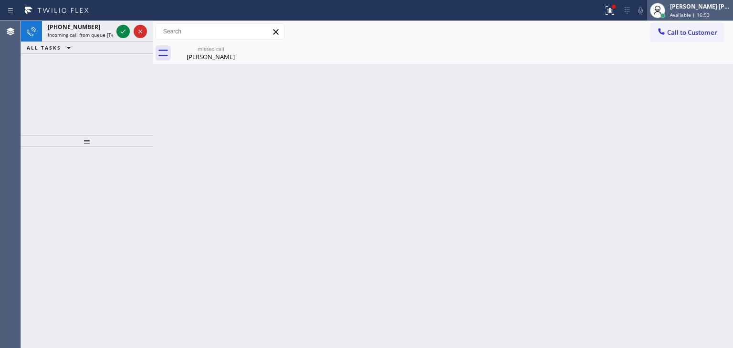
click at [706, 13] on span "Available | 16:53" at bounding box center [690, 14] width 40 height 7
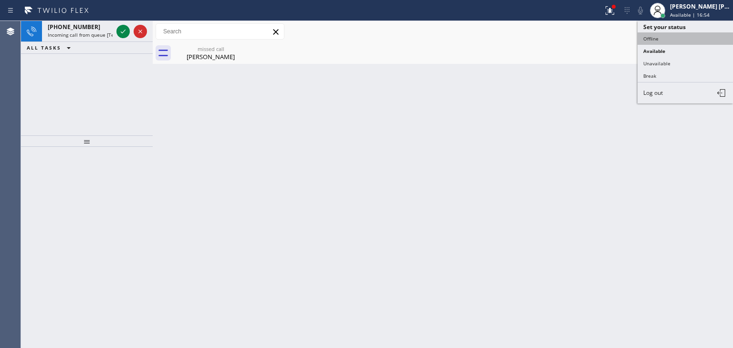
click at [674, 41] on button "Offline" at bounding box center [684, 38] width 95 height 12
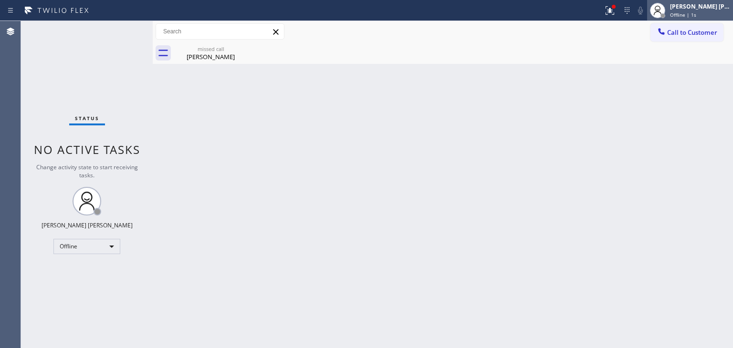
click at [696, 13] on span "Offline | 1s" at bounding box center [683, 14] width 26 height 7
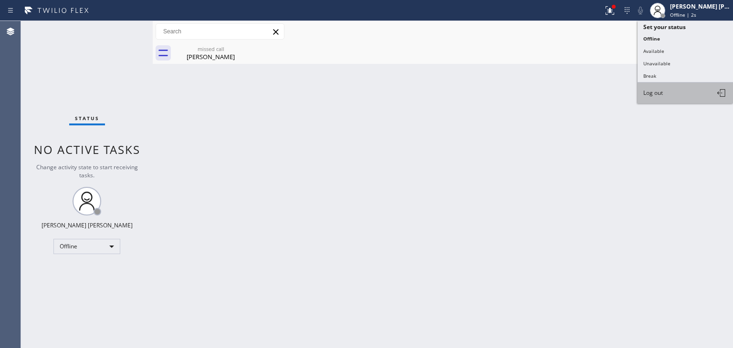
click at [660, 89] on span "Log out" at bounding box center [653, 93] width 20 height 8
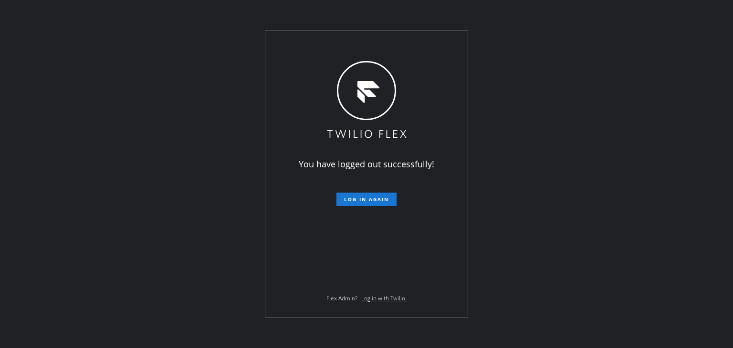
click at [682, 82] on div "You have logged out successfully! Log in again Flex Admin? Log in with Twilio." at bounding box center [366, 174] width 733 height 348
click at [688, 96] on div "You have logged out successfully! Log in again Flex Admin? Log in with Twilio." at bounding box center [366, 174] width 733 height 348
